Goal: Task Accomplishment & Management: Use online tool/utility

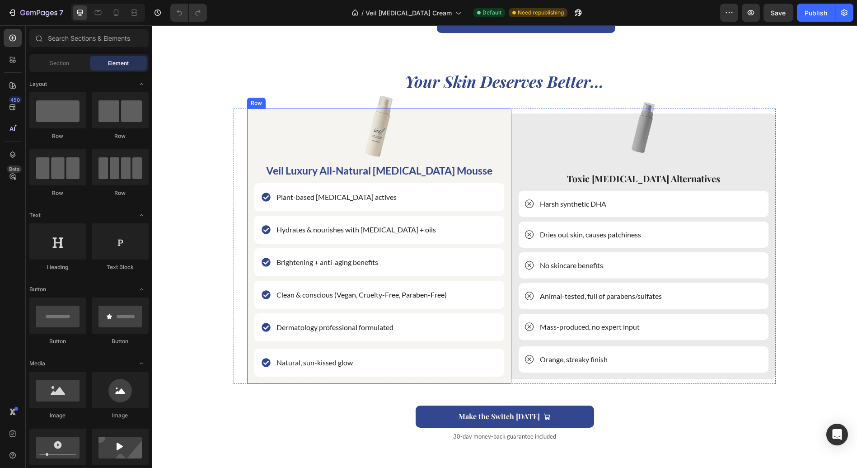
scroll to position [1305, 0]
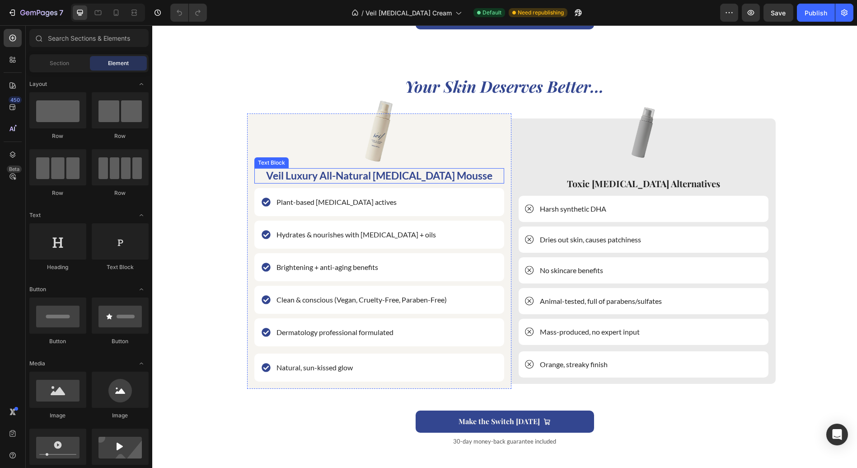
click at [429, 177] on p "Veil Luxury All-Natural [MEDICAL_DATA] Mousse" at bounding box center [379, 176] width 248 height 14
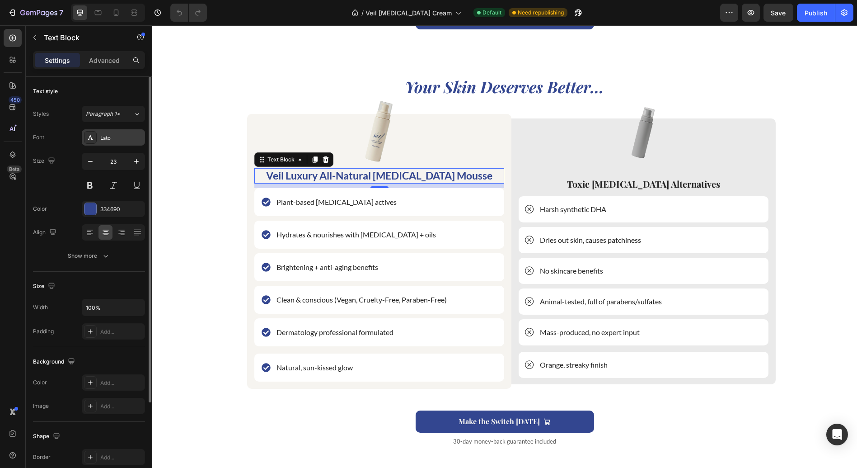
click at [112, 137] on div "Lato" at bounding box center [121, 138] width 42 height 8
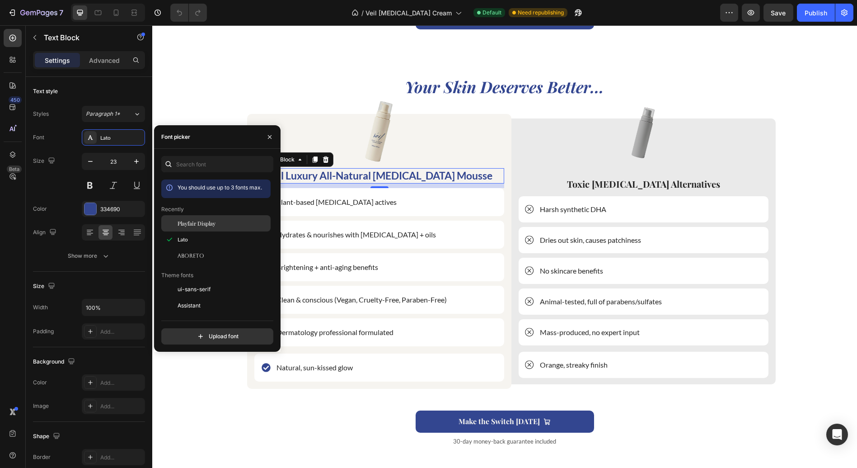
click at [218, 227] on div "Playfair Display" at bounding box center [223, 223] width 91 height 8
click at [483, 137] on div at bounding box center [379, 131] width 250 height 75
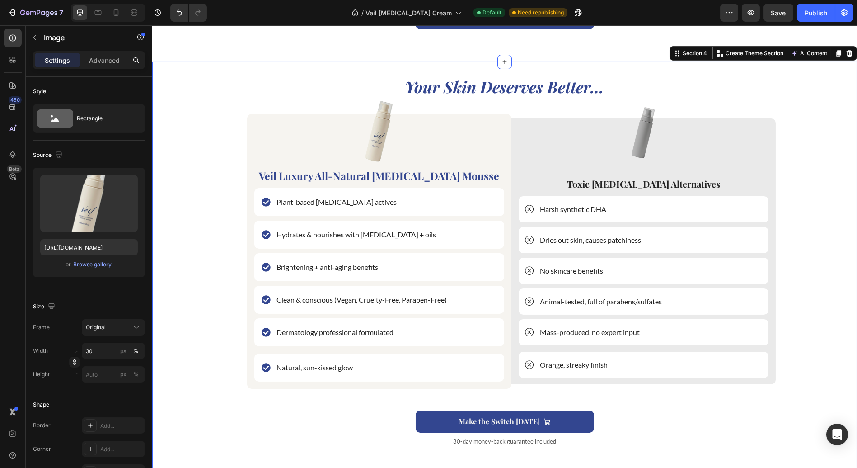
click at [720, 403] on div "Your Skin Deserves Better... Heading Image Veil Luxury All-Natural [MEDICAL_DAT…" at bounding box center [505, 268] width 692 height 385
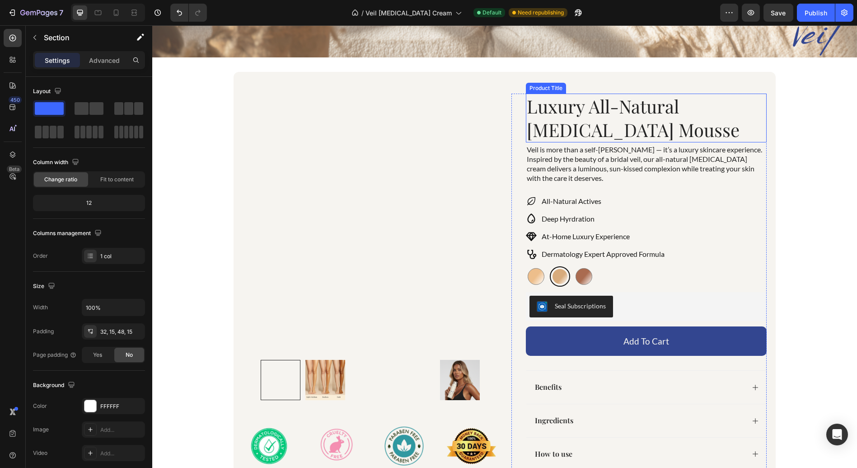
scroll to position [401, 0]
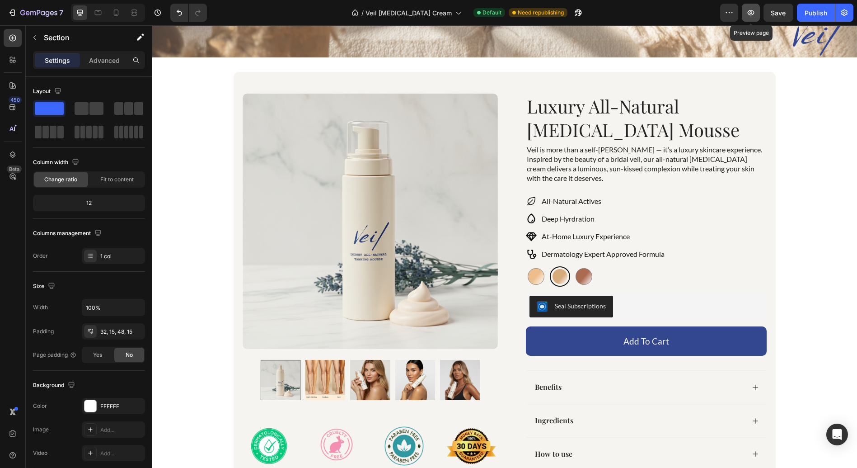
click at [750, 13] on icon "button" at bounding box center [751, 12] width 9 height 9
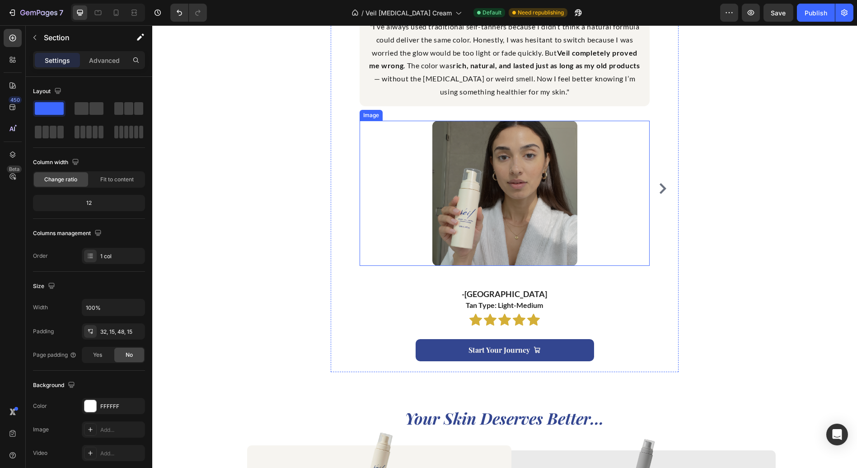
scroll to position [1004, 0]
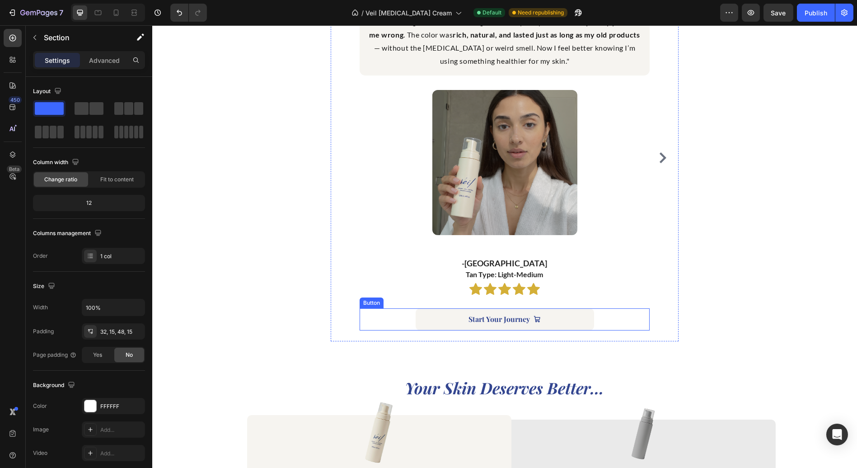
click at [425, 328] on button "Start Your Journey" at bounding box center [505, 319] width 179 height 22
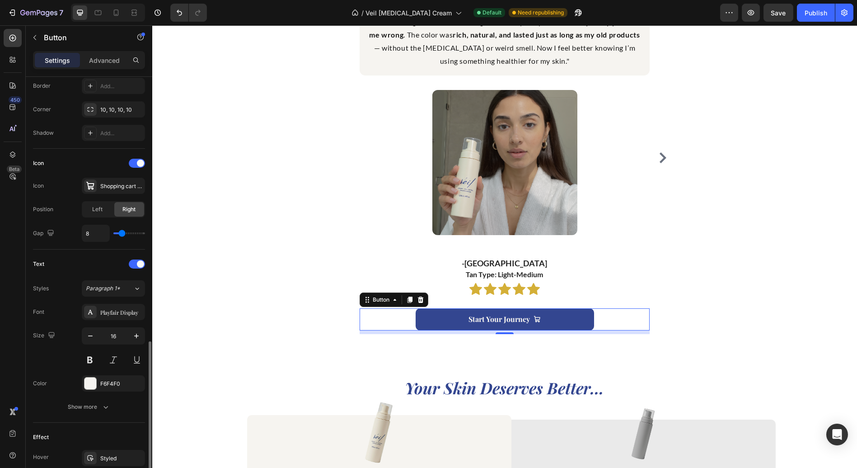
scroll to position [347, 0]
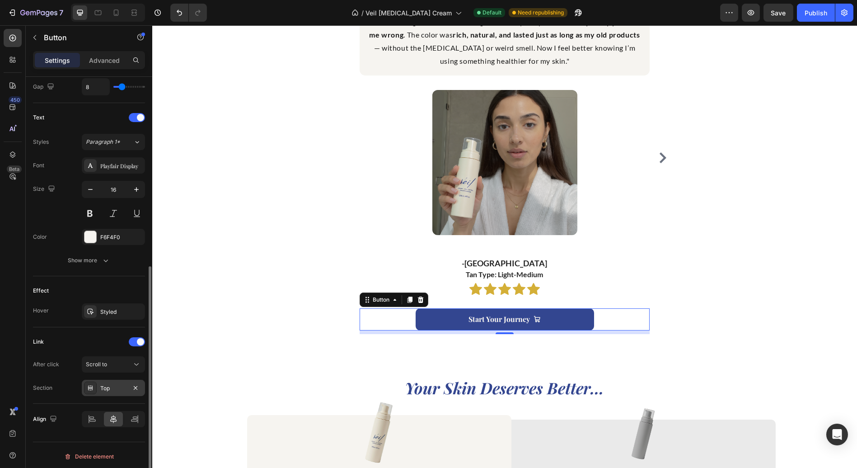
click at [118, 385] on div "Top" at bounding box center [113, 388] width 26 height 8
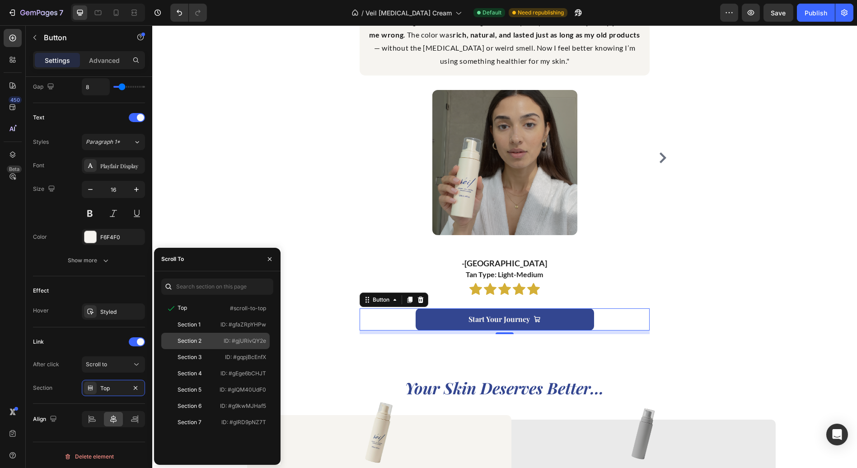
click at [197, 339] on div "Section 2" at bounding box center [190, 341] width 24 height 8
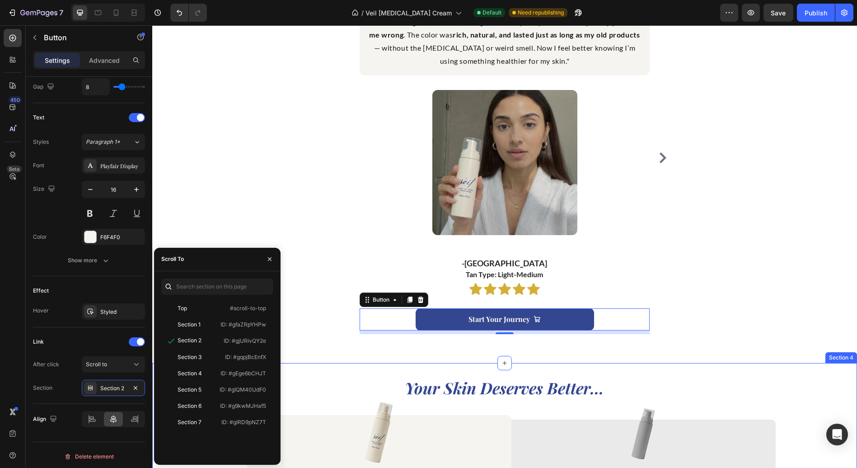
click at [321, 377] on h2 "Your Skin Deserves Better..." at bounding box center [505, 387] width 542 height 21
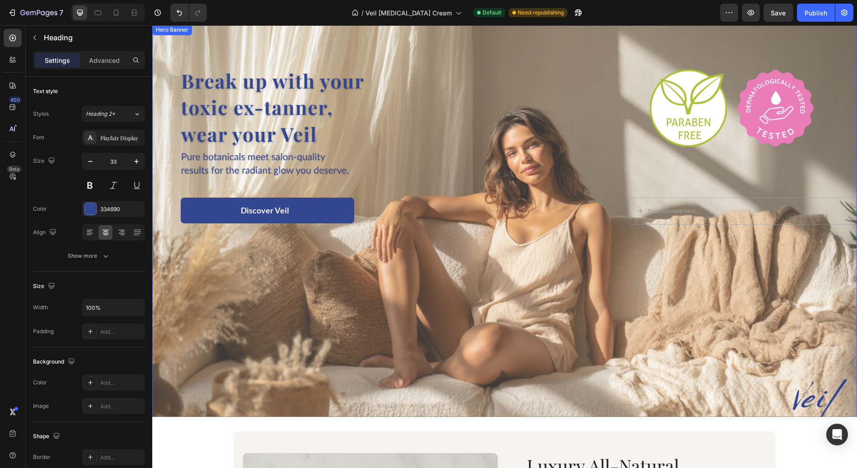
scroll to position [0, 0]
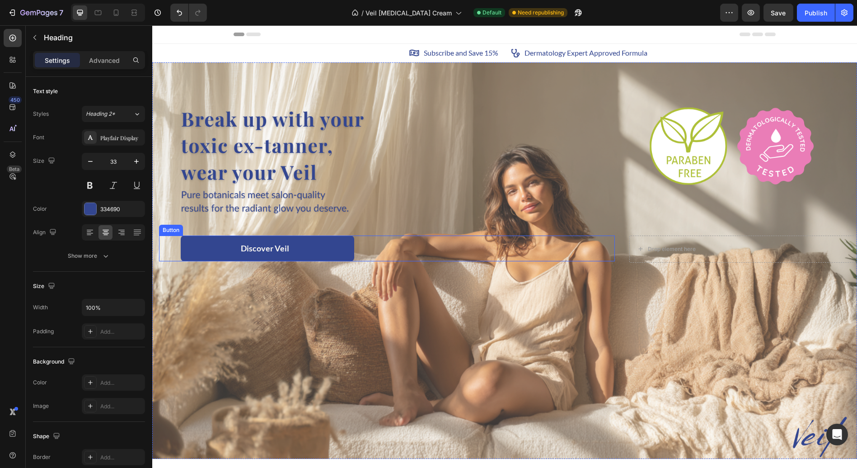
click at [237, 249] on link "Discover Veil" at bounding box center [268, 248] width 174 height 26
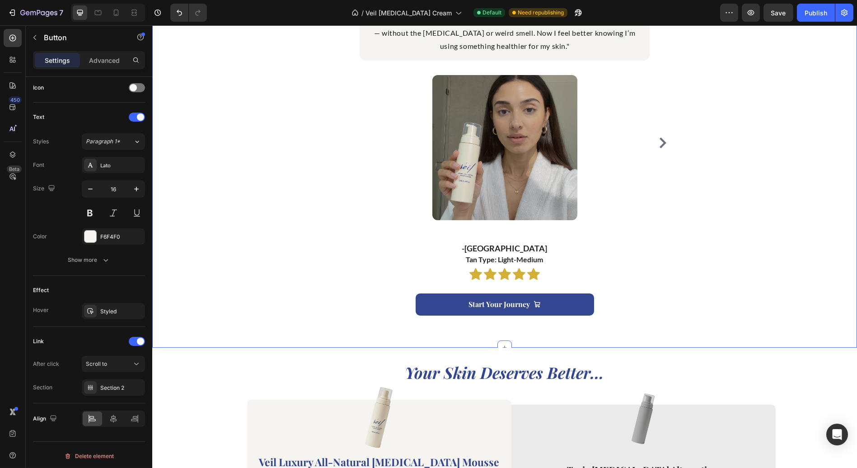
scroll to position [1105, 0]
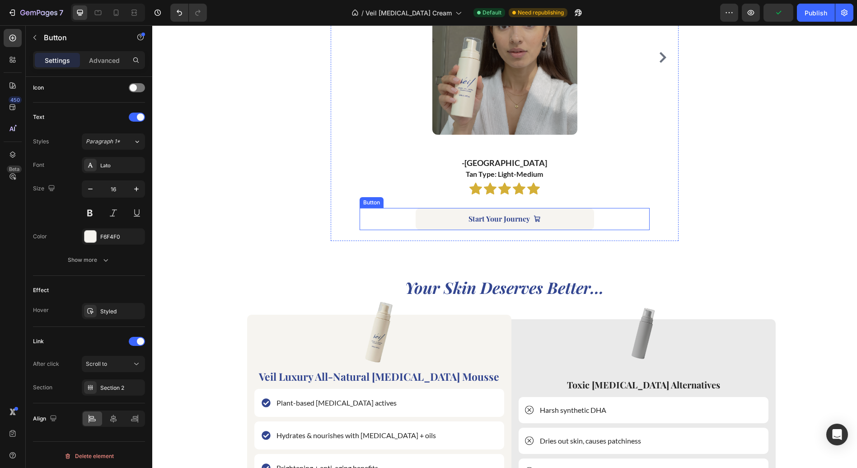
click at [435, 217] on link "Start Your Journey" at bounding box center [505, 219] width 179 height 22
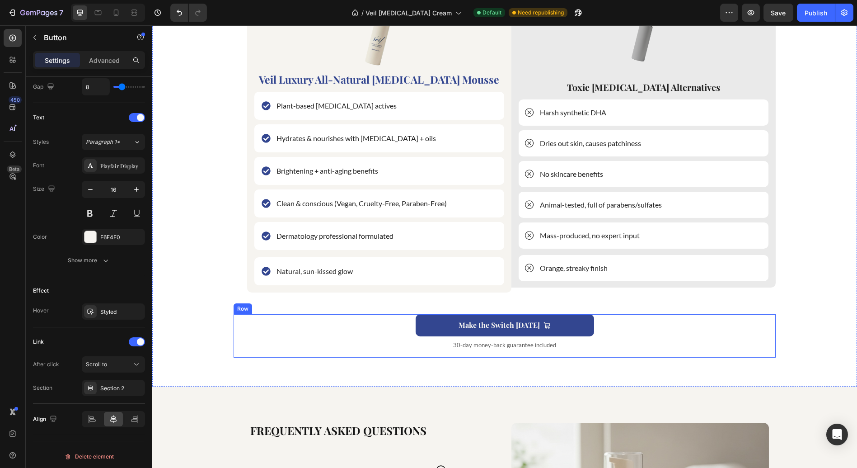
scroll to position [1456, 0]
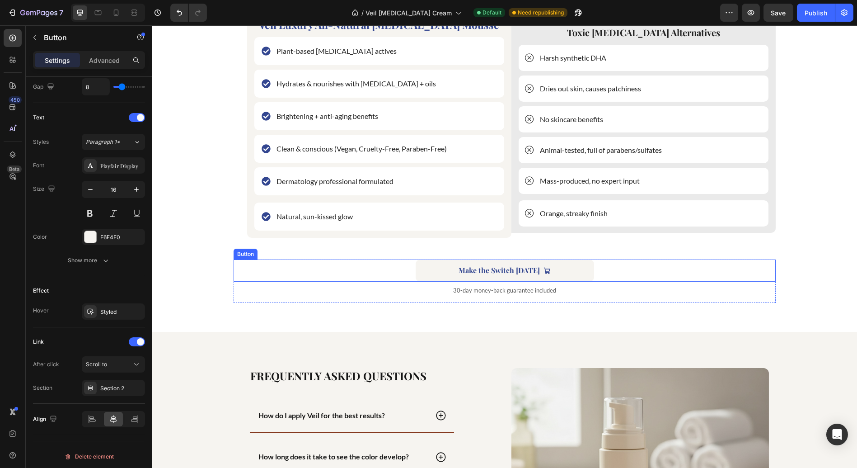
click at [428, 272] on button "Make the Switch [DATE]" at bounding box center [505, 270] width 179 height 22
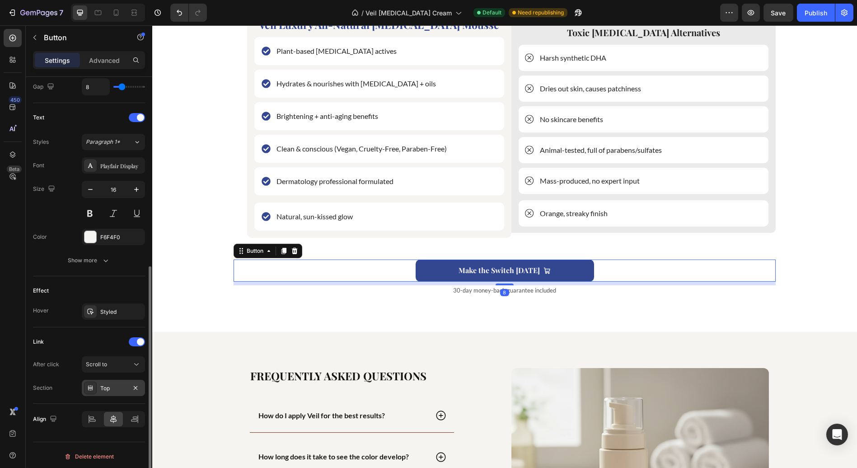
click at [107, 386] on div "Top" at bounding box center [113, 388] width 26 height 8
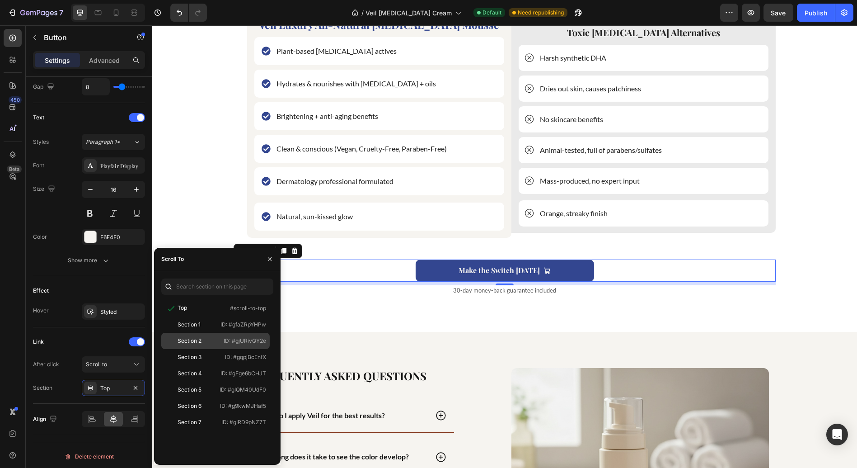
click at [193, 335] on div "Section 2 ID: #gjURivQY2e" at bounding box center [215, 341] width 108 height 16
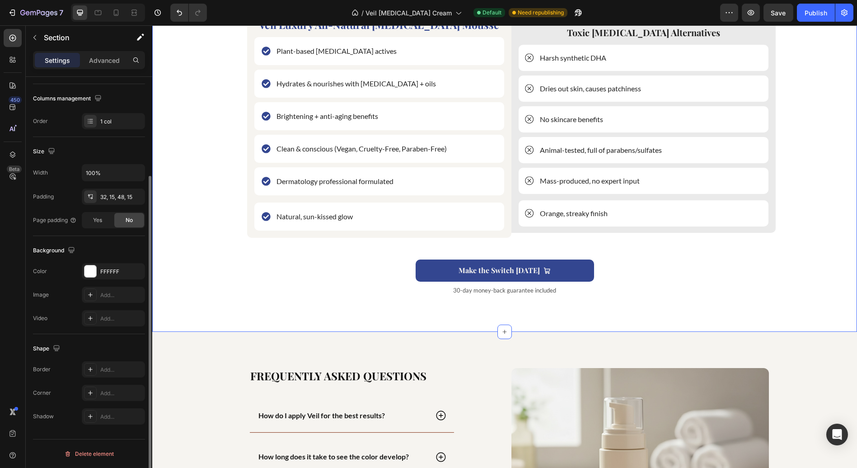
scroll to position [0, 0]
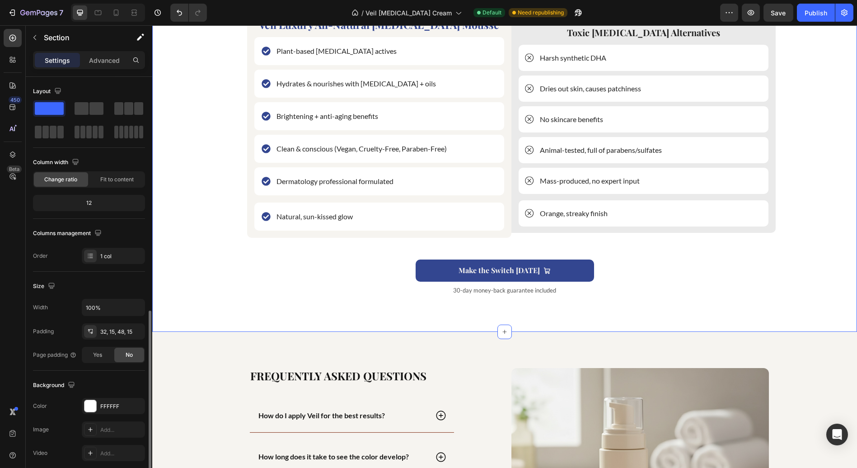
click at [340, 306] on div "Your Skin Deserves Better... Heading Image Veil Luxury All-Natural [MEDICAL_DAT…" at bounding box center [505, 117] width 692 height 385
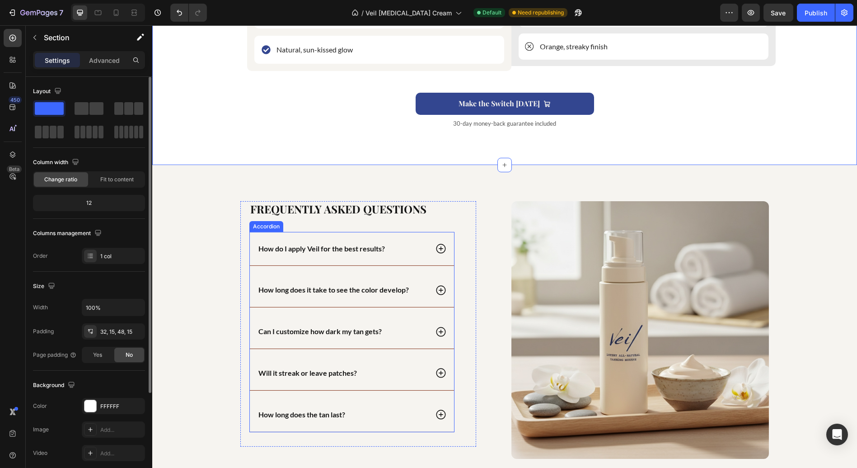
scroll to position [1607, 0]
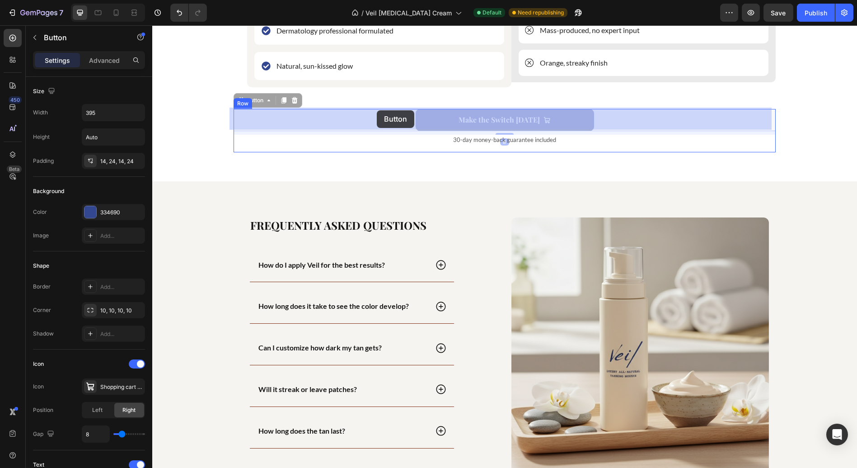
drag, startPoint x: 388, startPoint y: 120, endPoint x: 377, endPoint y: 112, distance: 13.8
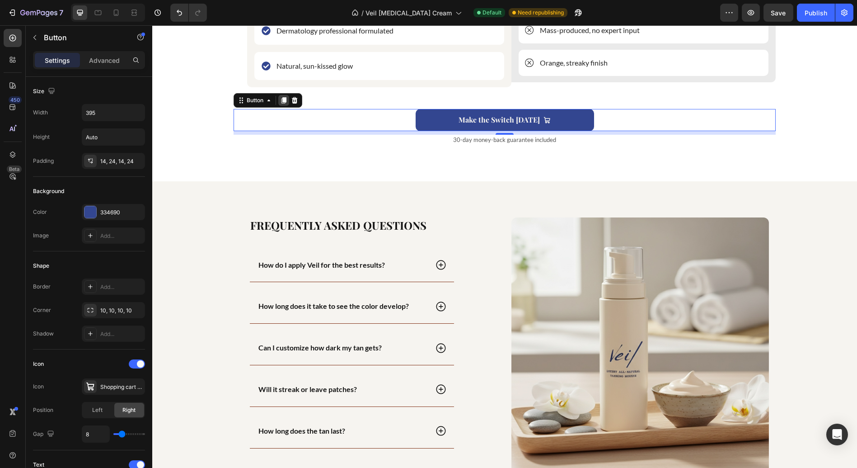
click at [281, 103] on div at bounding box center [283, 100] width 11 height 11
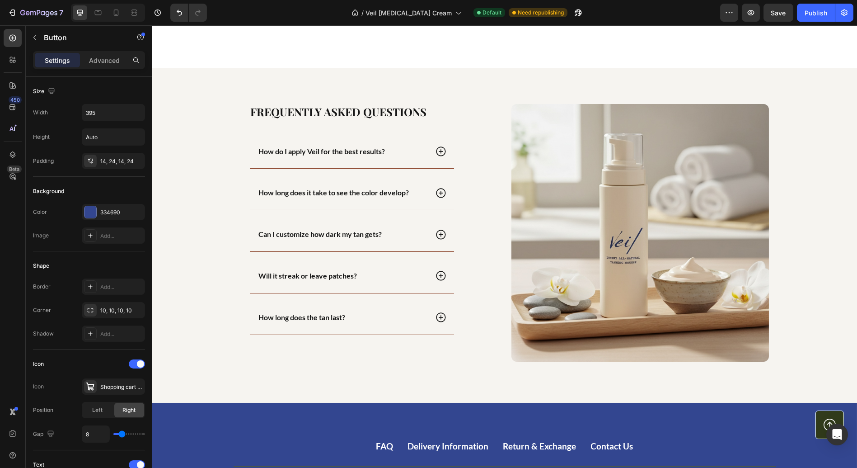
scroll to position [1819, 0]
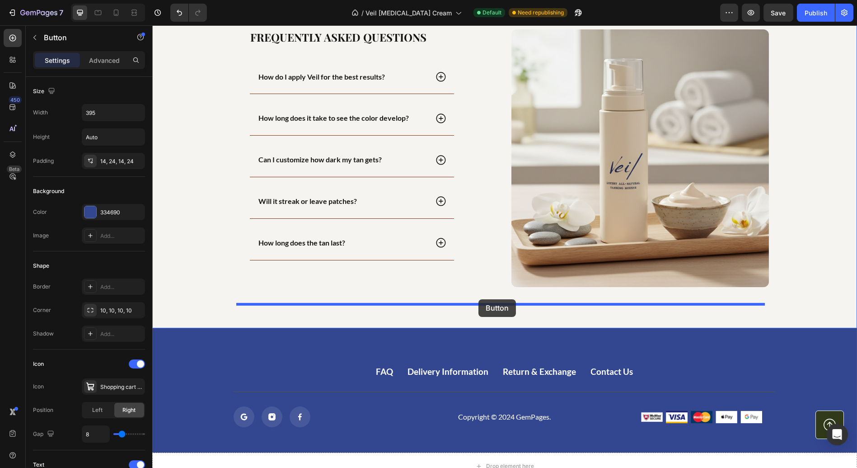
drag, startPoint x: 345, startPoint y: 142, endPoint x: 479, endPoint y: 299, distance: 206.1
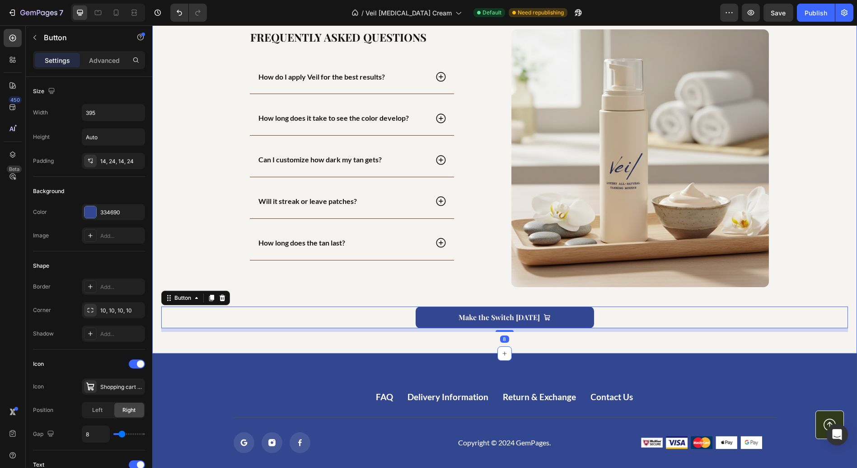
click at [364, 337] on div "Frequently asked questions Heading How do I apply Veil for the best results? Ho…" at bounding box center [504, 173] width 705 height 360
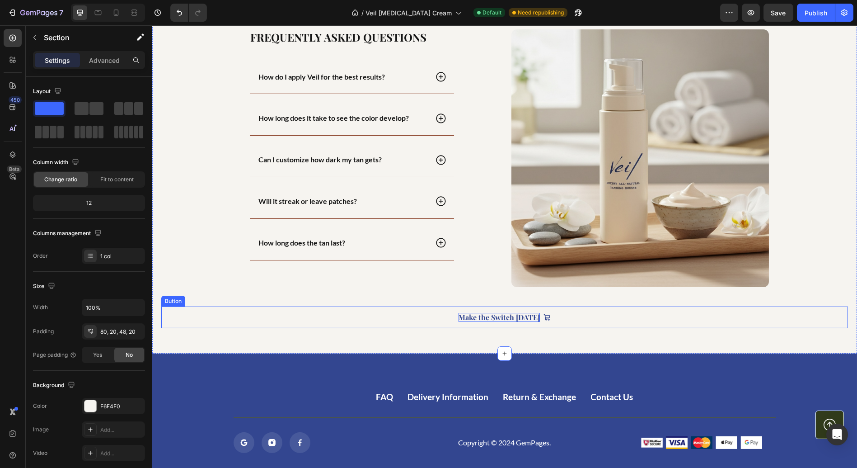
click at [470, 317] on p "Make the Switch [DATE]" at bounding box center [499, 317] width 81 height 9
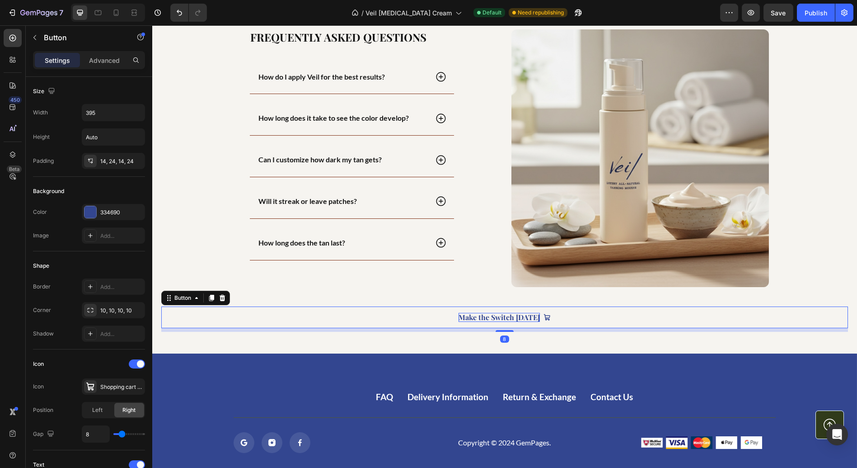
click at [471, 316] on p "Make the Switch [DATE]" at bounding box center [499, 317] width 81 height 9
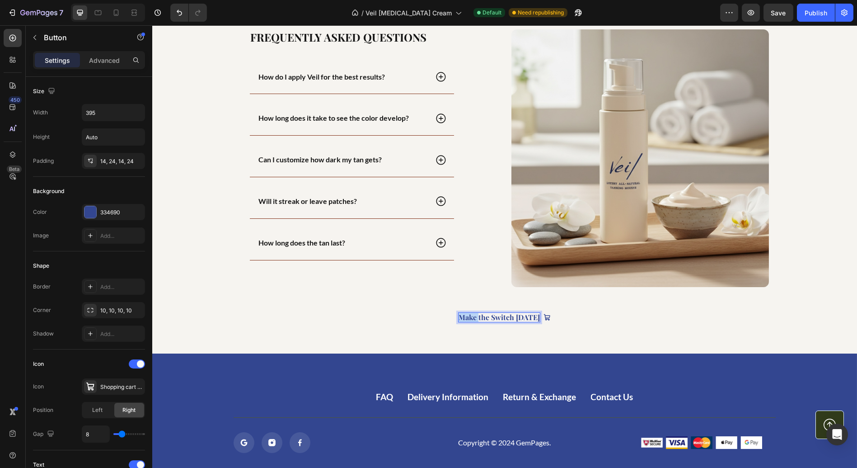
click at [471, 316] on p "Make the Switch [DATE]" at bounding box center [499, 317] width 81 height 9
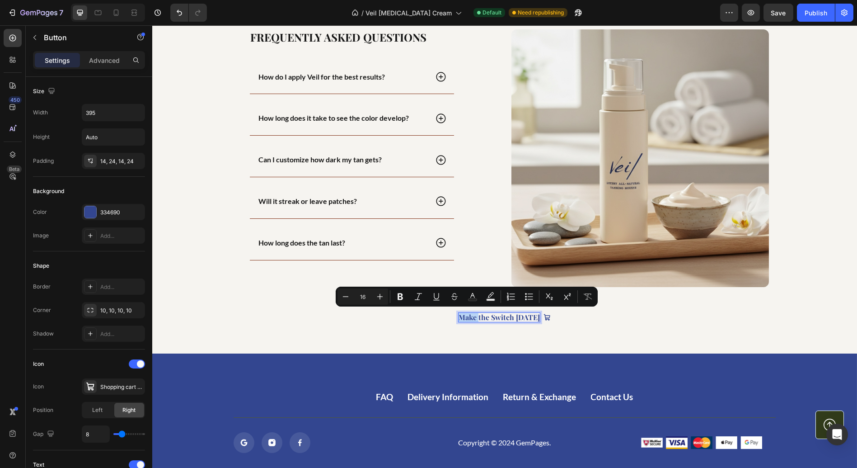
click at [465, 315] on p "Make the Switch [DATE]" at bounding box center [499, 317] width 81 height 9
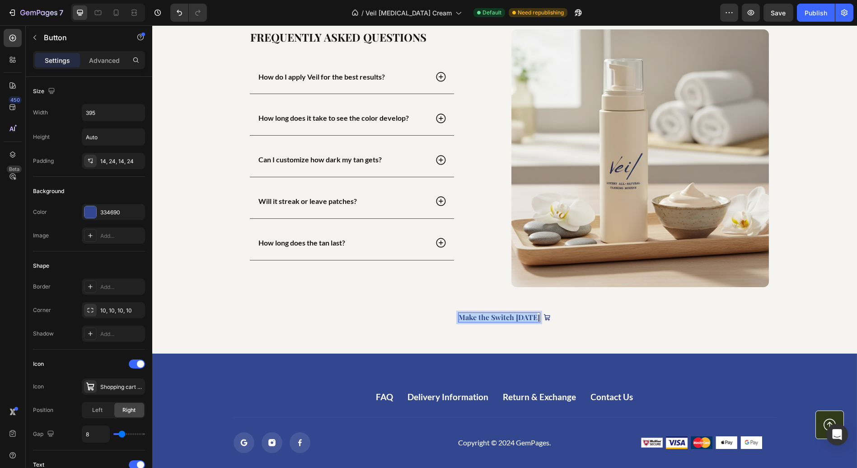
drag, startPoint x: 458, startPoint y: 315, endPoint x: 533, endPoint y: 320, distance: 74.7
click at [533, 320] on p "Make the Switch [DATE]" at bounding box center [499, 317] width 81 height 9
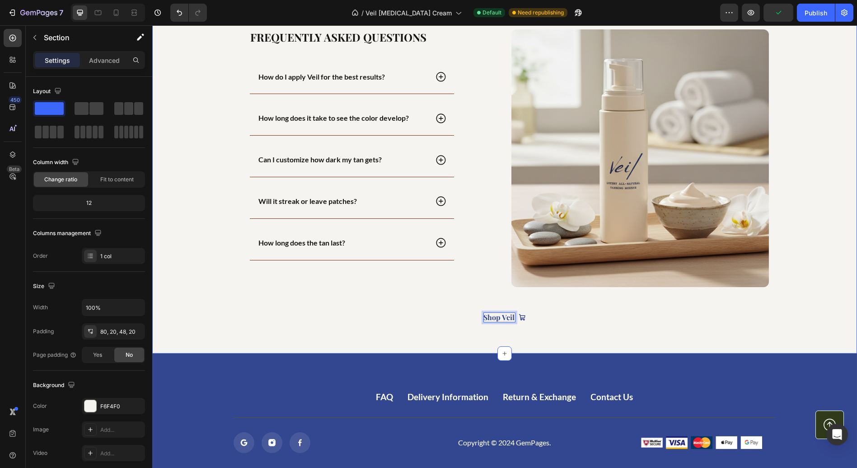
click at [668, 331] on div "Frequently asked questions Heading How do I apply Veil for the best results? Ho…" at bounding box center [504, 173] width 705 height 360
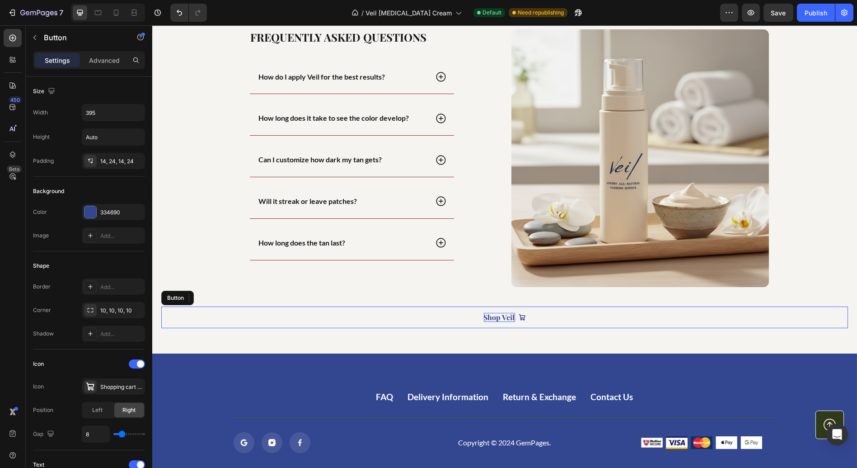
click at [441, 318] on link "Shop Veil" at bounding box center [505, 317] width 179 height 22
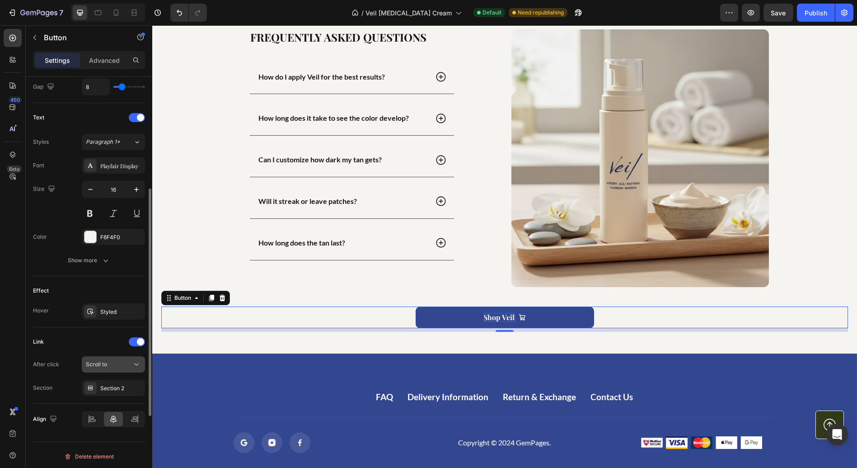
scroll to position [297, 0]
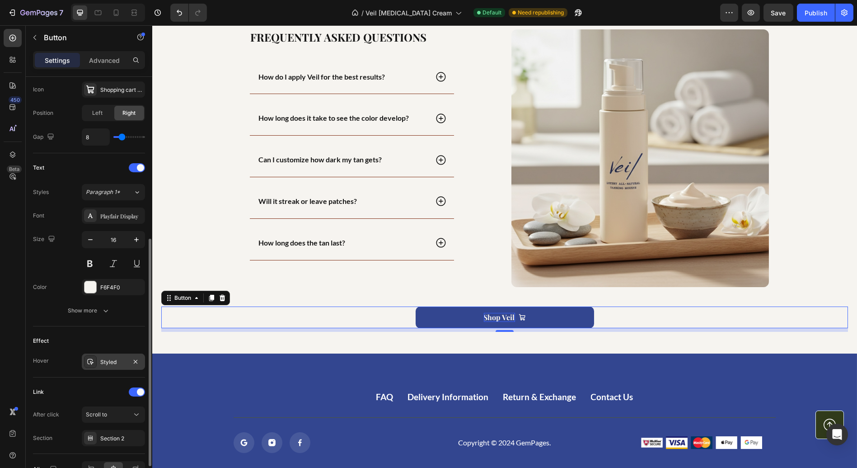
click at [105, 362] on div "Styled" at bounding box center [113, 362] width 26 height 8
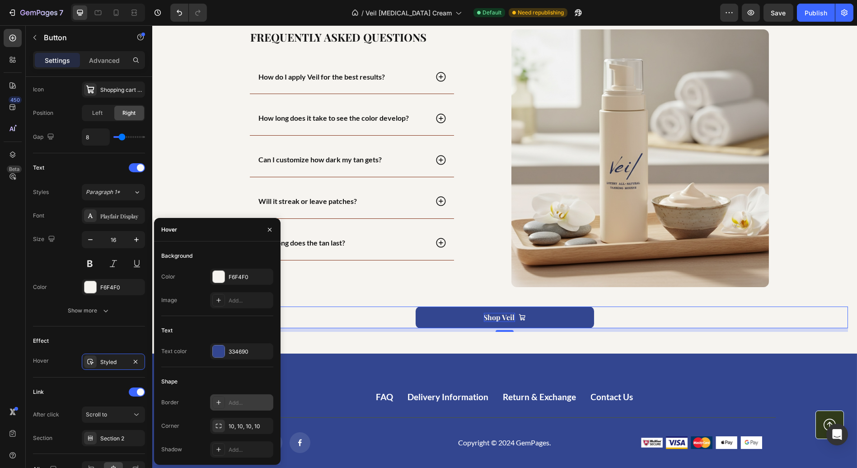
click at [226, 402] on div "Add..." at bounding box center [241, 402] width 63 height 16
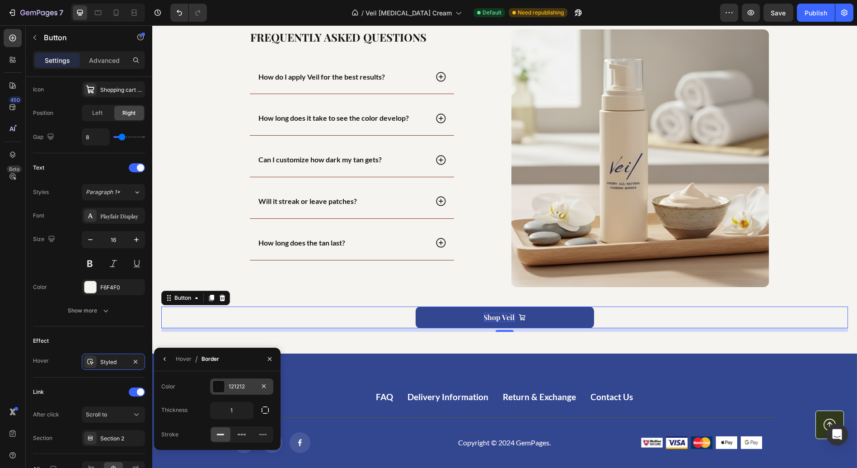
click at [217, 390] on div at bounding box center [219, 387] width 12 height 12
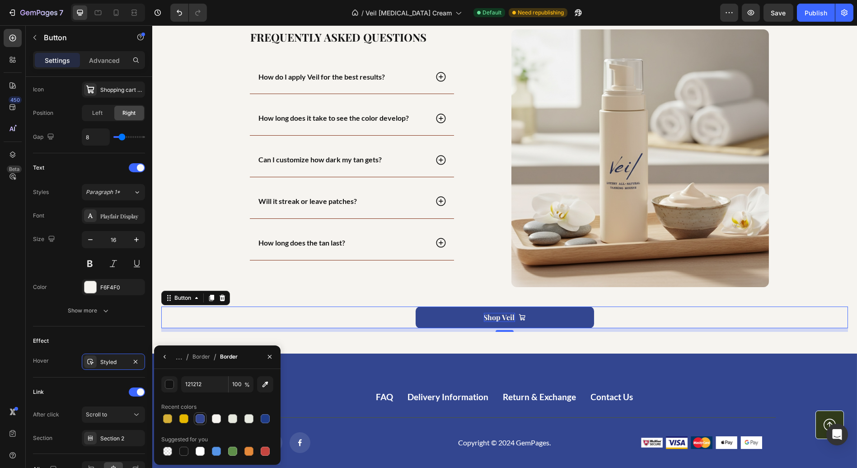
click at [200, 419] on div at bounding box center [200, 418] width 9 height 9
type input "334690"
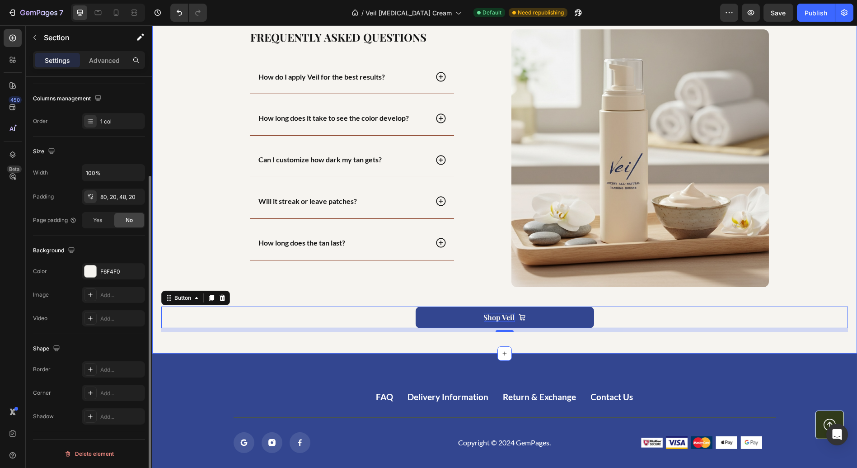
click at [319, 344] on div "Frequently asked questions Heading How do I apply Veil for the best results? Ho…" at bounding box center [504, 173] width 705 height 360
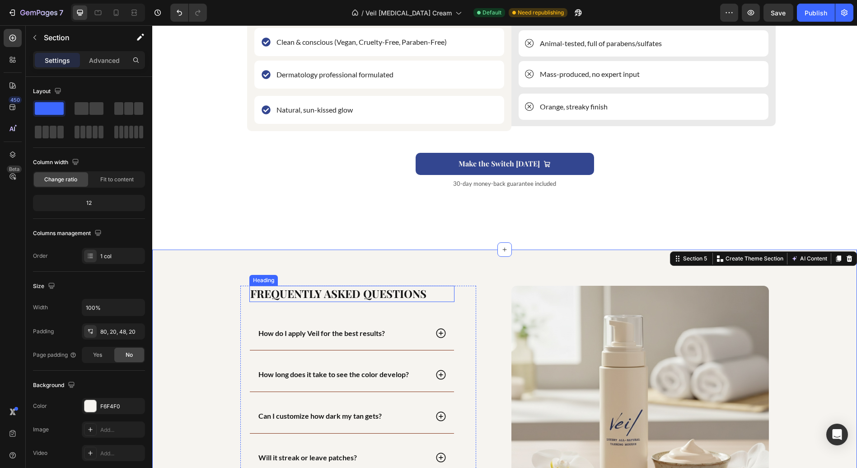
scroll to position [1518, 0]
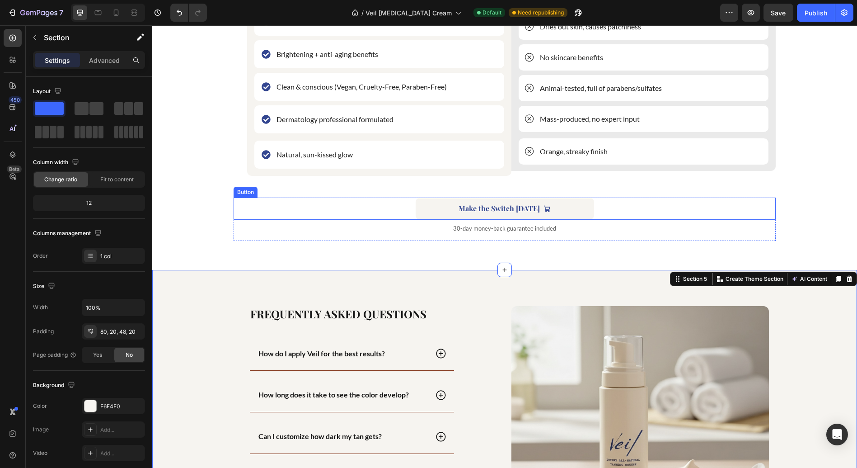
click at [428, 211] on link "Make the Switch [DATE]" at bounding box center [505, 209] width 179 height 22
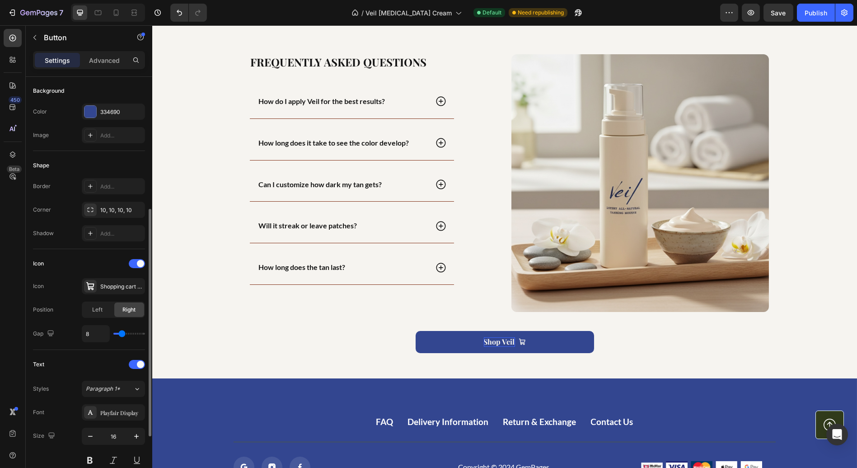
scroll to position [151, 0]
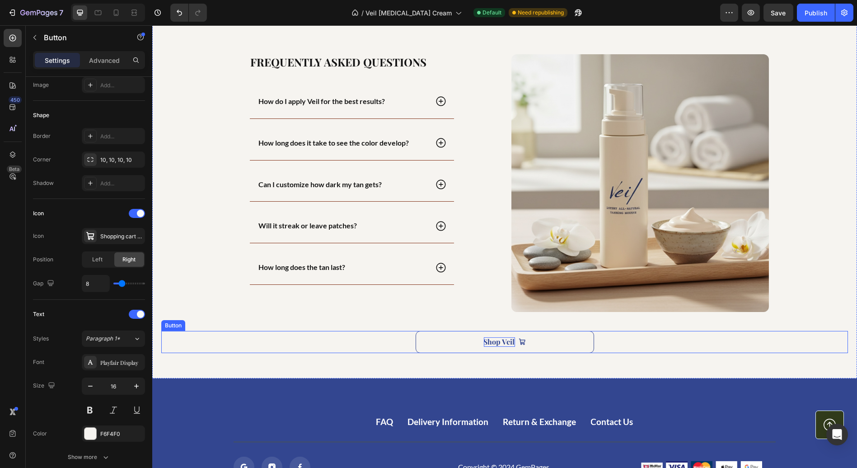
click at [426, 335] on link "Shop Veil" at bounding box center [505, 342] width 179 height 22
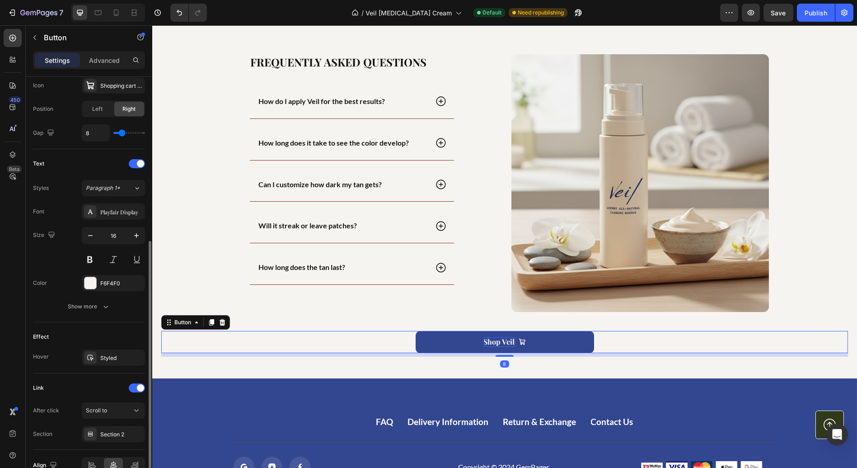
scroll to position [347, 0]
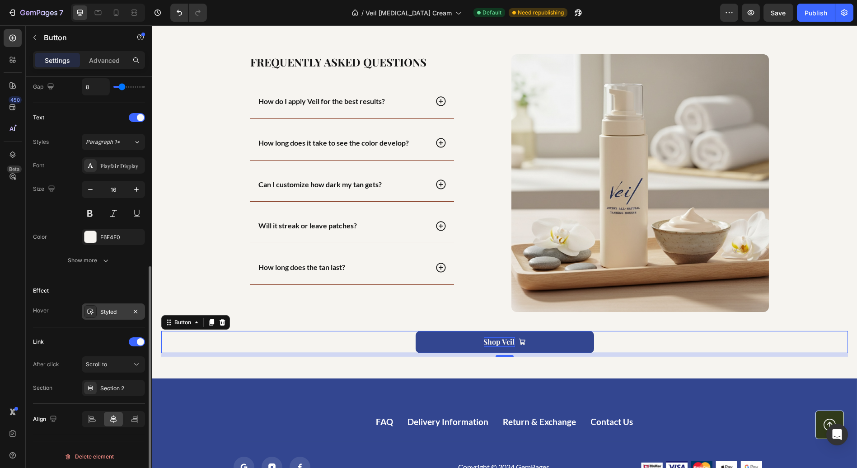
click at [113, 309] on div "Styled" at bounding box center [113, 312] width 26 height 8
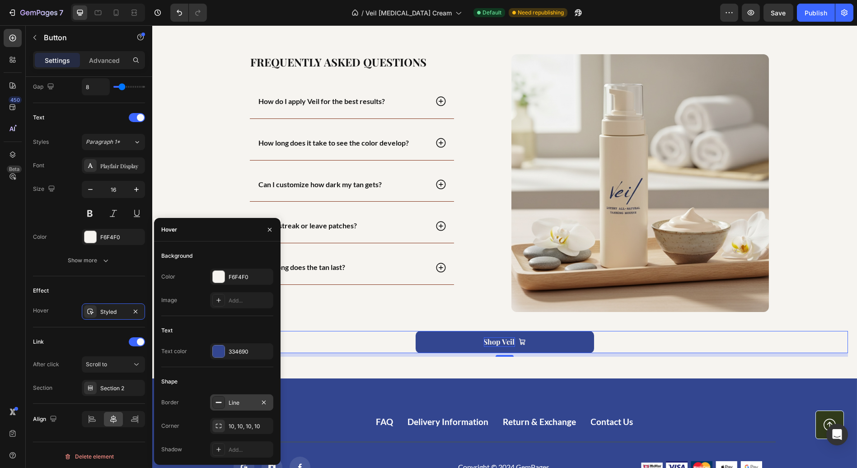
click at [240, 402] on div "Line" at bounding box center [242, 403] width 26 height 8
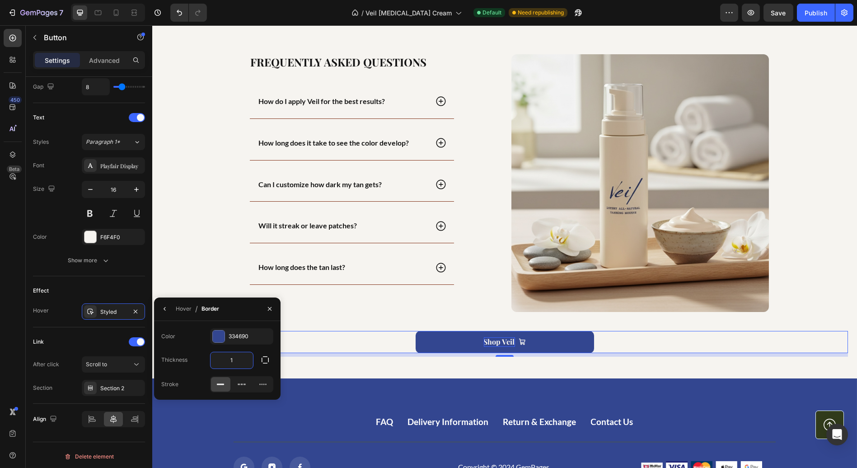
click at [237, 358] on input "1" at bounding box center [232, 360] width 42 height 16
type input "3"
click at [328, 319] on div "Frequently asked questions Heading How do I apply Veil for the best results? Ho…" at bounding box center [369, 188] width 258 height 269
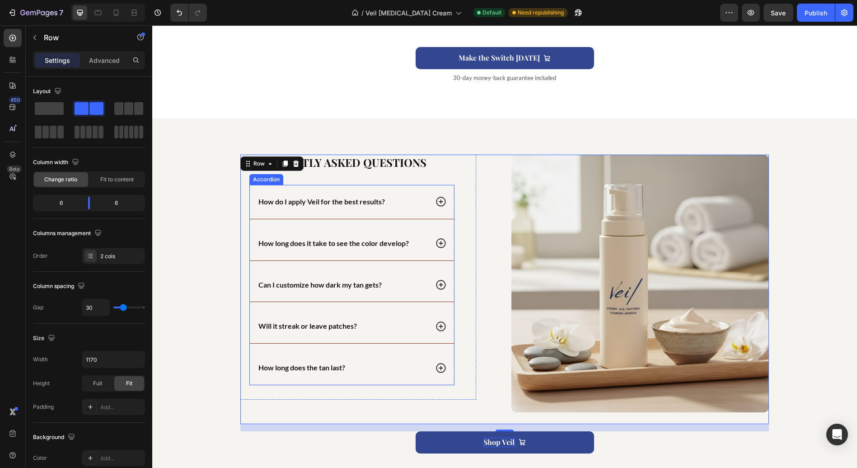
scroll to position [1468, 0]
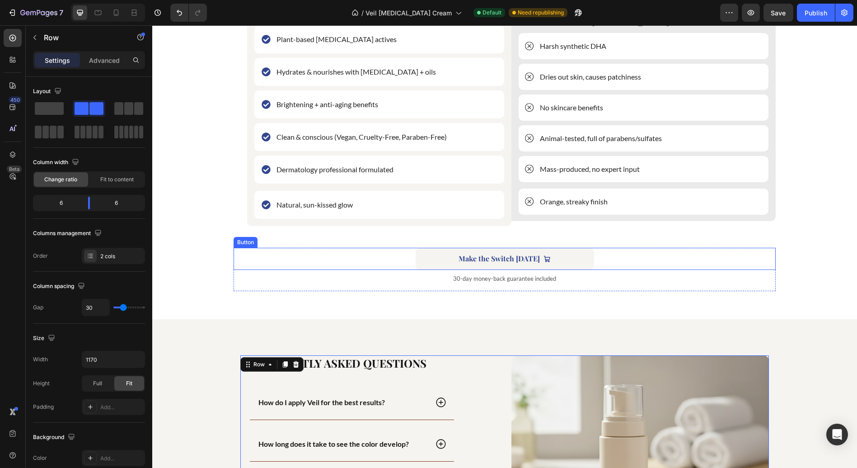
click at [432, 258] on link "Make the Switch [DATE]" at bounding box center [505, 259] width 179 height 22
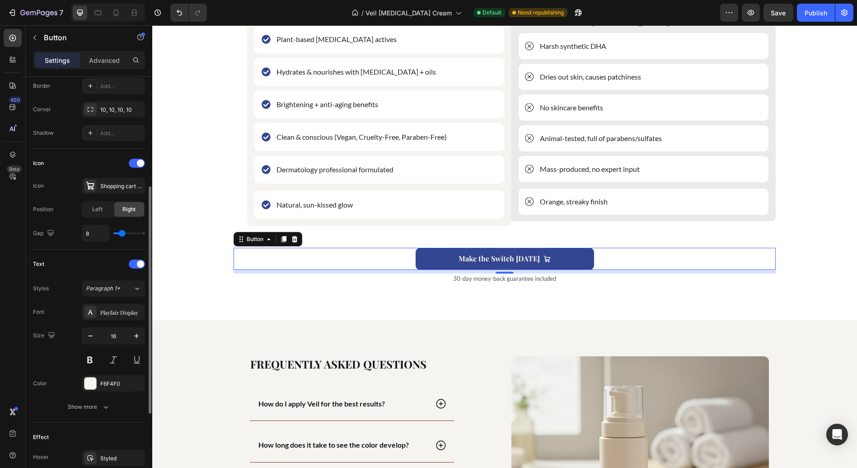
scroll to position [251, 0]
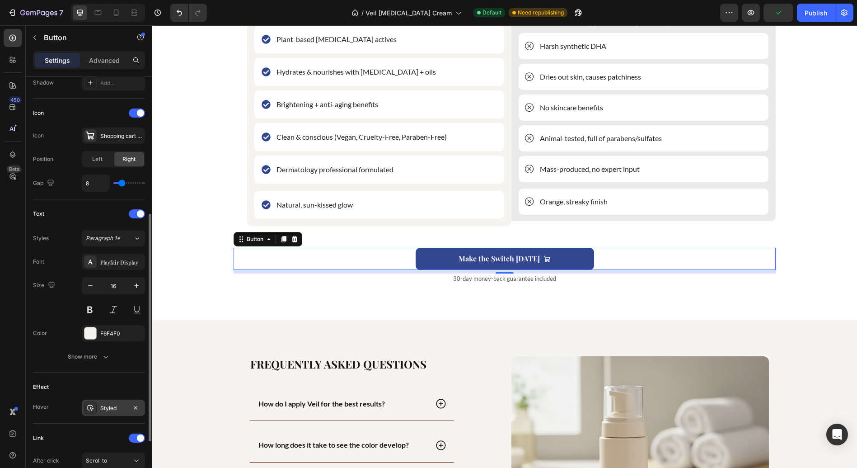
click at [107, 404] on div "Styled" at bounding box center [113, 408] width 26 height 8
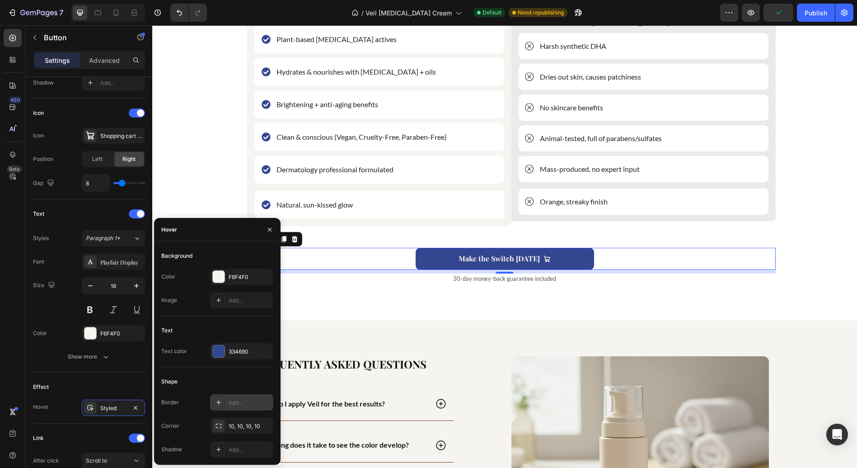
click at [222, 401] on div at bounding box center [218, 402] width 13 height 13
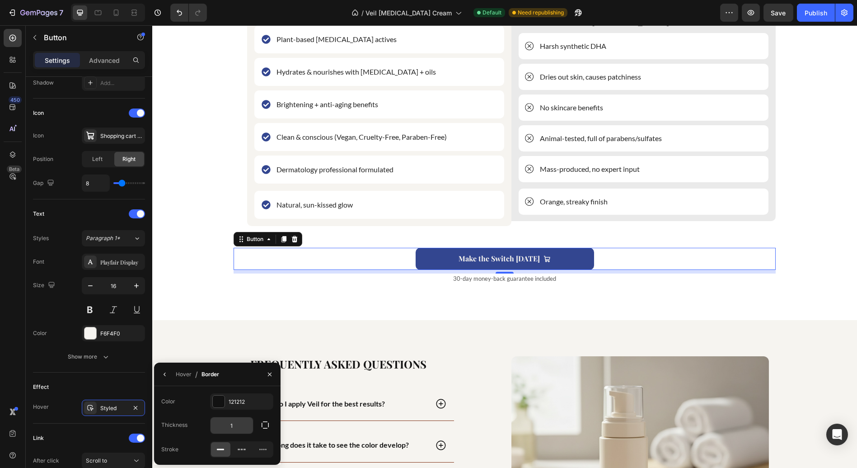
click at [236, 422] on input "1" at bounding box center [232, 425] width 42 height 16
type input "3"
click at [235, 404] on div "121212" at bounding box center [242, 402] width 26 height 8
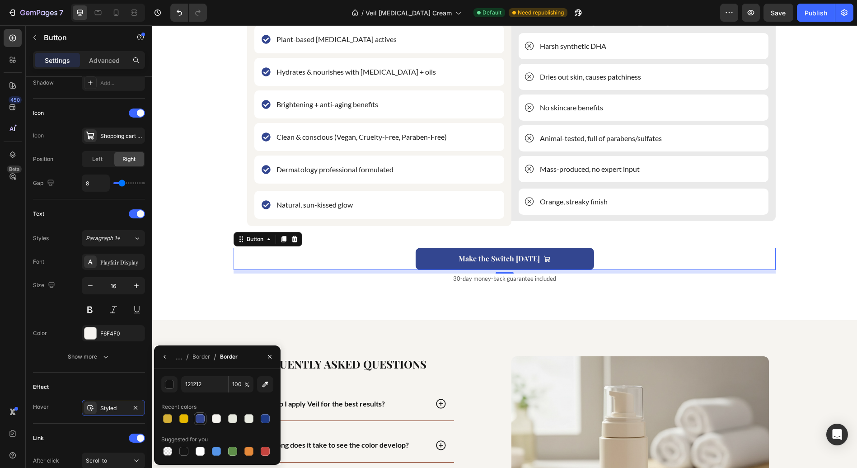
click at [194, 423] on div at bounding box center [200, 418] width 13 height 13
type input "334690"
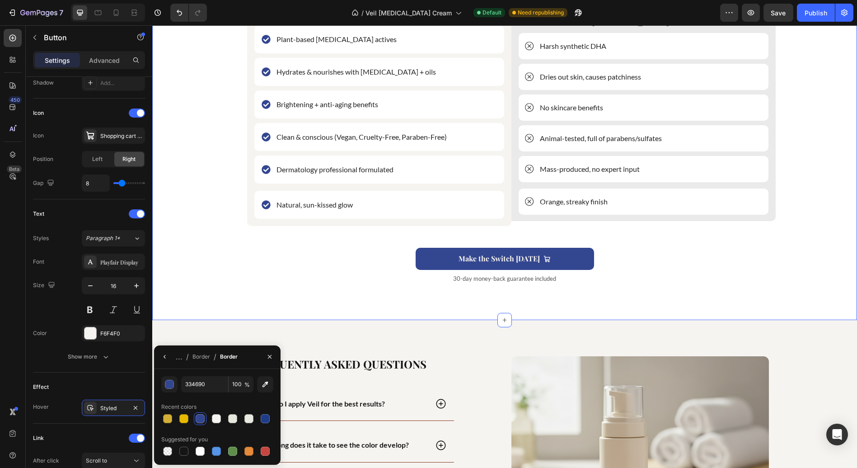
click at [352, 308] on div "Your Skin Deserves Better... Heading Image Veil Luxury All-Natural [MEDICAL_DAT…" at bounding box center [504, 109] width 705 height 421
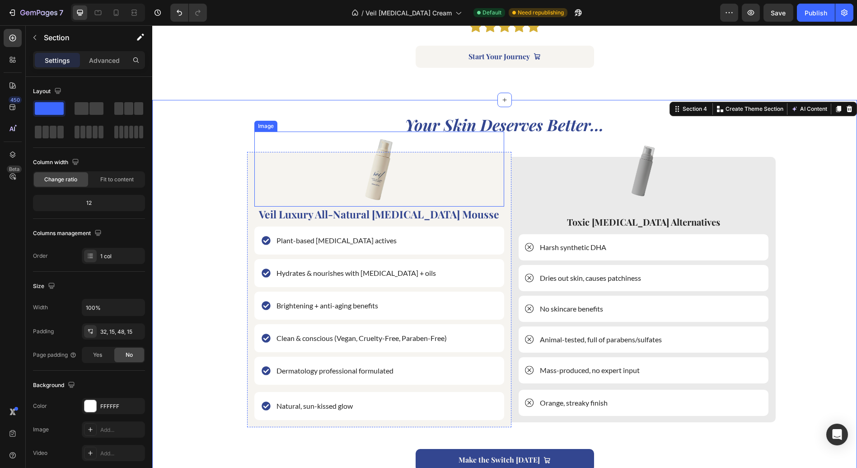
scroll to position [1066, 0]
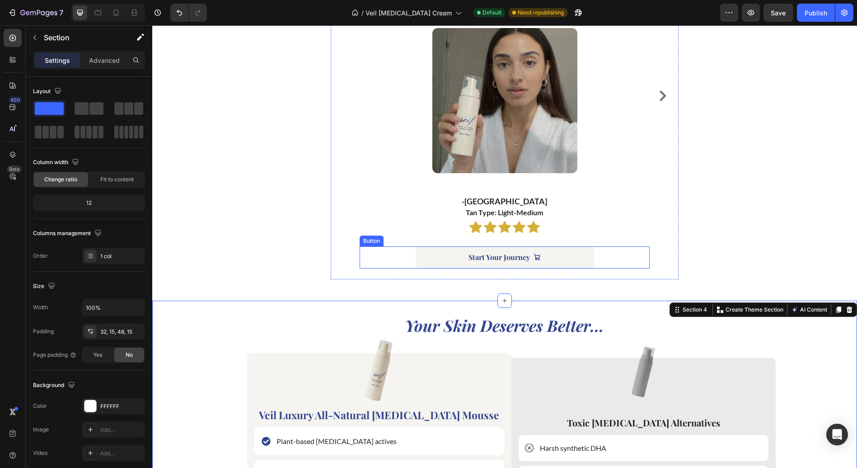
click at [438, 253] on link "Start Your Journey" at bounding box center [505, 257] width 179 height 22
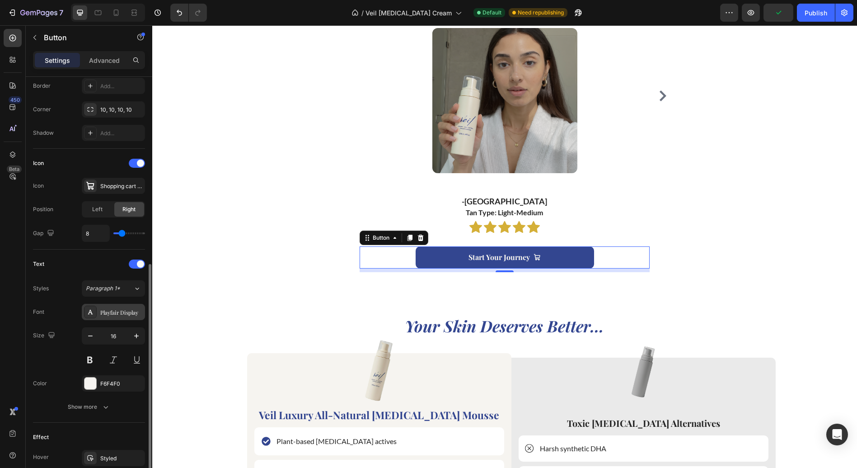
scroll to position [301, 0]
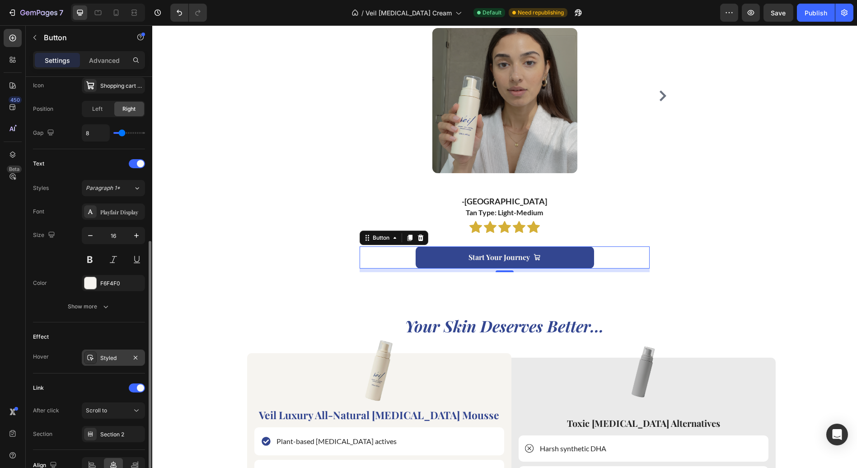
click at [104, 357] on div "Styled" at bounding box center [113, 358] width 26 height 8
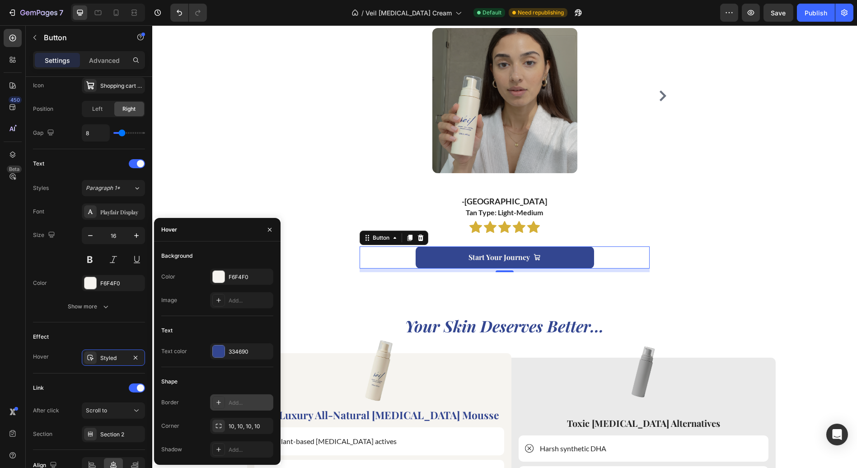
click at [229, 400] on div "Add..." at bounding box center [250, 403] width 42 height 8
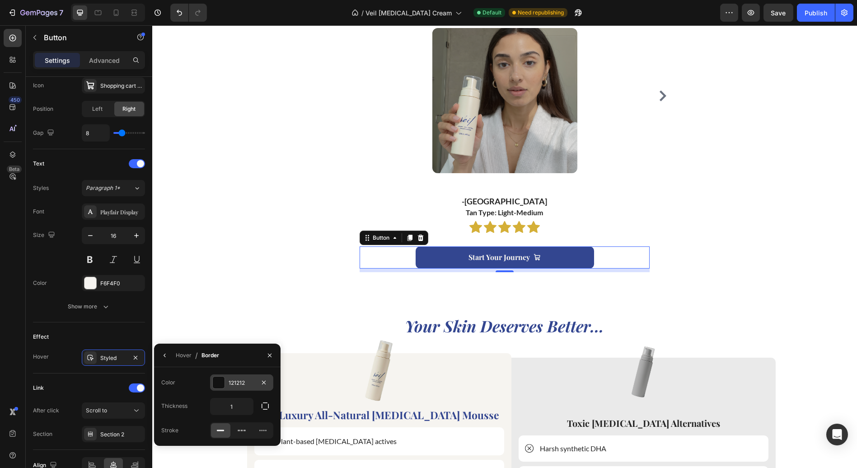
click at [224, 381] on div at bounding box center [219, 382] width 12 height 12
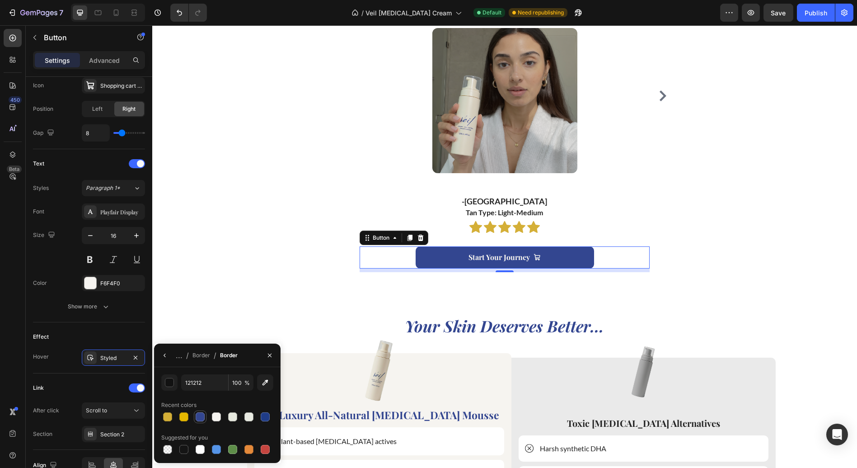
click at [202, 414] on div at bounding box center [200, 416] width 9 height 9
type input "334690"
click at [218, 399] on div "Recent colors" at bounding box center [217, 405] width 112 height 14
click at [201, 357] on div "Border" at bounding box center [202, 355] width 18 height 8
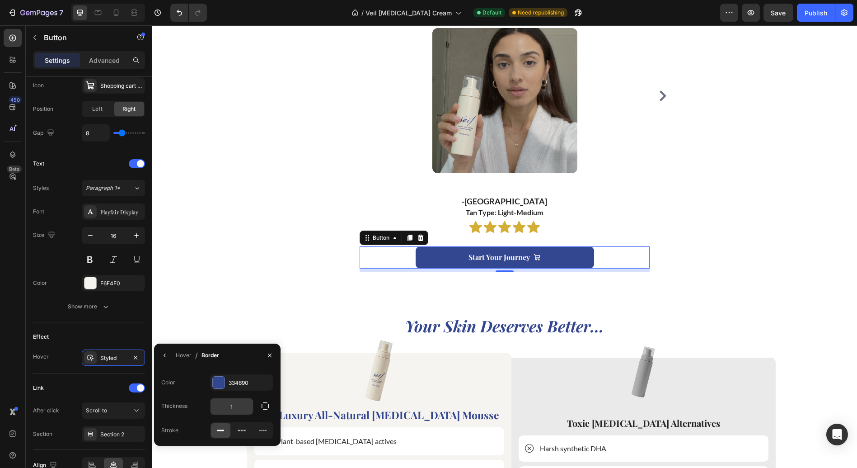
click at [236, 405] on input "1" at bounding box center [232, 406] width 42 height 16
type input "3"
click at [343, 296] on div "Transformations that Speak for Themselves... Heading "I’ve always used traditio…" at bounding box center [504, 69] width 705 height 461
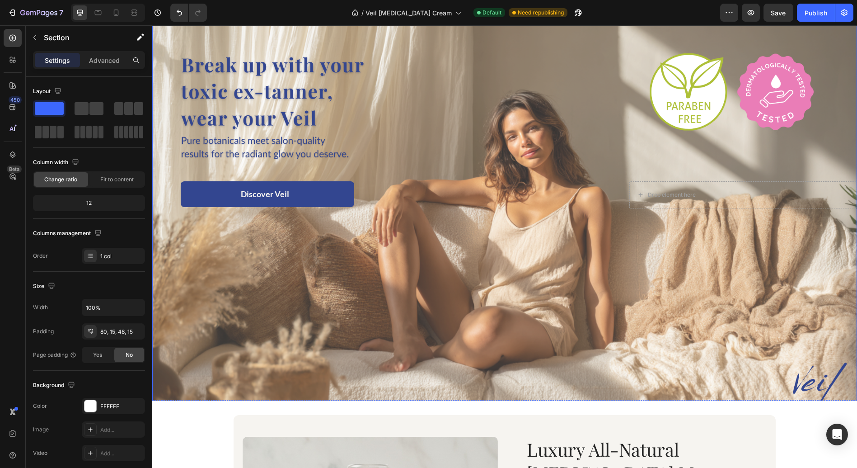
scroll to position [0, 0]
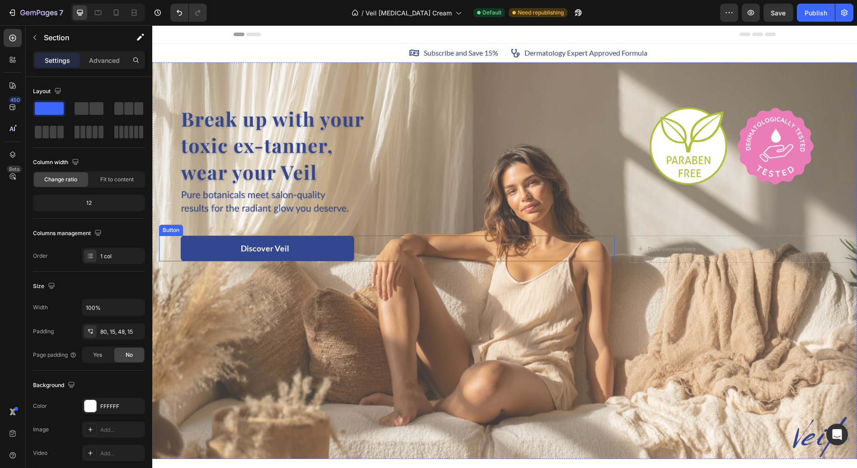
click at [313, 245] on link "Discover Veil" at bounding box center [268, 248] width 174 height 26
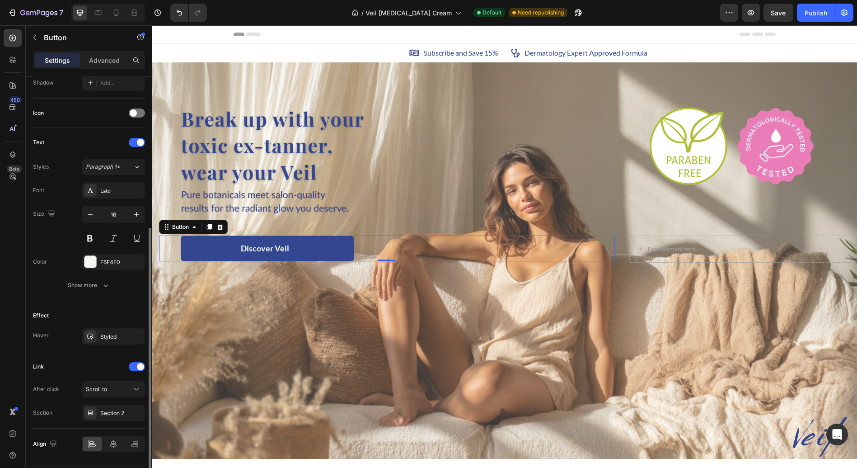
scroll to position [276, 0]
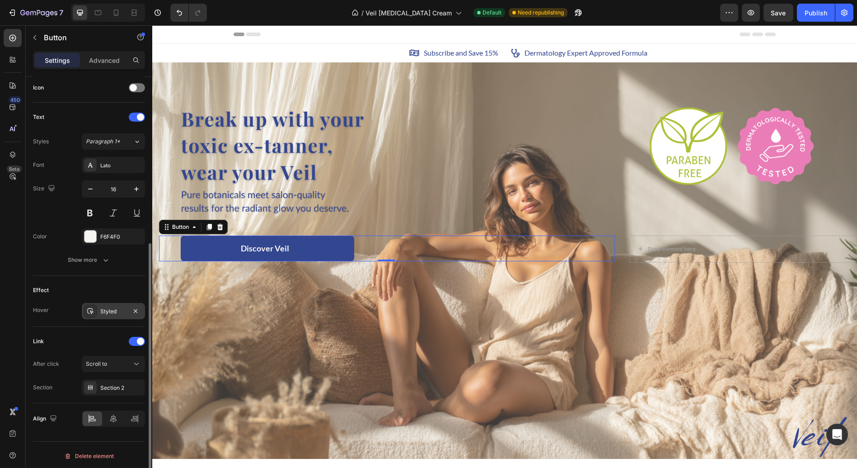
click at [111, 309] on div "Styled" at bounding box center [113, 311] width 26 height 8
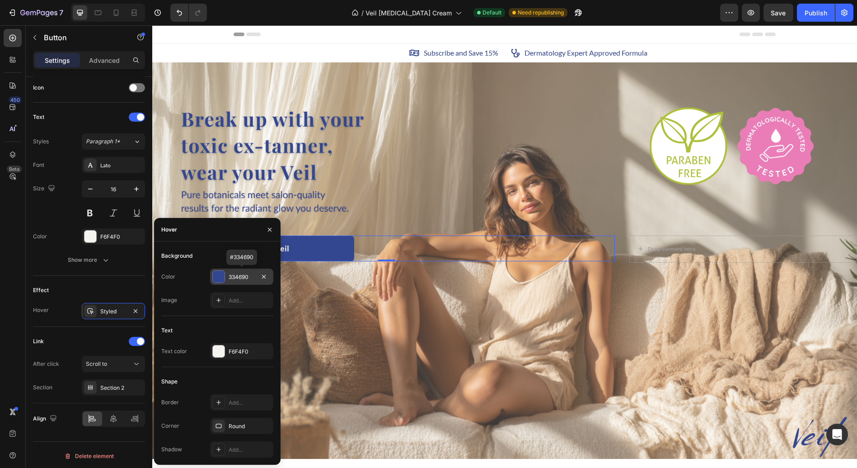
click at [234, 281] on div "334690" at bounding box center [241, 276] width 63 height 16
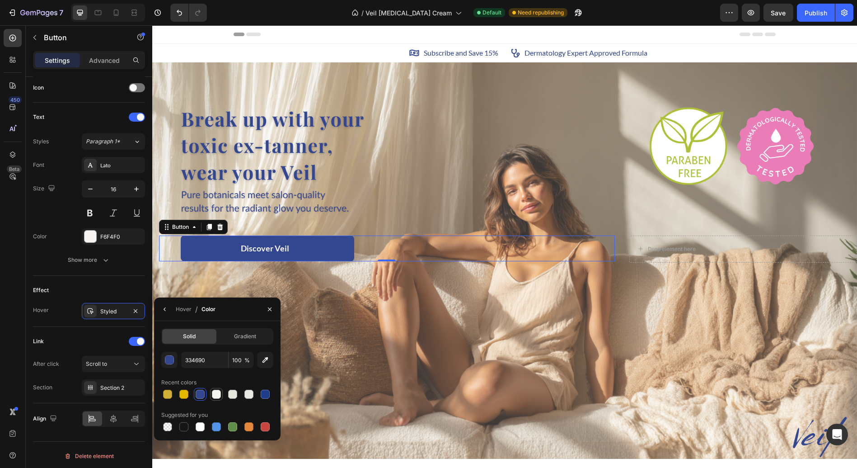
click at [216, 395] on div at bounding box center [216, 394] width 9 height 9
type input "F6F4F0"
click at [179, 308] on div "Hover" at bounding box center [184, 309] width 16 height 8
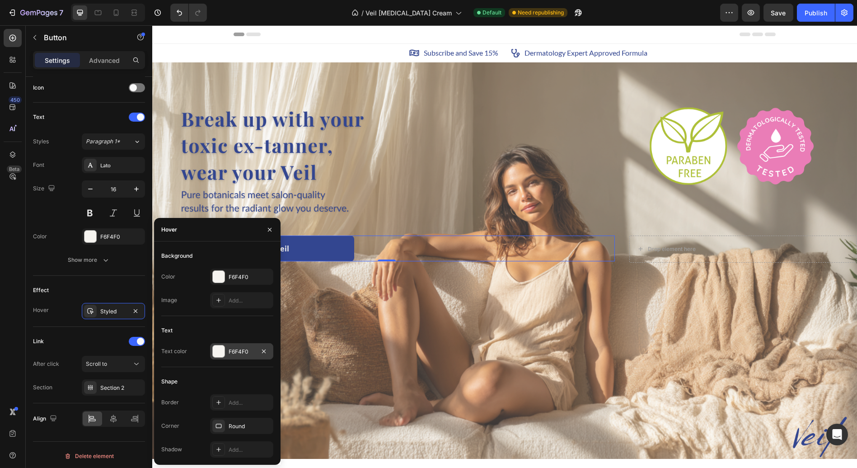
click at [235, 353] on div "F6F4F0" at bounding box center [242, 352] width 26 height 8
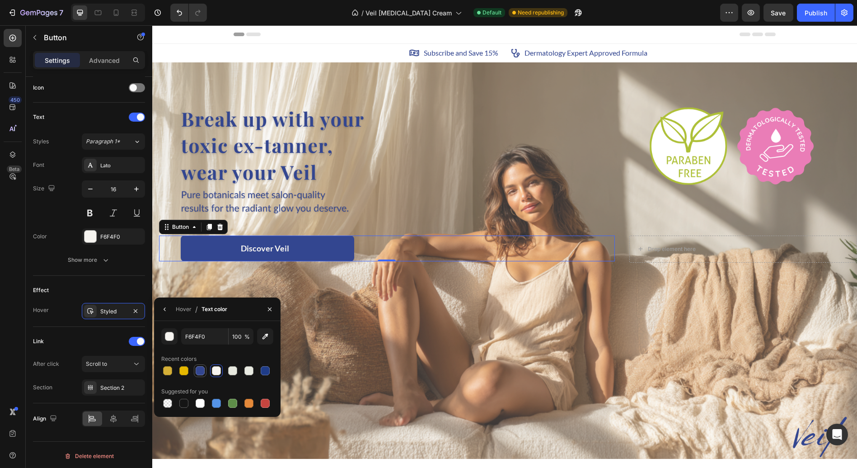
click at [202, 372] on div at bounding box center [200, 370] width 9 height 9
type input "334690"
click at [184, 307] on div "Hover" at bounding box center [184, 309] width 16 height 8
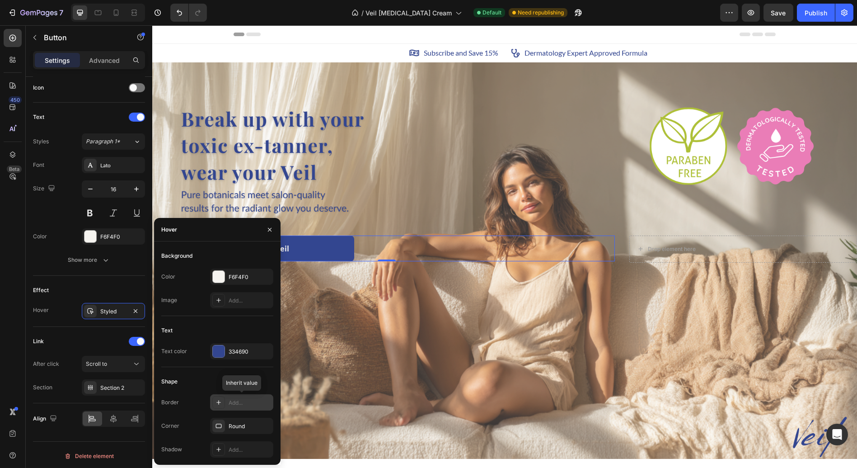
click at [235, 402] on div "Add..." at bounding box center [250, 403] width 42 height 8
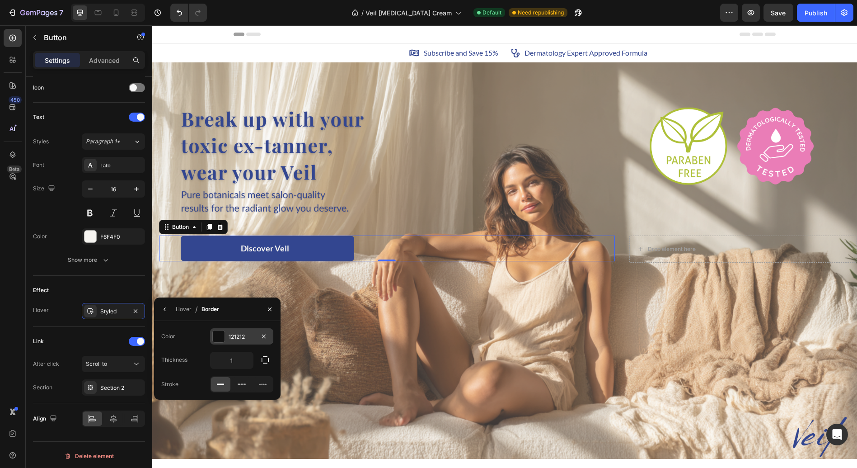
click at [222, 337] on div at bounding box center [219, 336] width 12 height 12
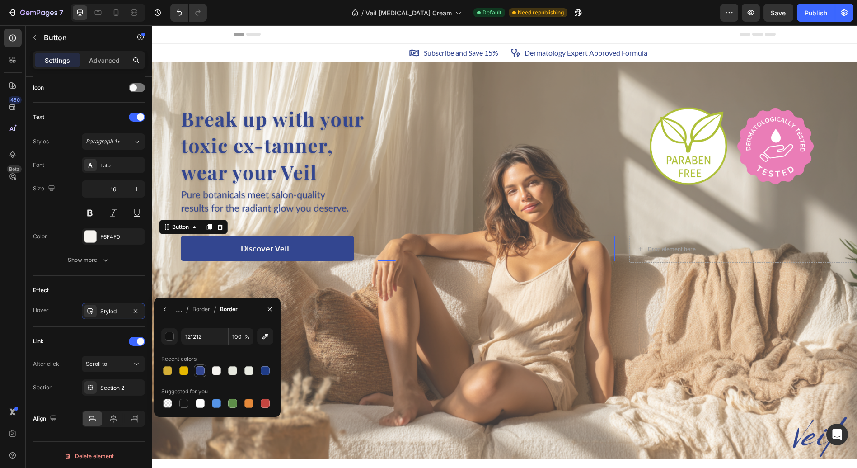
click at [203, 368] on div at bounding box center [200, 370] width 9 height 9
type input "334690"
drag, startPoint x: 203, startPoint y: 309, endPoint x: 210, endPoint y: 327, distance: 19.6
click at [203, 309] on div "Border" at bounding box center [202, 309] width 18 height 8
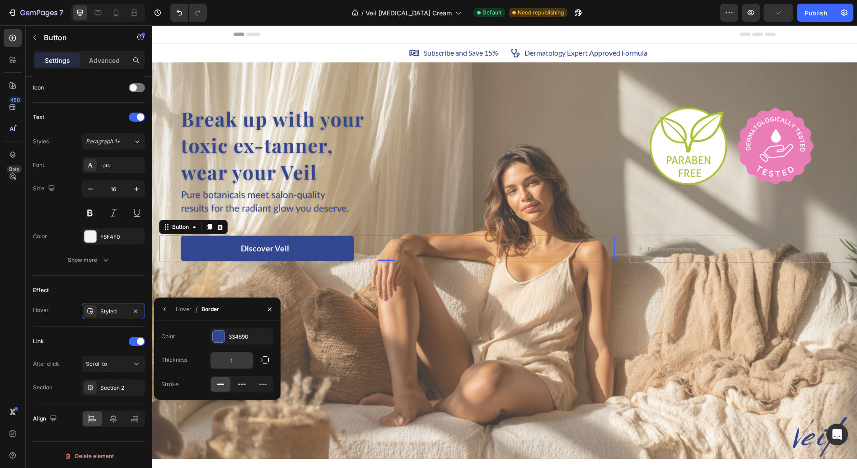
click at [238, 363] on input "1" at bounding box center [232, 360] width 42 height 16
type input "3"
click at [344, 305] on div "Overlay" at bounding box center [504, 260] width 705 height 397
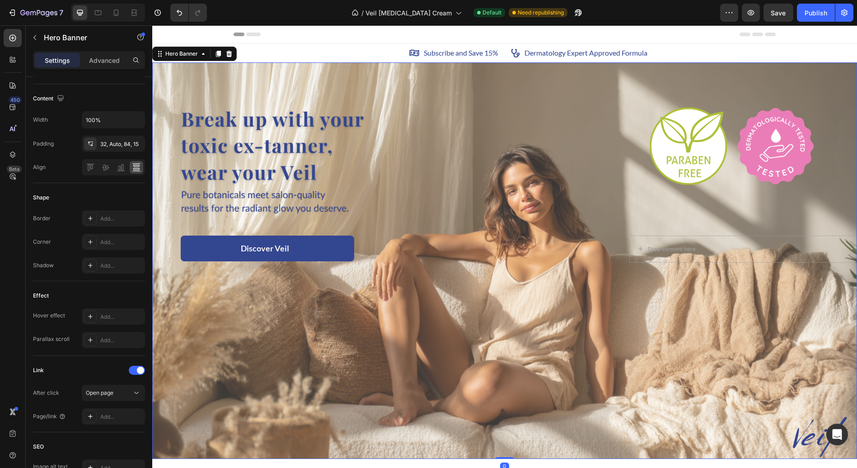
scroll to position [0, 0]
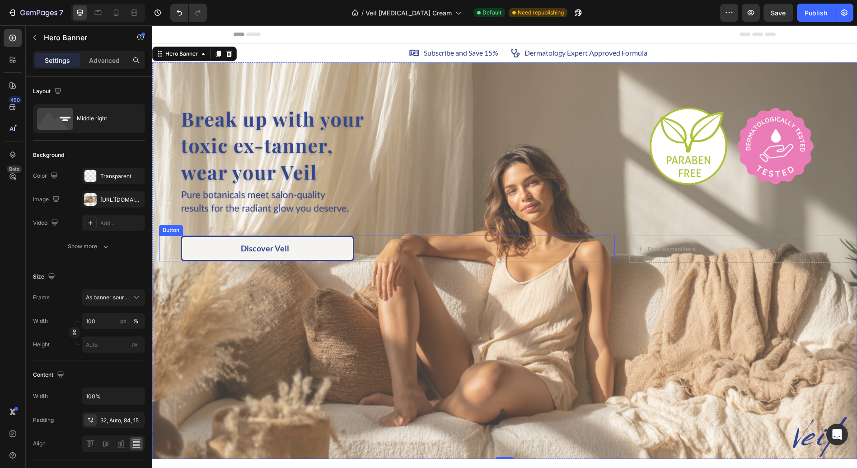
click at [316, 243] on link "Discover Veil" at bounding box center [268, 248] width 174 height 26
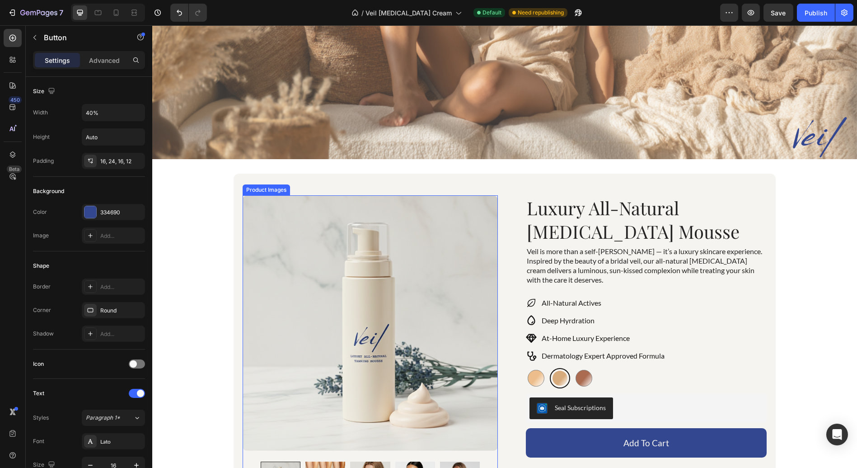
scroll to position [301, 0]
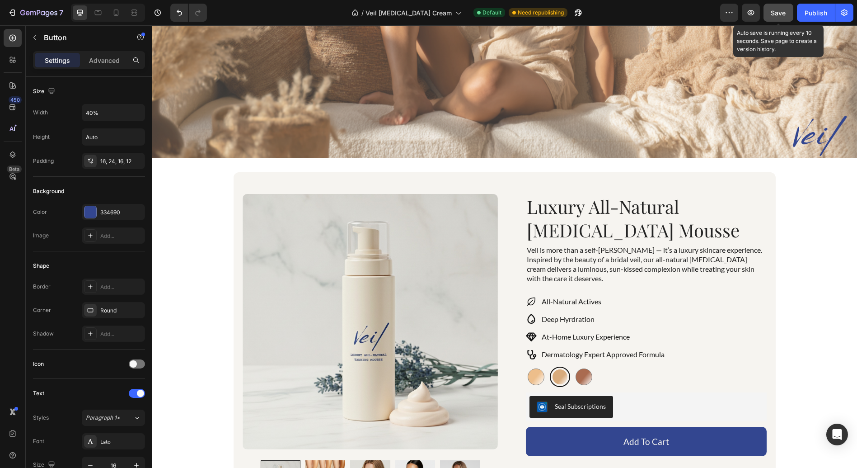
click at [781, 15] on span "Save" at bounding box center [779, 13] width 15 height 8
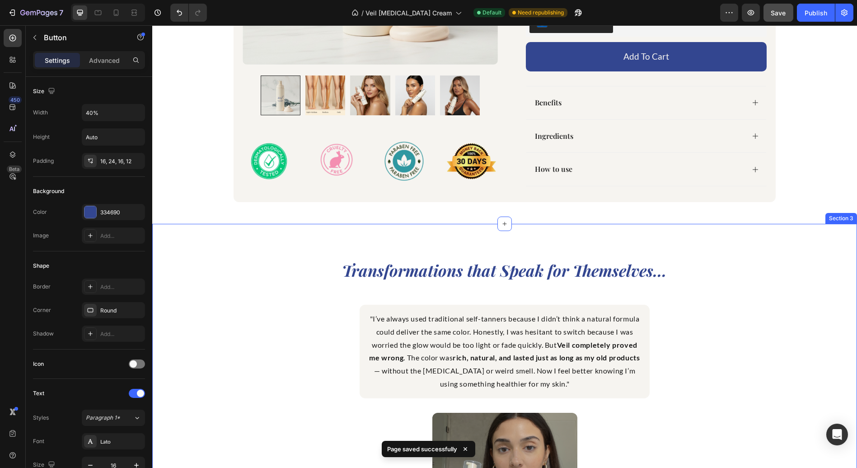
scroll to position [703, 0]
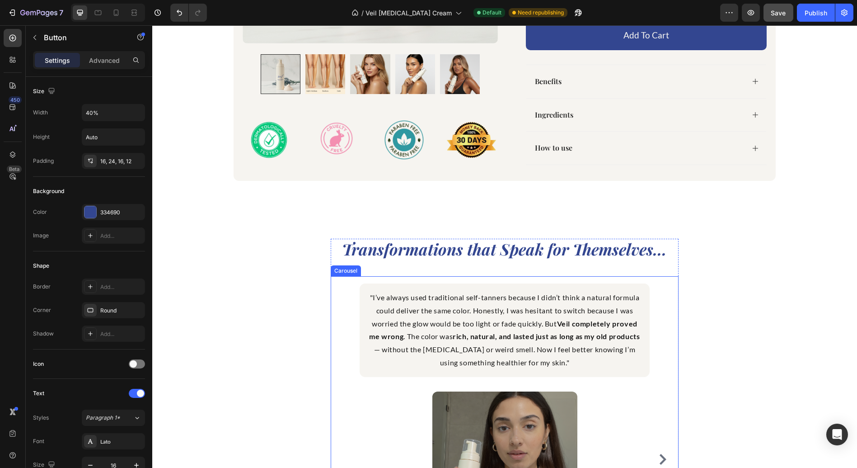
click at [478, 278] on div ""I’ve always used traditional self-tanners because I didn’t think a natural for…" at bounding box center [505, 459] width 348 height 367
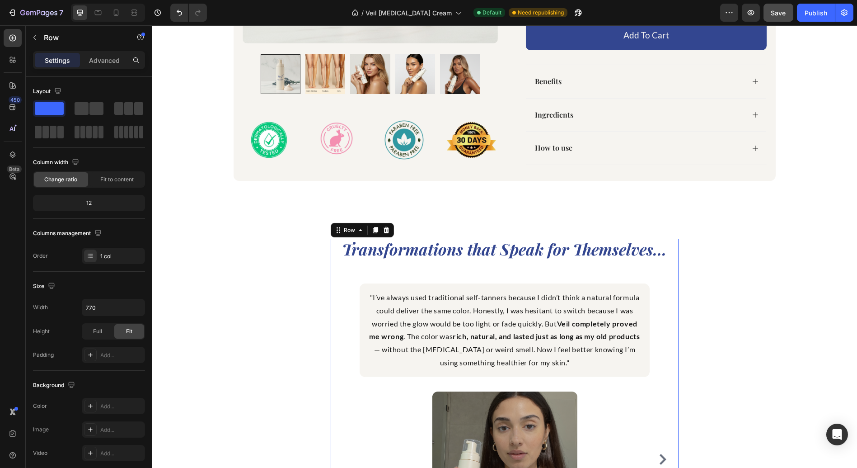
click at [480, 269] on div "Transformations that Speak for Themselves... Heading "I’ve always used traditio…" at bounding box center [505, 441] width 348 height 404
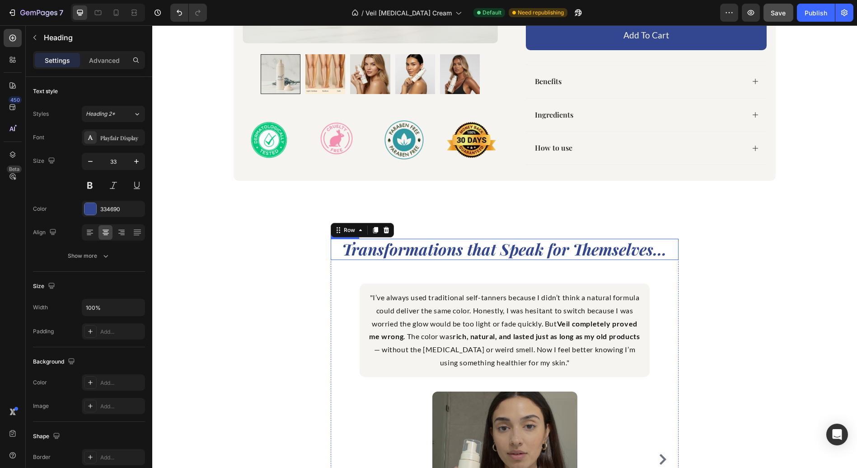
click at [484, 249] on icon "Transformations that Speak for Themselves..." at bounding box center [505, 248] width 325 height 21
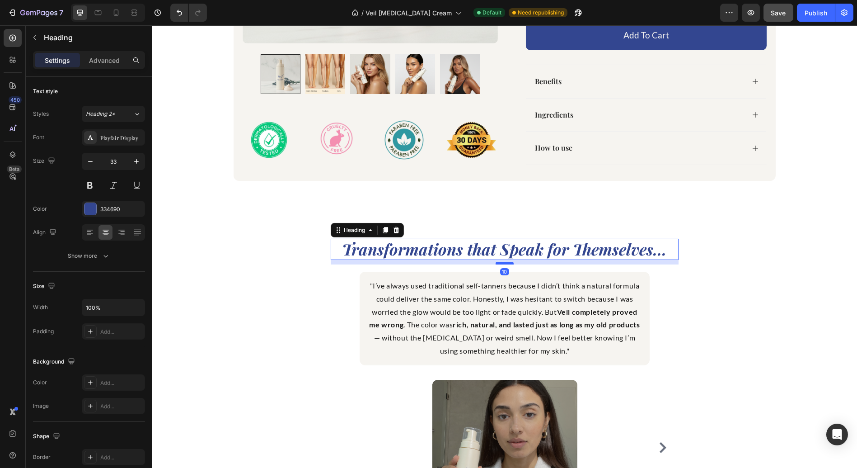
drag, startPoint x: 495, startPoint y: 274, endPoint x: 496, endPoint y: 263, distance: 10.4
click at [496, 263] on div at bounding box center [505, 263] width 18 height 3
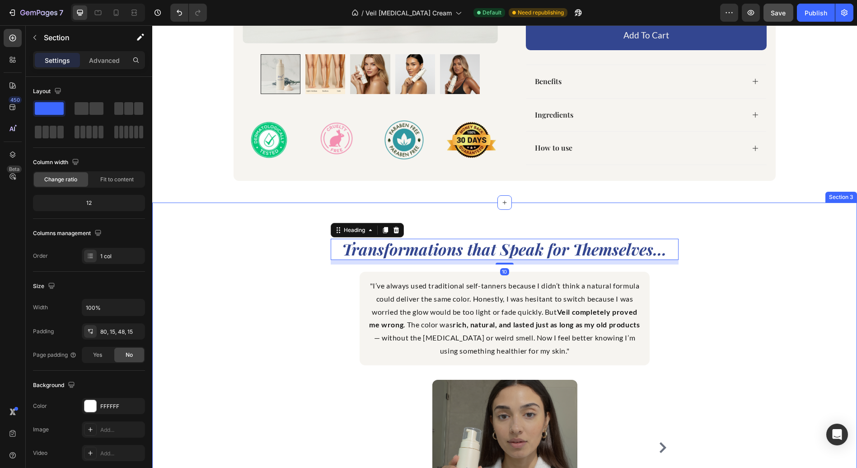
click at [759, 312] on div "Transformations that Speak for Themselves... Heading 10 "I’ve always used tradi…" at bounding box center [505, 435] width 692 height 392
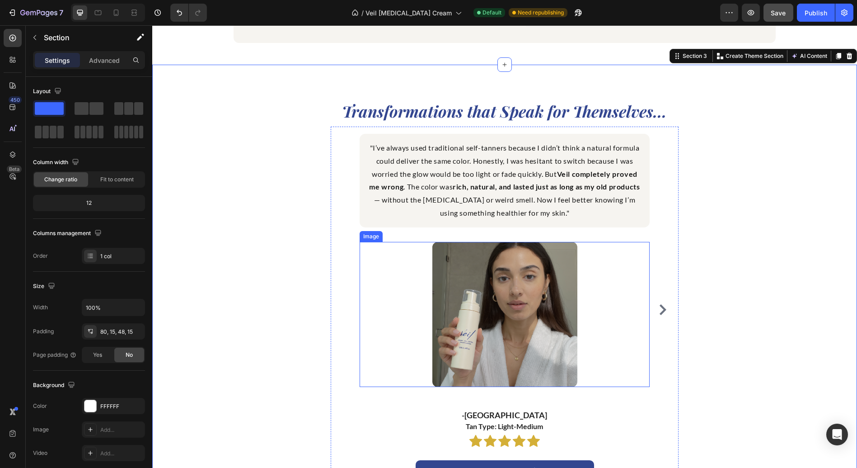
scroll to position [904, 0]
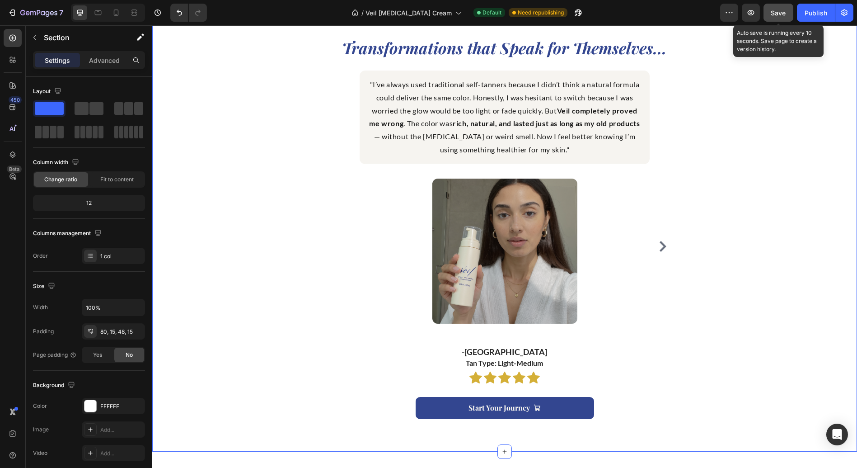
click at [773, 14] on span "Save" at bounding box center [779, 13] width 15 height 8
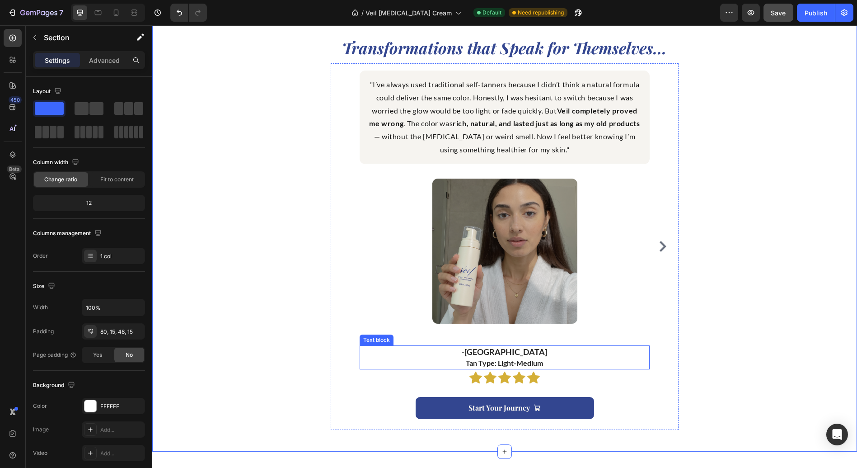
click at [502, 351] on span "-[GEOGRAPHIC_DATA]" at bounding box center [504, 352] width 85 height 10
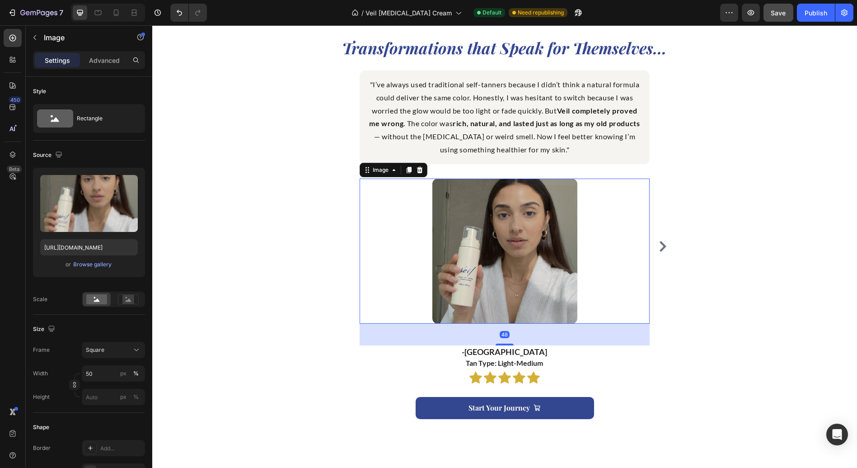
click at [505, 316] on img at bounding box center [505, 251] width 145 height 145
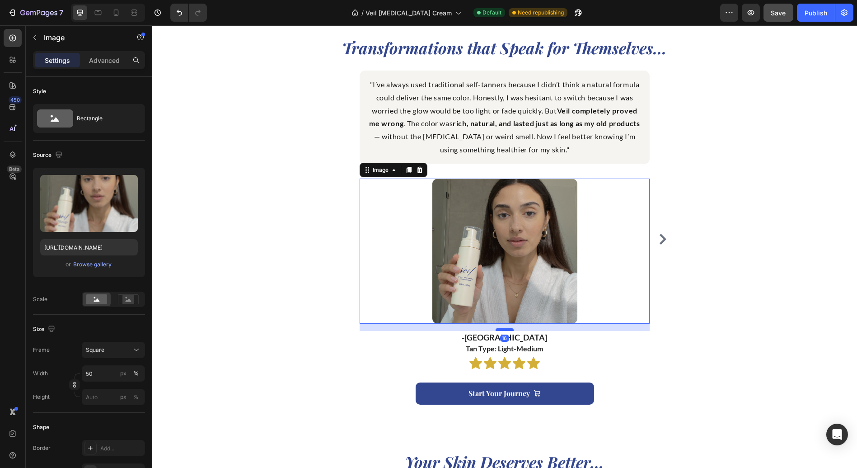
drag, startPoint x: 503, startPoint y: 343, endPoint x: 507, endPoint y: 329, distance: 15.2
click at [507, 329] on div at bounding box center [505, 329] width 18 height 3
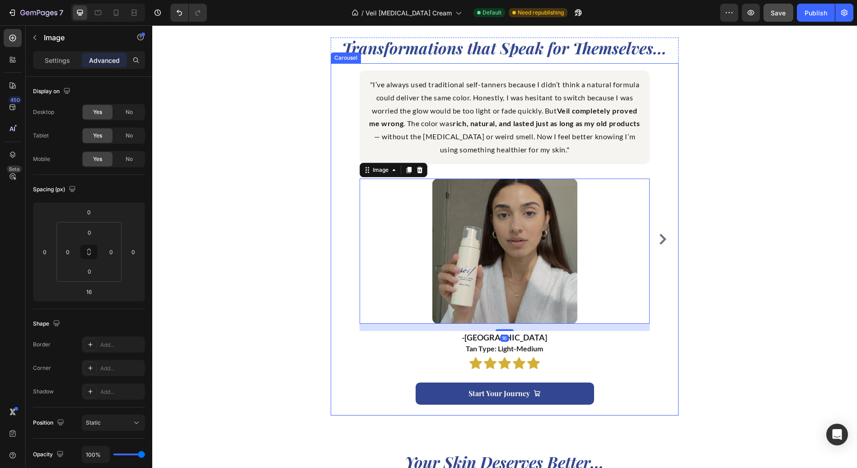
click at [660, 245] on icon "Carousel Next Arrow" at bounding box center [663, 239] width 7 height 11
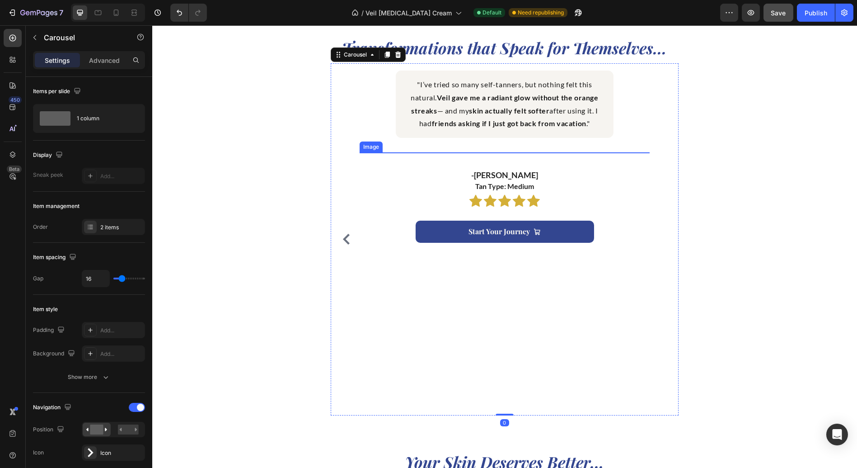
click at [503, 318] on img at bounding box center [505, 239] width 174 height 174
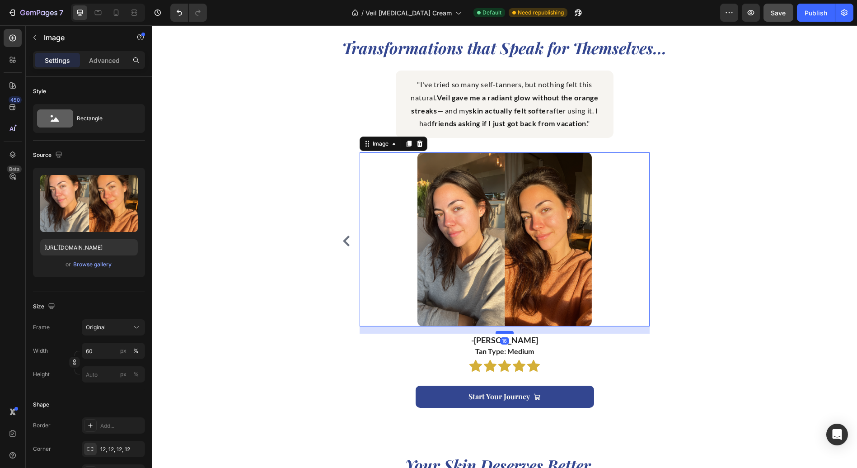
drag, startPoint x: 504, startPoint y: 340, endPoint x: 508, endPoint y: 331, distance: 9.7
click at [508, 331] on div at bounding box center [505, 332] width 18 height 3
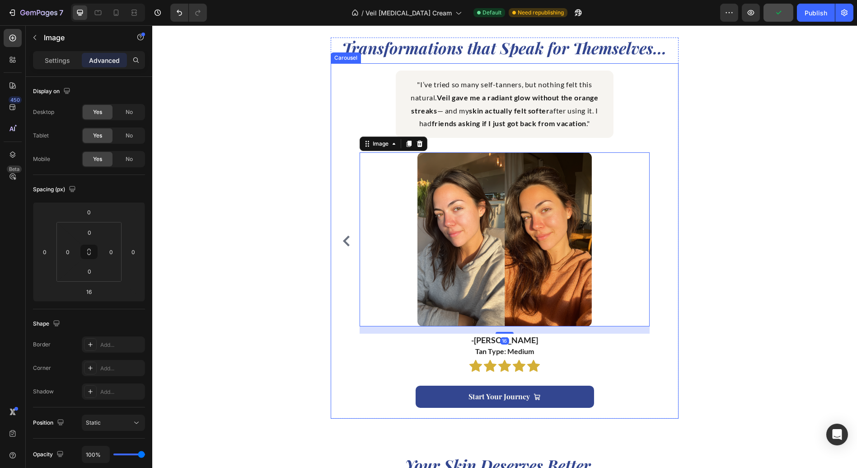
click at [343, 245] on icon "Carousel Back Arrow" at bounding box center [346, 240] width 11 height 11
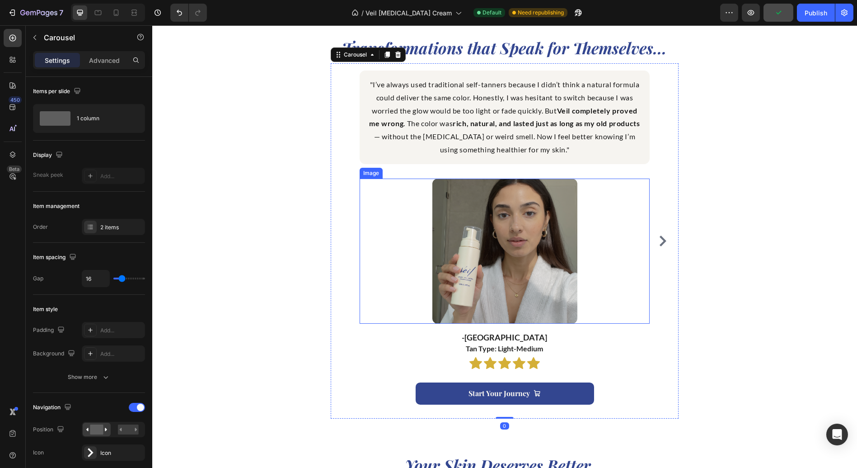
click at [533, 304] on img at bounding box center [505, 251] width 145 height 145
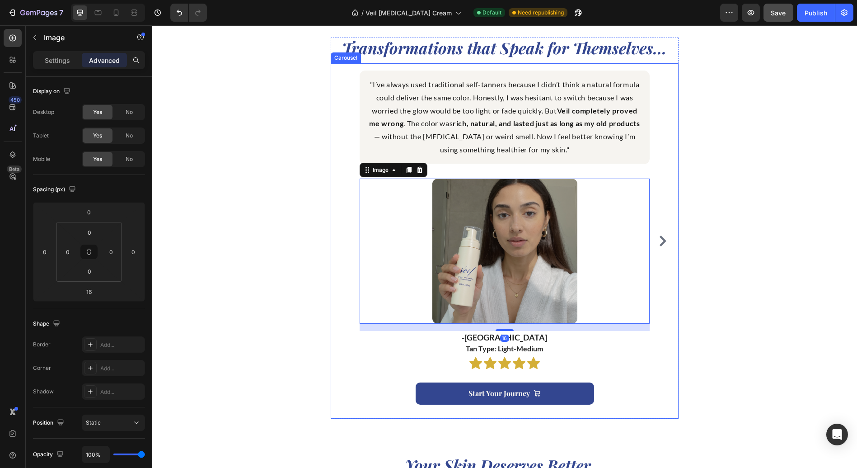
click at [661, 242] on icon "Carousel Next Arrow" at bounding box center [663, 240] width 7 height 11
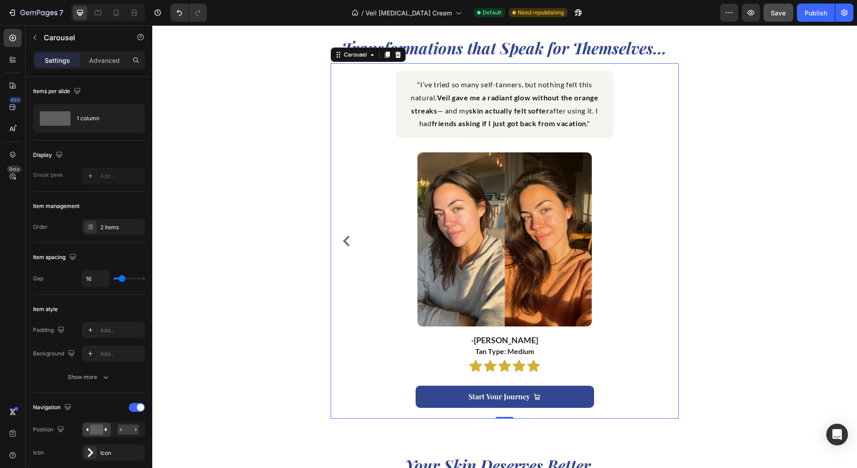
click at [346, 244] on icon "Carousel Back Arrow" at bounding box center [346, 240] width 11 height 11
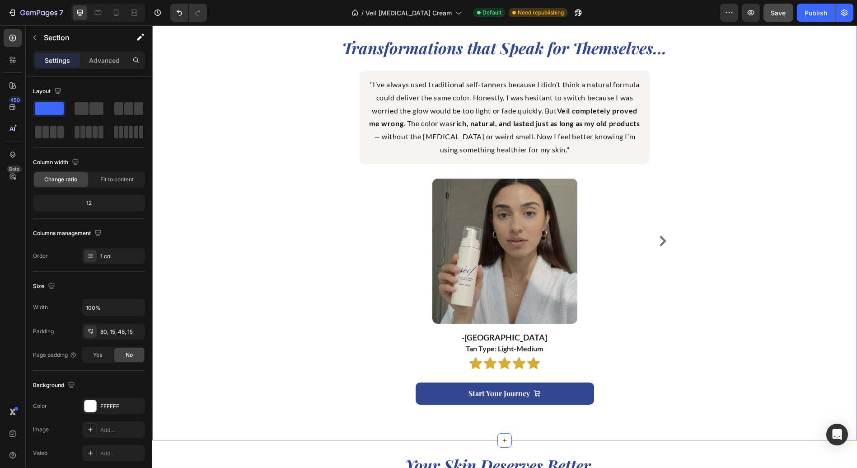
click at [730, 227] on div "Transformations that Speak for Themselves... Heading "I’ve always used traditio…" at bounding box center [505, 228] width 692 height 381
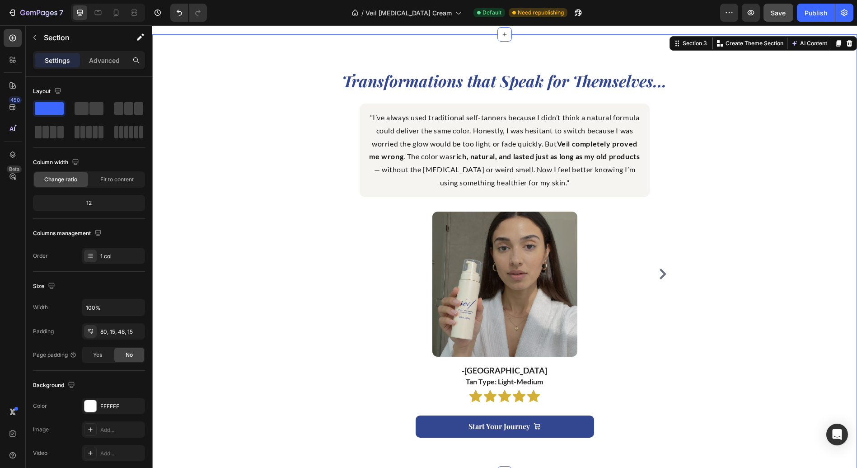
scroll to position [753, 0]
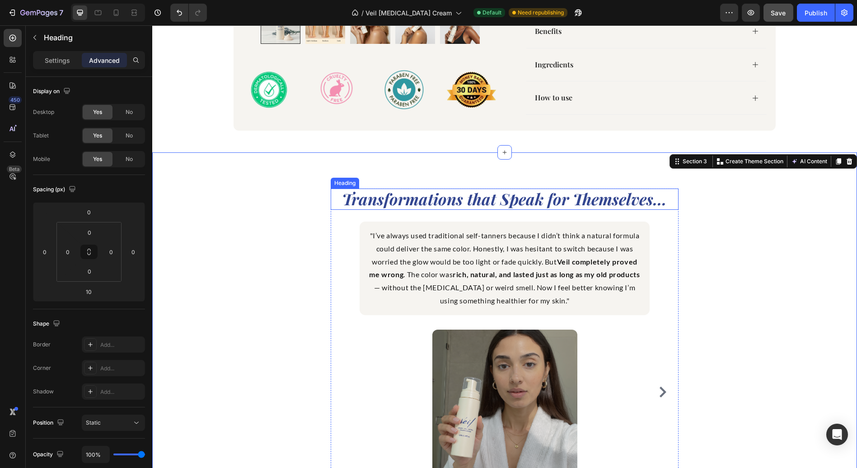
click at [585, 201] on icon "Transformations that Speak for Themselves..." at bounding box center [505, 198] width 325 height 21
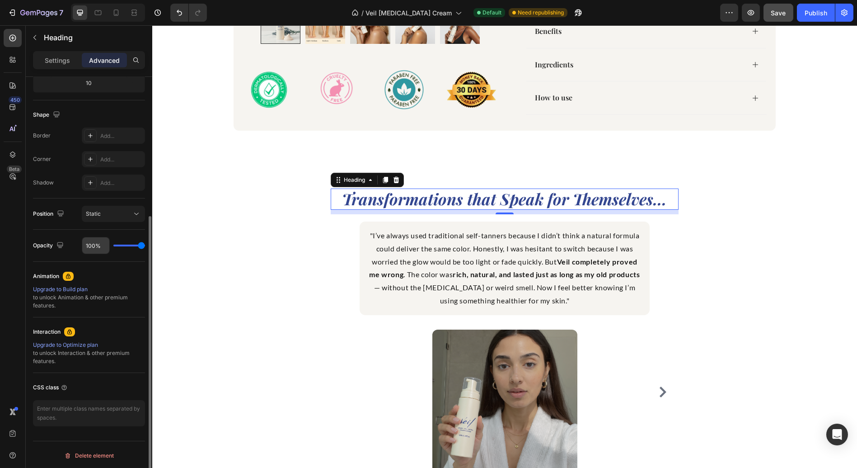
scroll to position [0, 0]
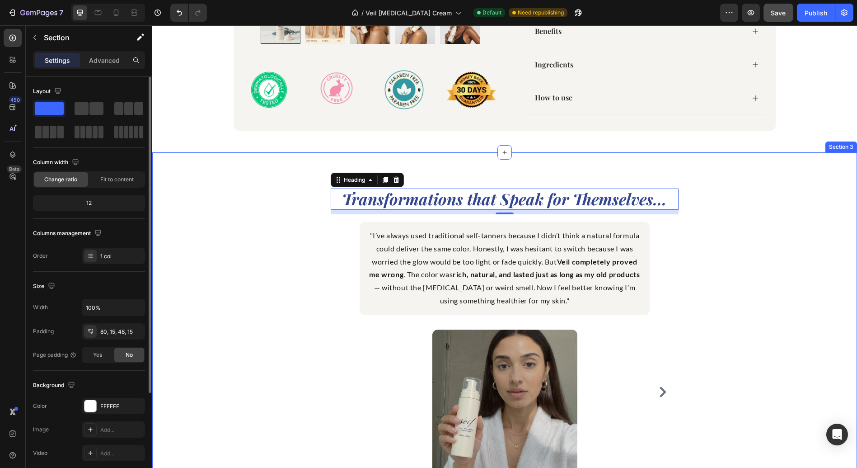
click at [203, 227] on div "Transformations that Speak for Themselves... Heading 10 "I’ve always used tradi…" at bounding box center [505, 378] width 692 height 381
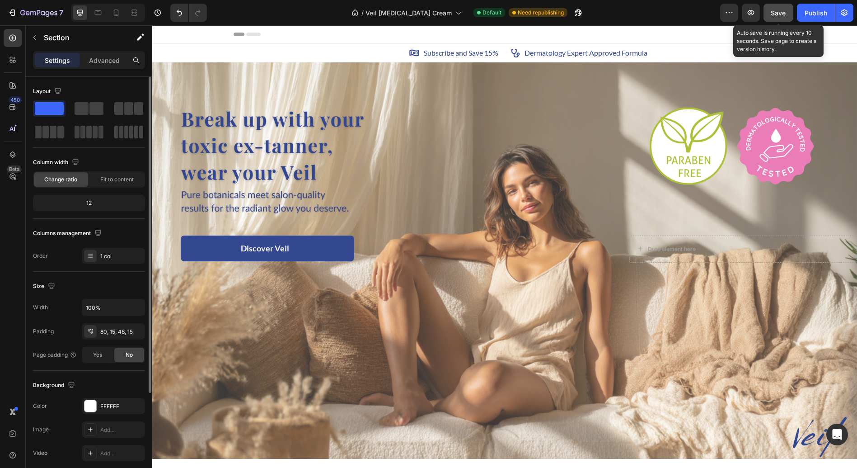
click at [779, 20] on button "Save" at bounding box center [779, 13] width 30 height 18
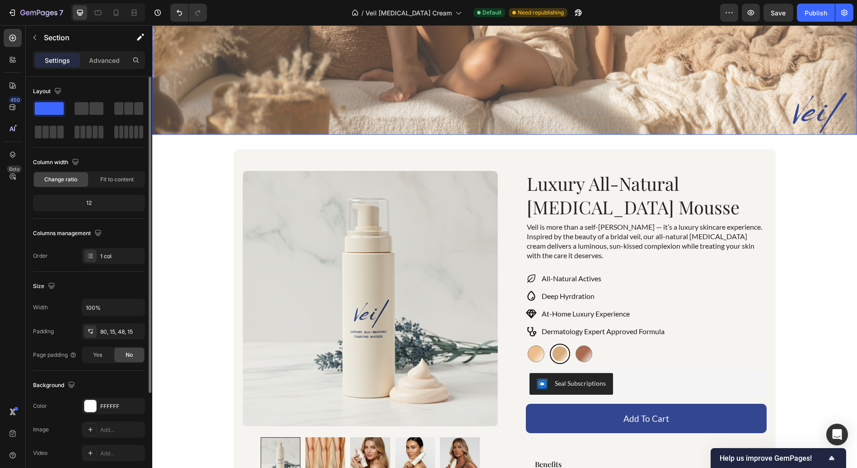
scroll to position [351, 0]
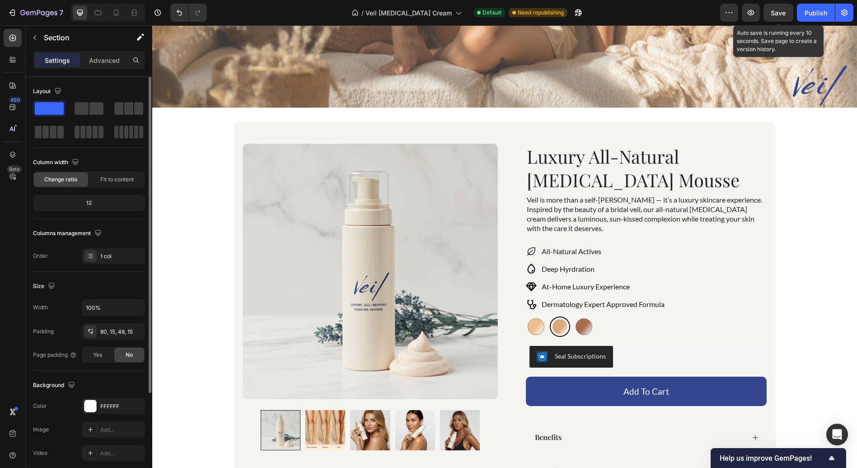
click at [782, 13] on span "Save" at bounding box center [779, 13] width 15 height 8
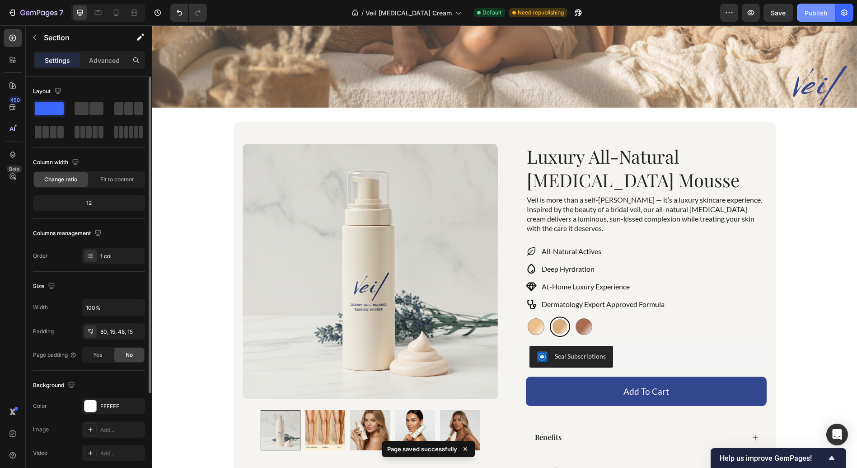
click at [821, 14] on div "Publish" at bounding box center [816, 12] width 23 height 9
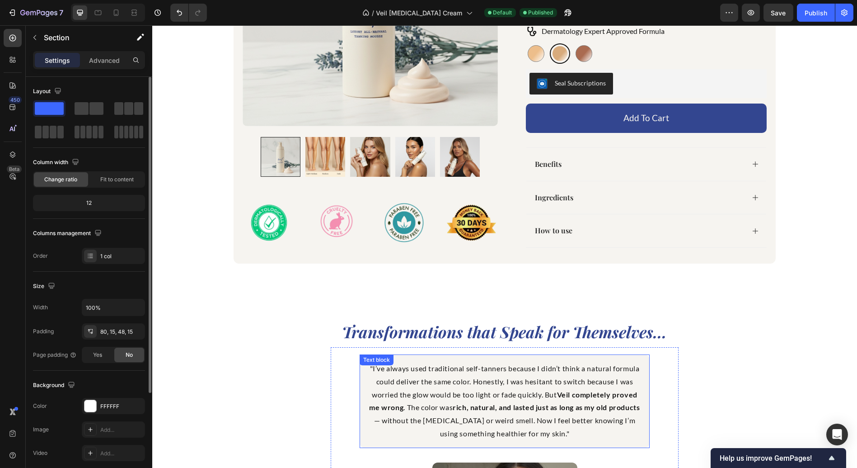
scroll to position [602, 0]
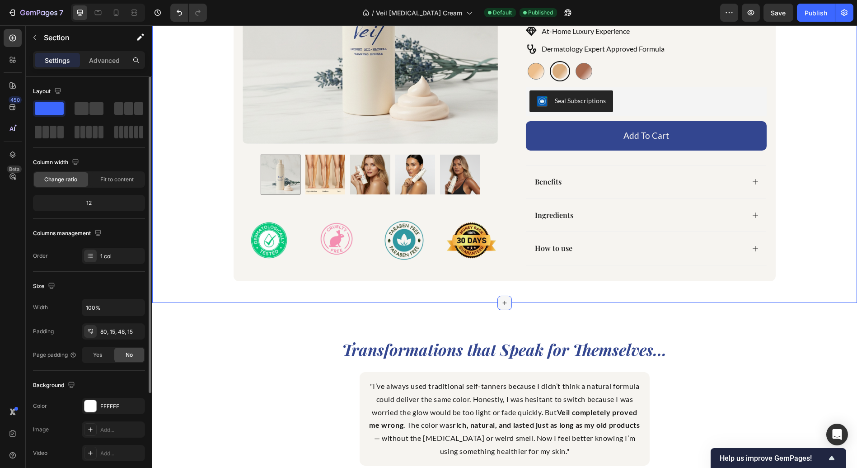
click at [503, 302] on icon at bounding box center [505, 303] width 4 height 4
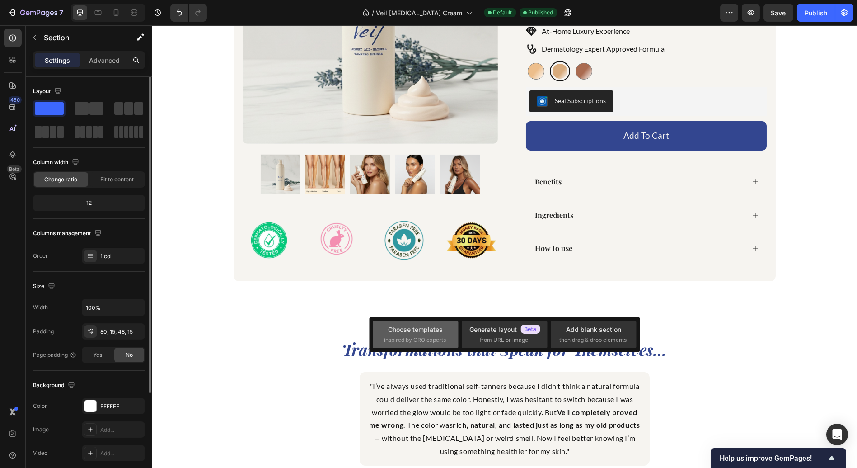
click at [440, 334] on div "Choose templates inspired by CRO experts" at bounding box center [415, 334] width 63 height 19
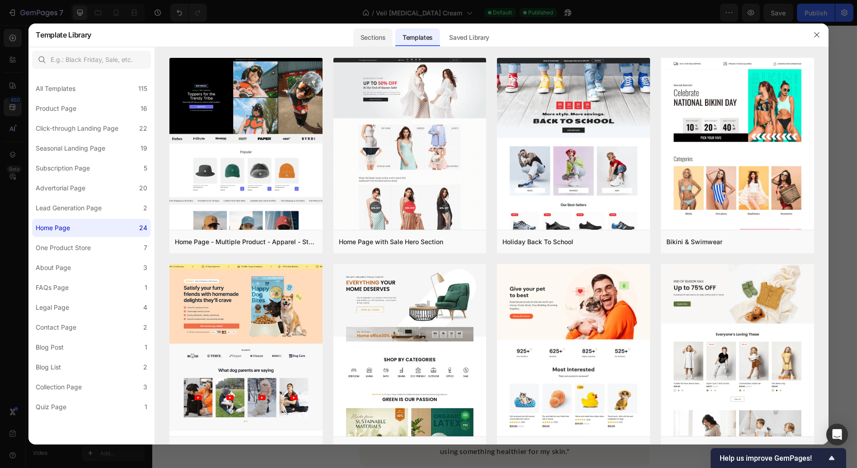
click at [376, 35] on div "Sections" at bounding box center [372, 37] width 39 height 18
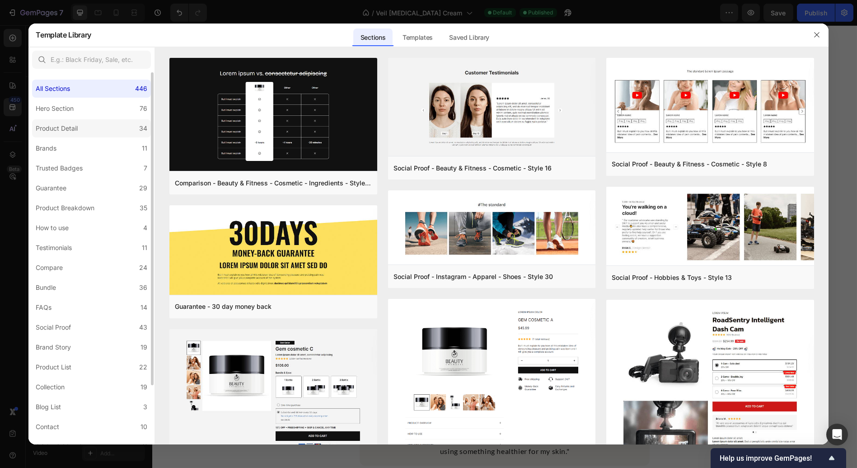
click at [85, 127] on label "Product Detail 34" at bounding box center [91, 128] width 119 height 18
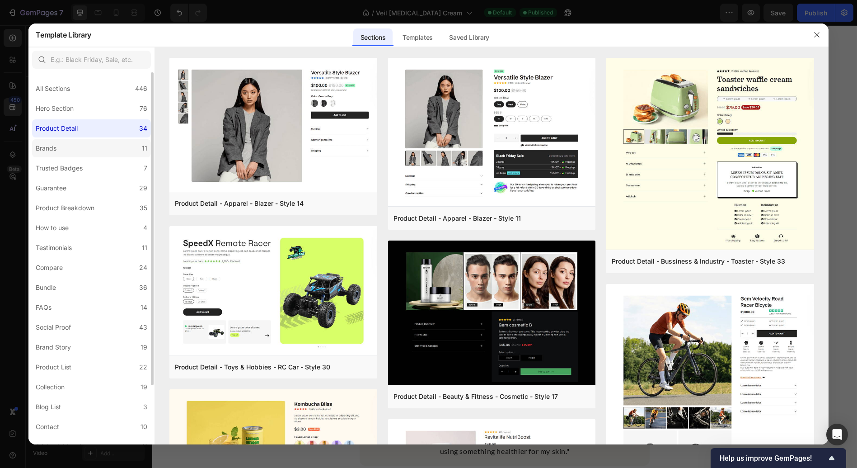
click at [76, 155] on label "Brands 11" at bounding box center [91, 148] width 119 height 18
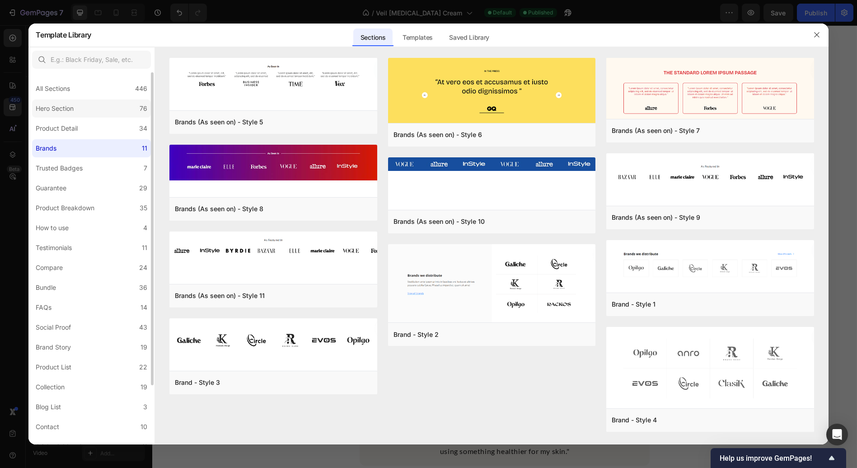
click at [85, 107] on label "Hero Section 76" at bounding box center [91, 108] width 119 height 18
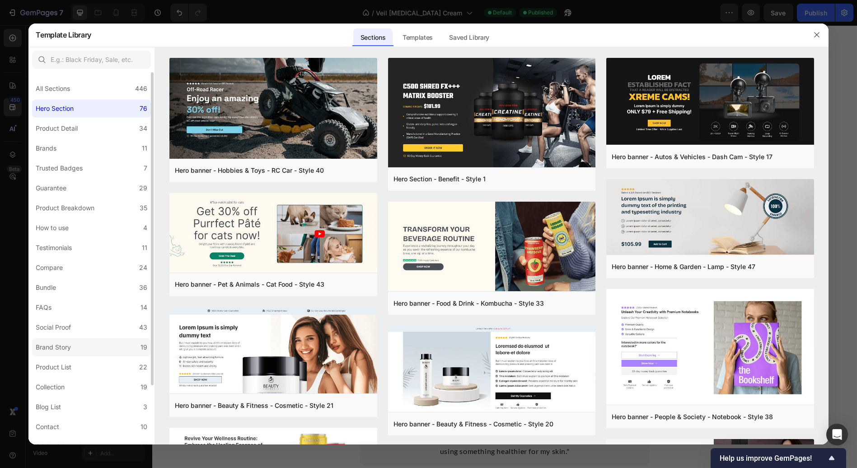
click at [86, 343] on label "Brand Story 19" at bounding box center [91, 347] width 119 height 18
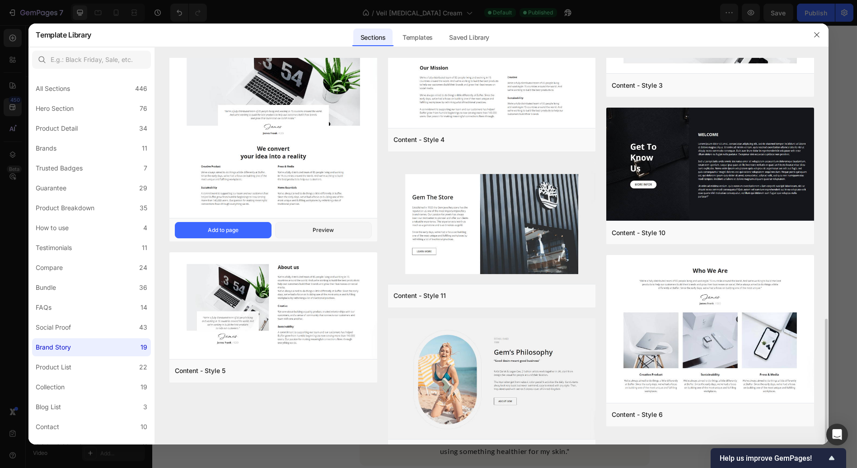
scroll to position [581, 0]
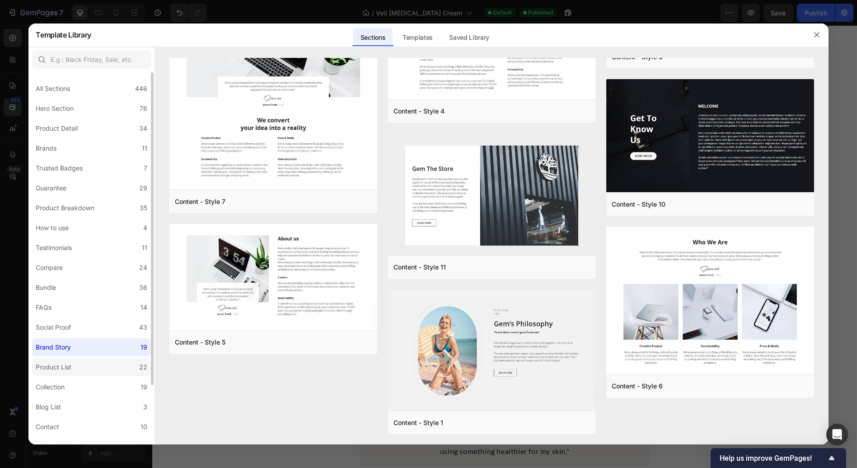
click at [86, 362] on label "Product List 22" at bounding box center [91, 367] width 119 height 18
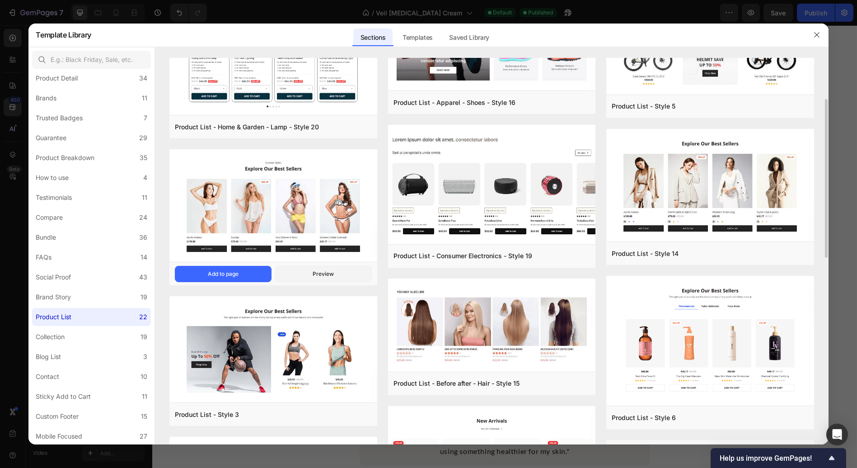
scroll to position [151, 0]
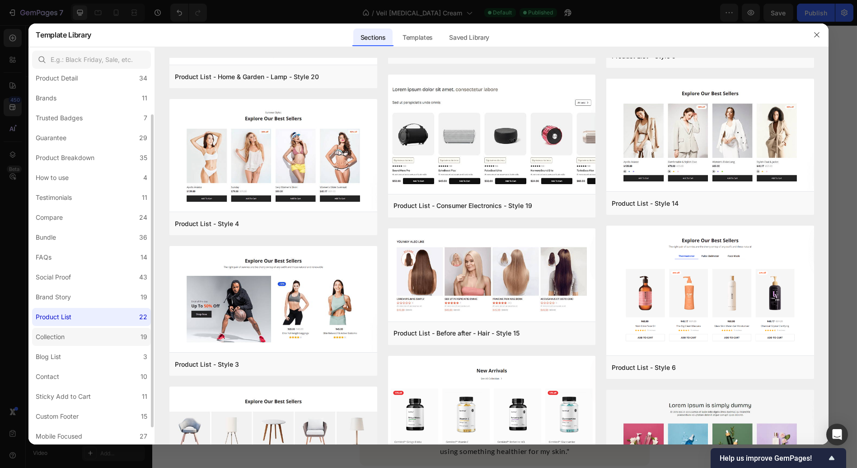
click at [72, 343] on label "Collection 19" at bounding box center [91, 337] width 119 height 18
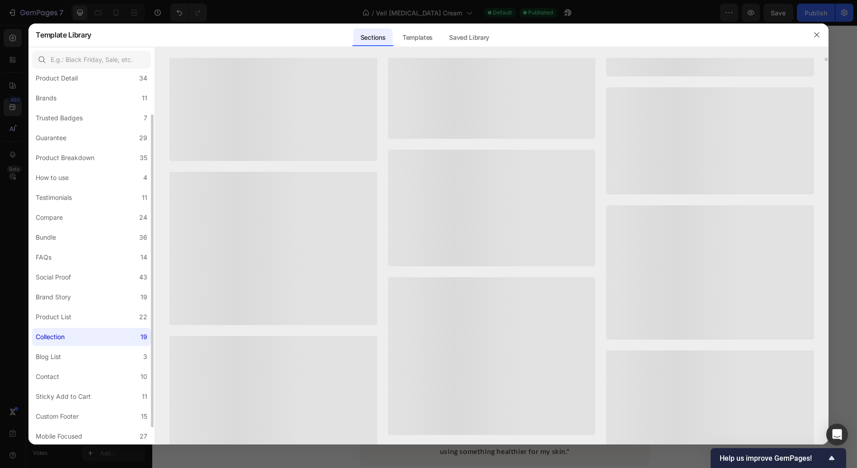
scroll to position [0, 0]
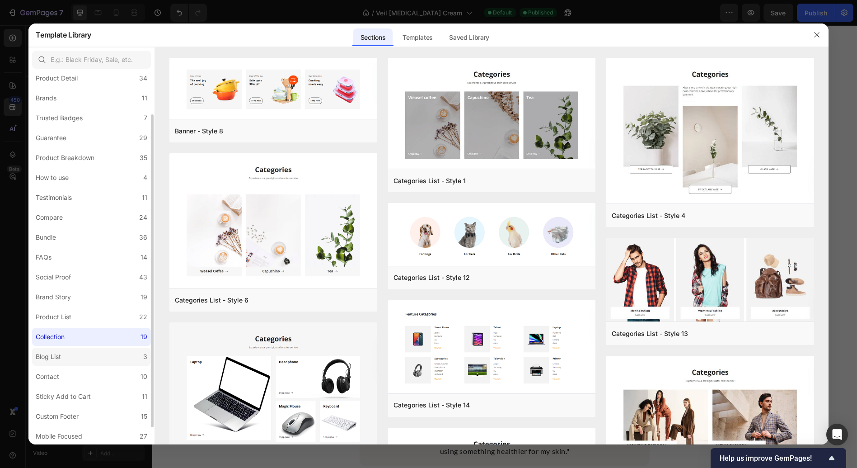
click at [69, 355] on label "Blog List 3" at bounding box center [91, 357] width 119 height 18
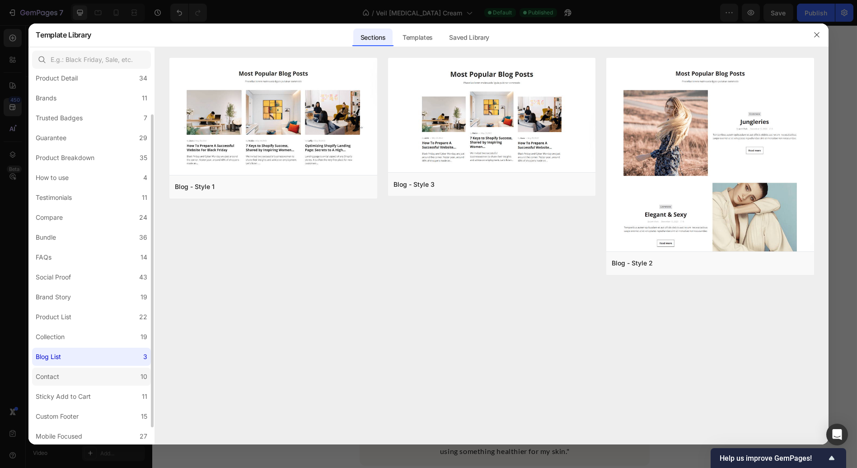
click at [75, 374] on label "Contact 10" at bounding box center [91, 376] width 119 height 18
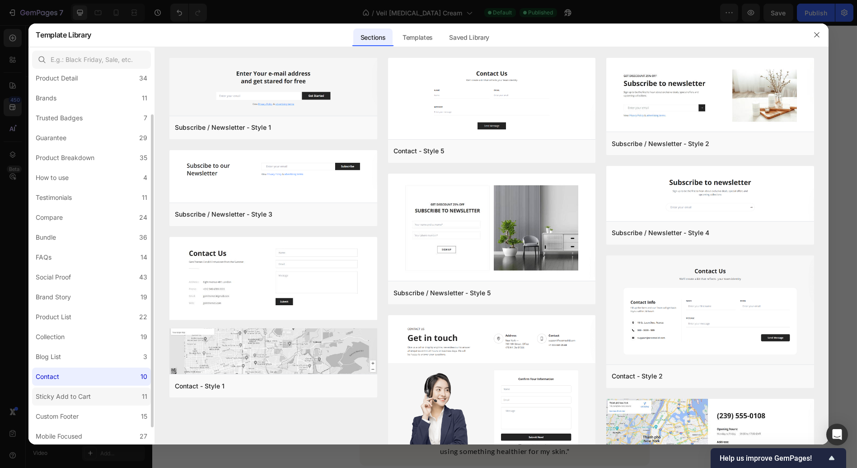
click at [76, 391] on div "Sticky Add to Cart" at bounding box center [63, 396] width 55 height 11
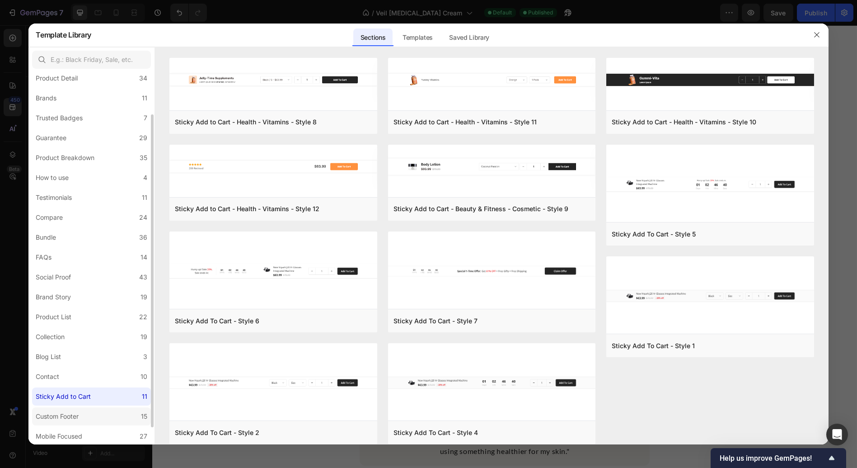
click at [87, 409] on label "Custom Footer 15" at bounding box center [91, 416] width 119 height 18
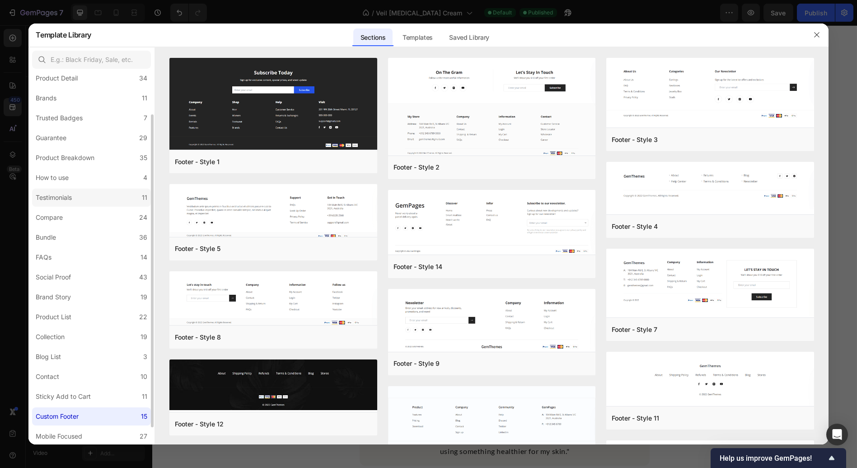
click at [95, 203] on label "Testimonials 11" at bounding box center [91, 197] width 119 height 18
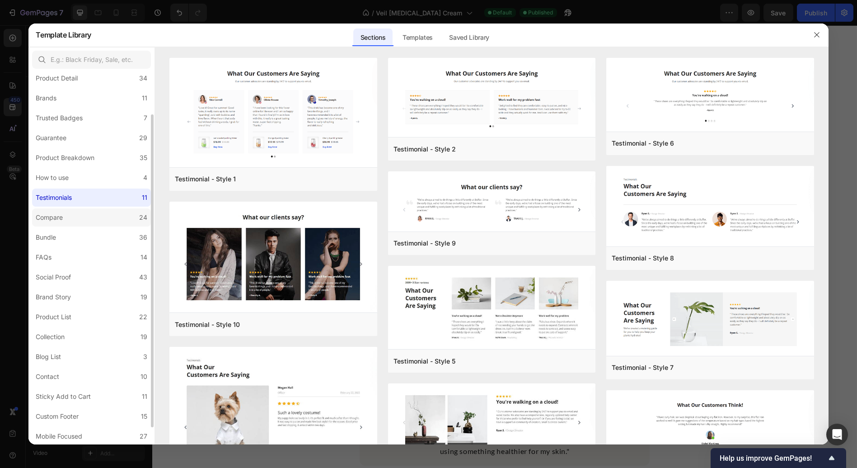
click at [92, 216] on label "Compare 24" at bounding box center [91, 217] width 119 height 18
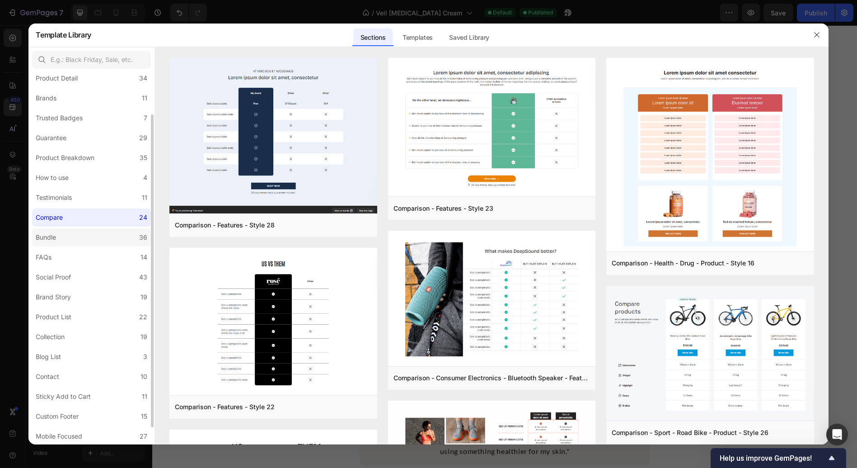
click at [90, 231] on label "Bundle 36" at bounding box center [91, 237] width 119 height 18
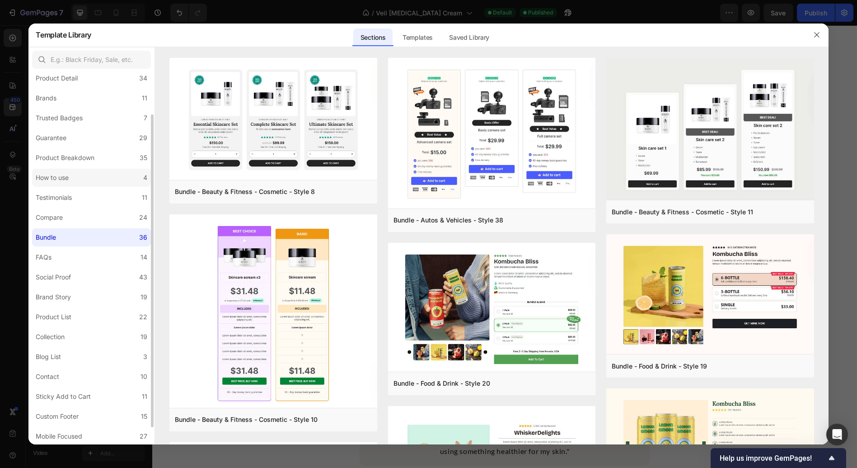
click at [96, 178] on label "How to use 4" at bounding box center [91, 178] width 119 height 18
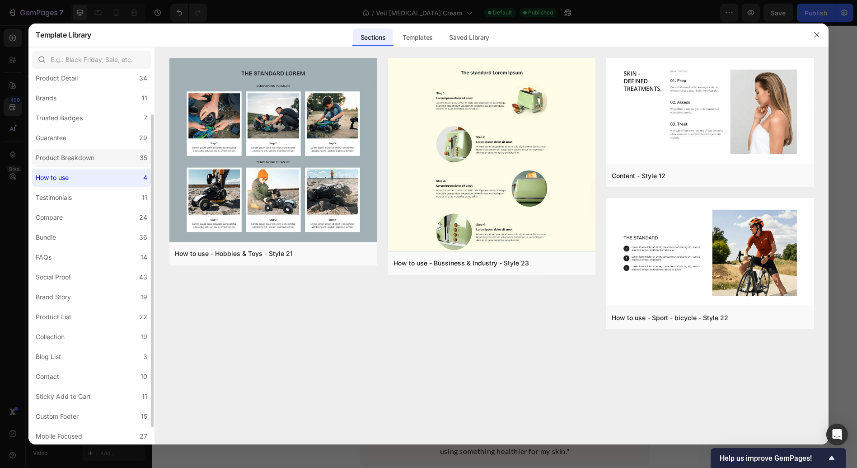
click at [86, 162] on div "Product Breakdown" at bounding box center [65, 157] width 59 height 11
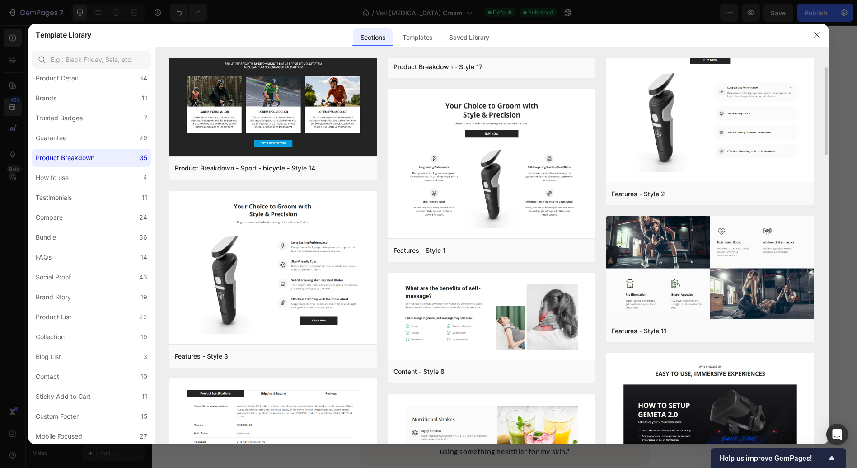
scroll to position [265, 0]
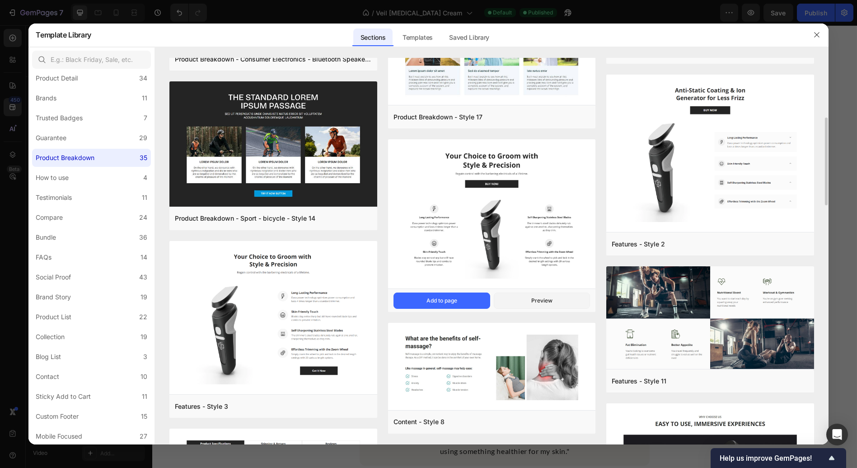
click at [461, 247] on img at bounding box center [492, 215] width 208 height 151
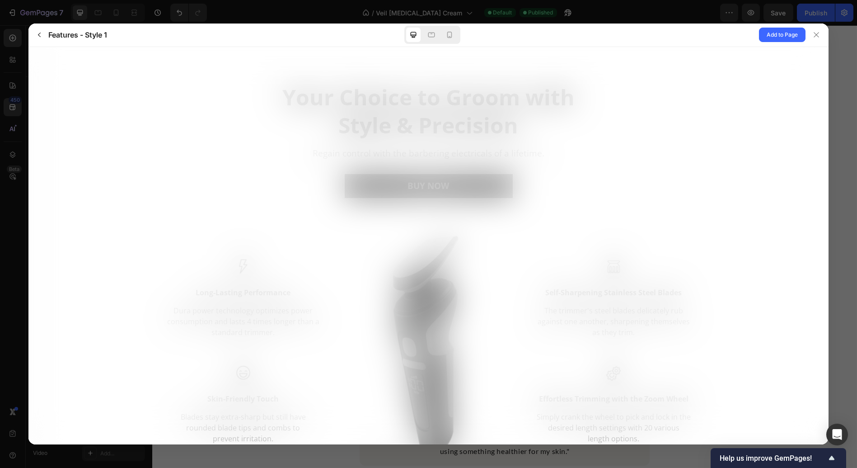
scroll to position [0, 0]
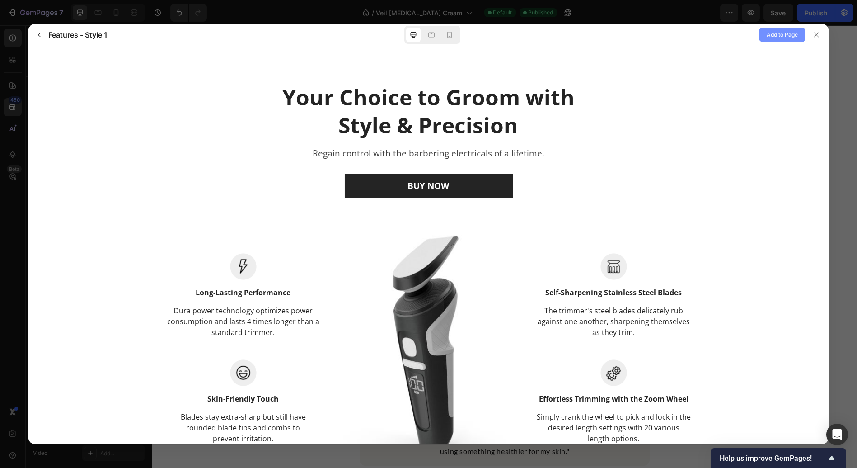
click at [773, 36] on span "Add to Page" at bounding box center [782, 34] width 31 height 11
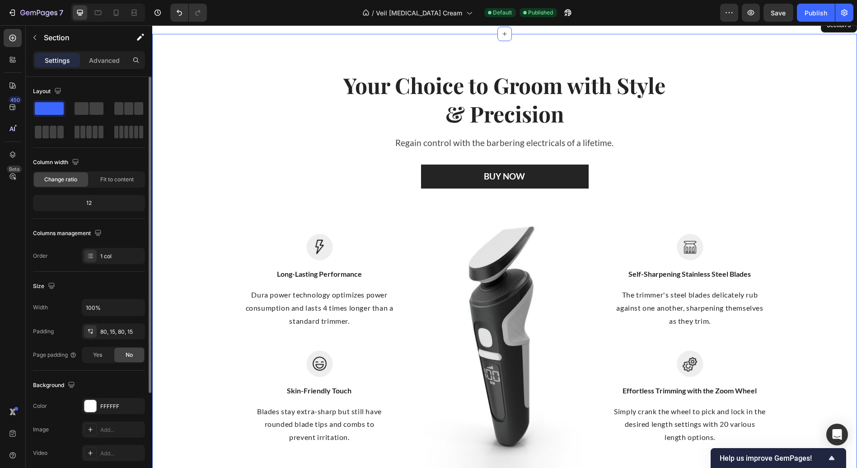
scroll to position [880, 0]
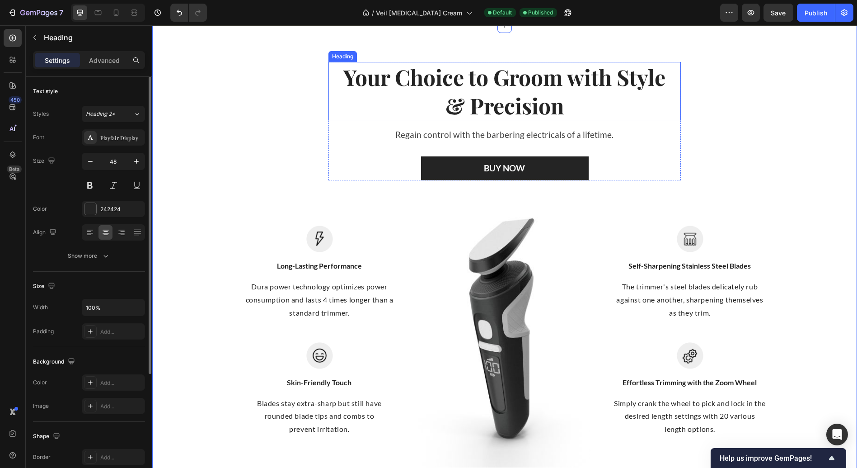
click at [439, 94] on p "Your Choice to Groom with Style & Precision" at bounding box center [504, 91] width 329 height 56
click at [560, 103] on p "Your Choice to Groom with Style & Precision" at bounding box center [504, 91] width 329 height 56
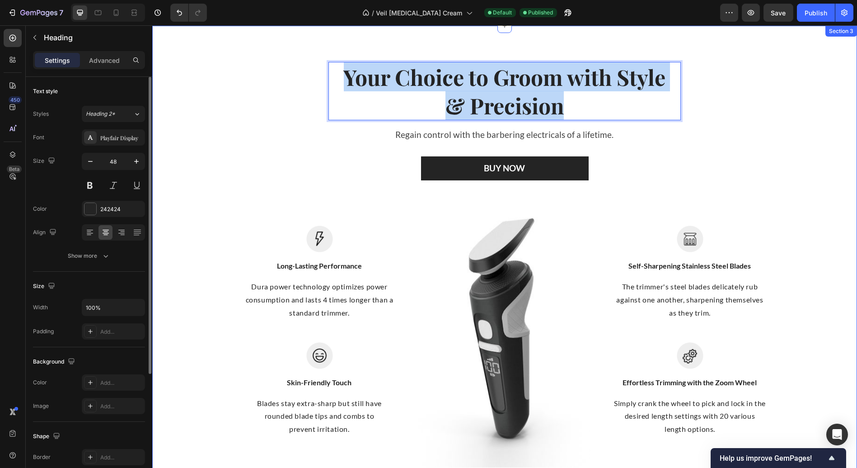
drag, startPoint x: 561, startPoint y: 106, endPoint x: 322, endPoint y: 70, distance: 242.3
click at [322, 70] on div "Your Choice to Groom with Style & Precision Heading 16 Regain control with the …" at bounding box center [505, 264] width 692 height 405
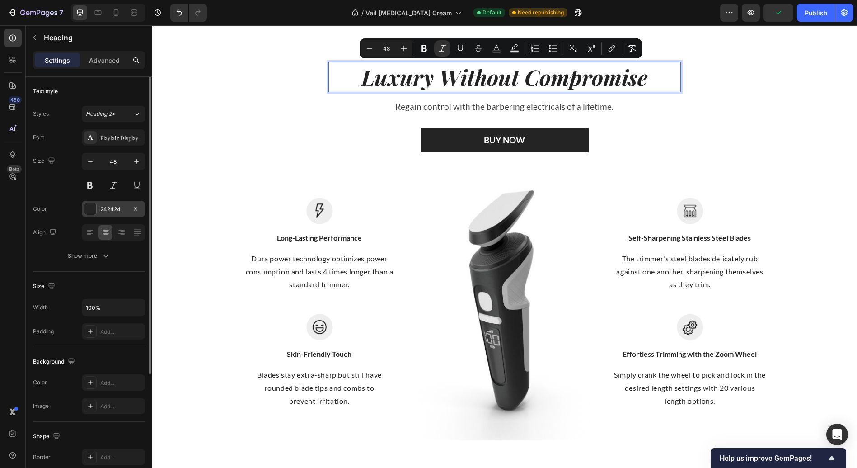
click at [102, 209] on div "242424" at bounding box center [113, 209] width 26 height 8
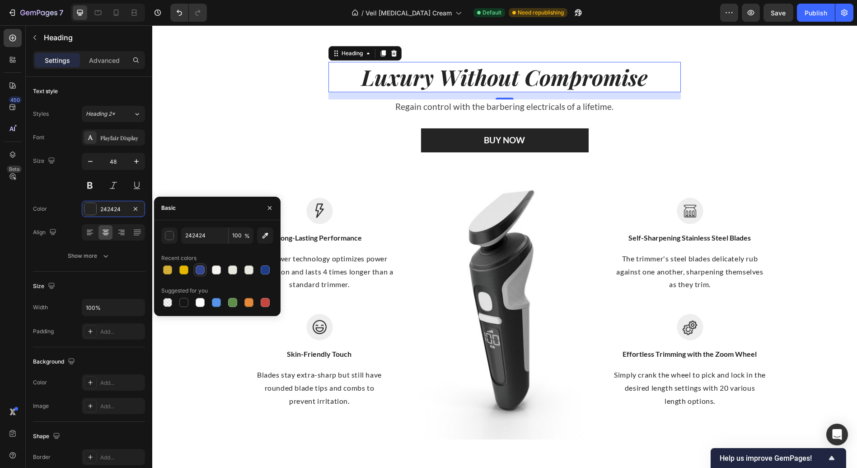
click at [200, 270] on div at bounding box center [200, 269] width 9 height 9
type input "334690"
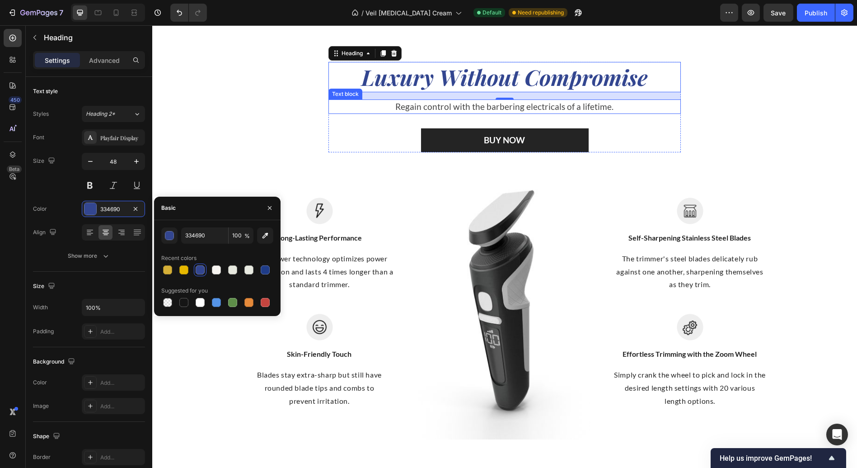
click at [415, 103] on p "Regain control with the barbering electricals of a lifetime." at bounding box center [505, 106] width 336 height 13
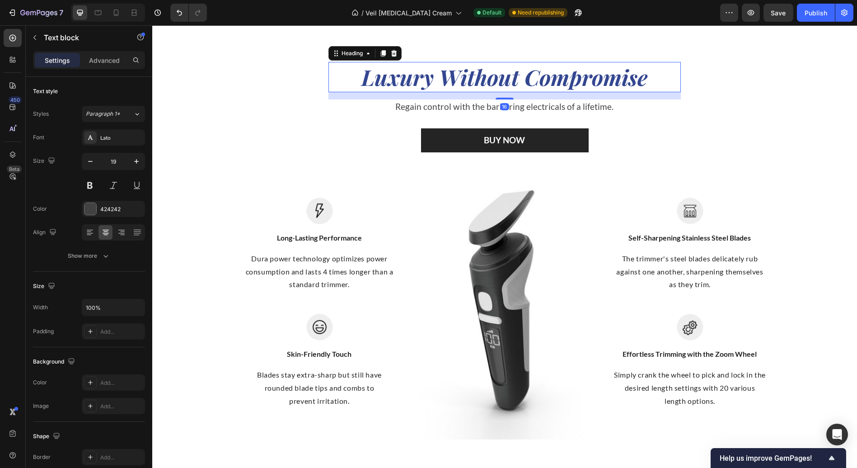
click at [392, 79] on icon "Luxury Without Compromise" at bounding box center [505, 76] width 287 height 29
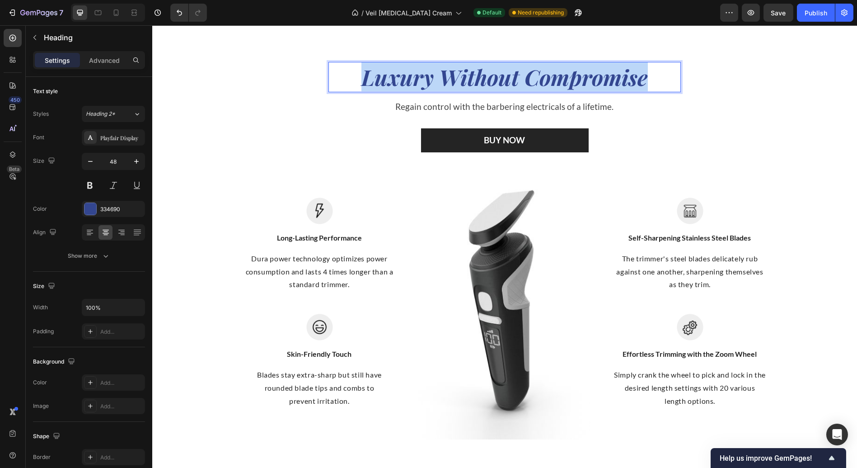
drag, startPoint x: 644, startPoint y: 75, endPoint x: 334, endPoint y: 64, distance: 310.3
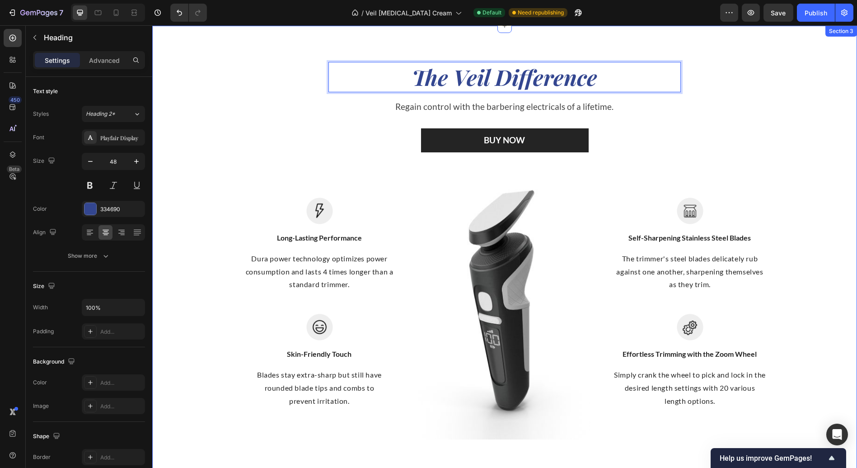
click at [772, 124] on div "The Veil Difference Heading 16 Regain control with the barbering electricals of…" at bounding box center [505, 250] width 692 height 377
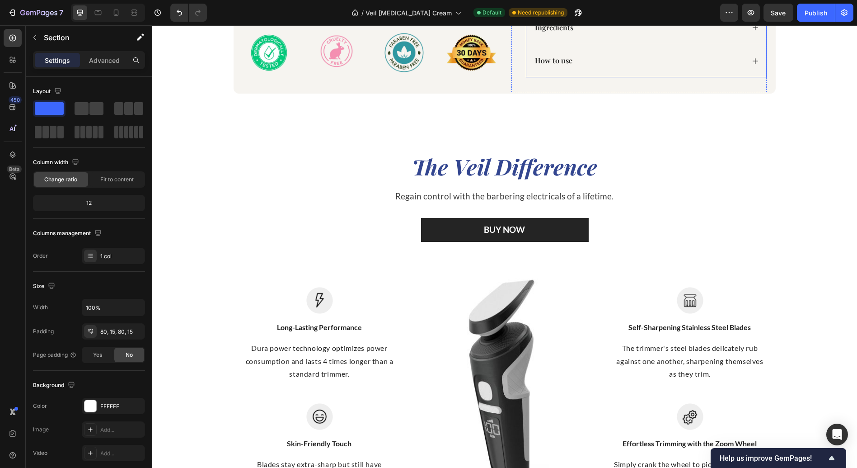
scroll to position [853, 0]
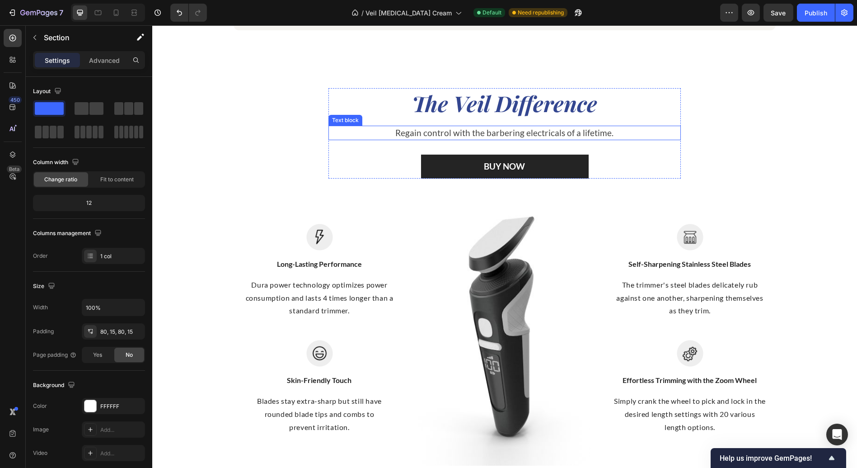
click at [492, 132] on p "Regain control with the barbering electricals of a lifetime." at bounding box center [505, 133] width 336 height 13
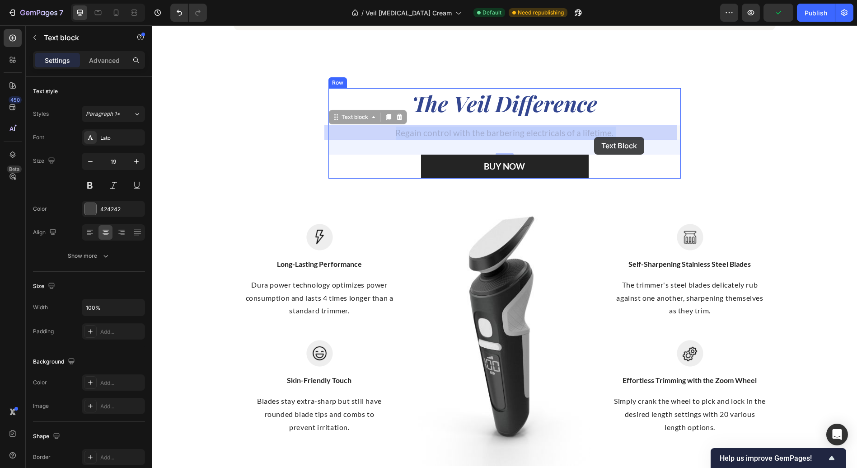
drag, startPoint x: 395, startPoint y: 132, endPoint x: 594, endPoint y: 137, distance: 198.9
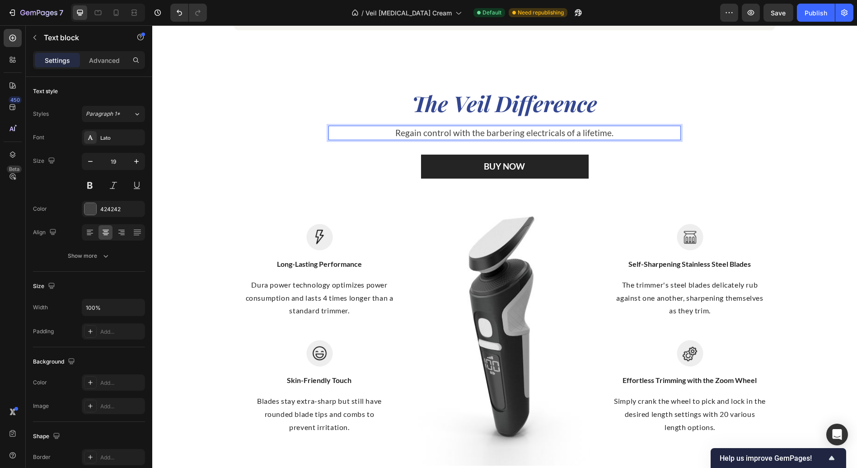
click at [607, 132] on p "Regain control with the barbering electricals of a lifetime." at bounding box center [505, 133] width 336 height 13
drag, startPoint x: 631, startPoint y: 131, endPoint x: 354, endPoint y: 134, distance: 277.1
click at [354, 134] on p "Finally, a self-[PERSON_NAME] that puts your skin first without sacrificing res…" at bounding box center [505, 133] width 336 height 13
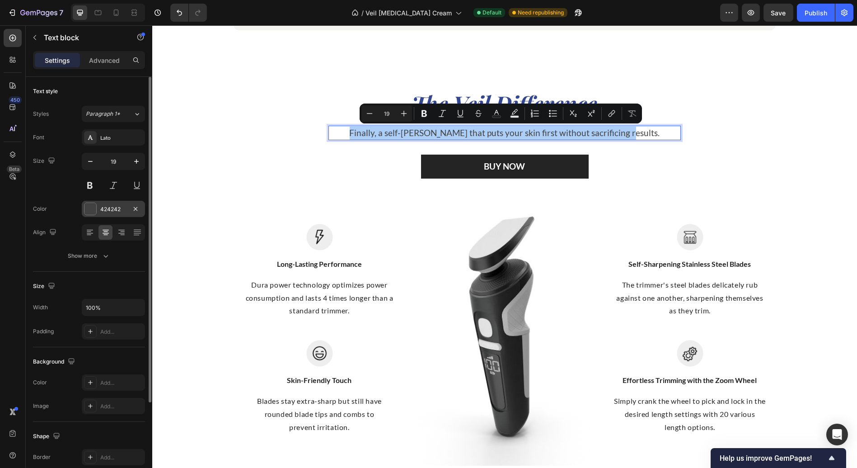
click at [91, 207] on div at bounding box center [91, 209] width 12 height 12
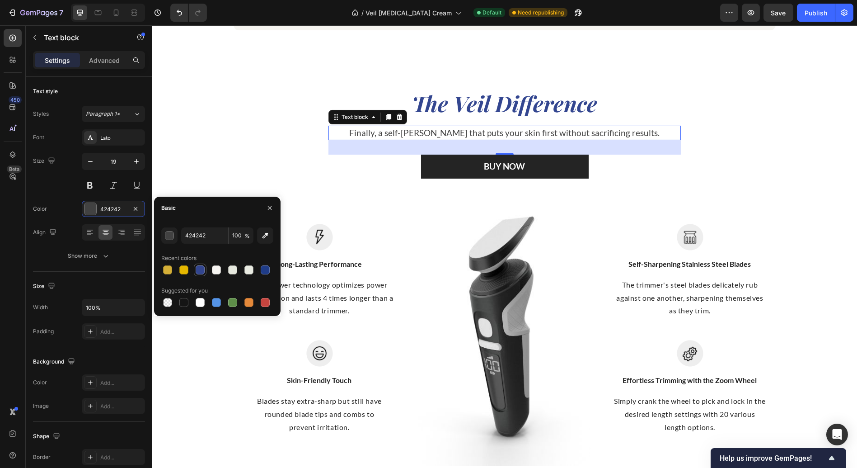
click at [199, 267] on div at bounding box center [200, 269] width 9 height 9
type input "334690"
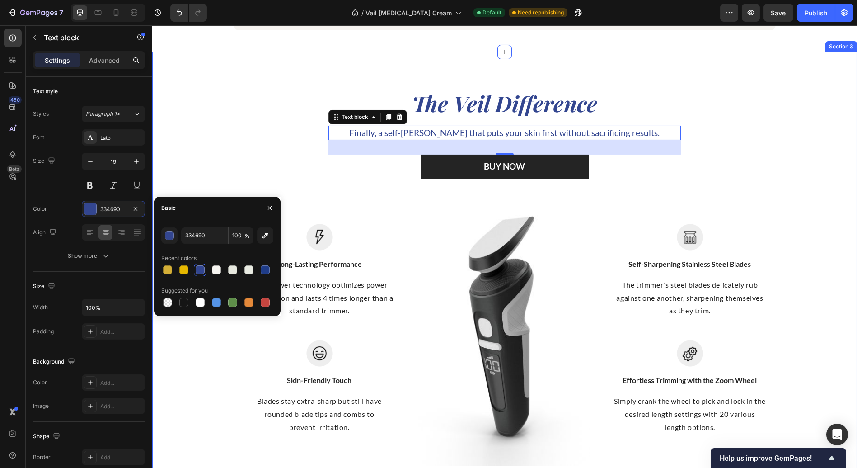
click at [226, 152] on div "The Veil Difference Heading Finally, a self-[PERSON_NAME] that puts your skin f…" at bounding box center [505, 276] width 692 height 377
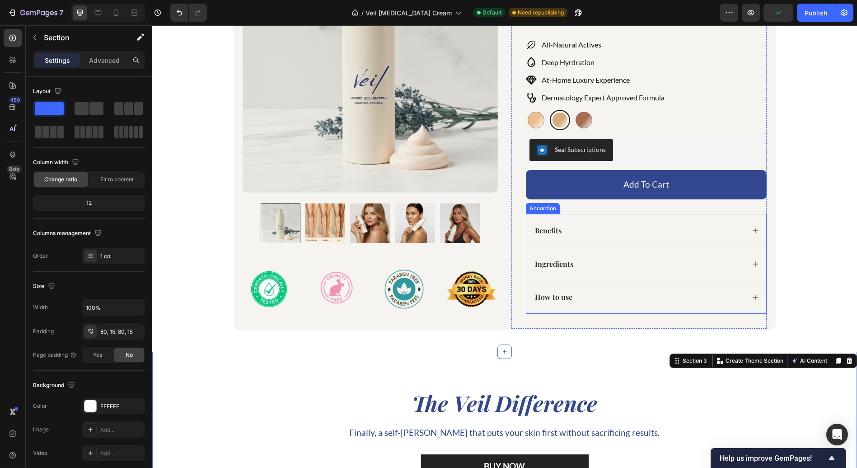
scroll to position [602, 0]
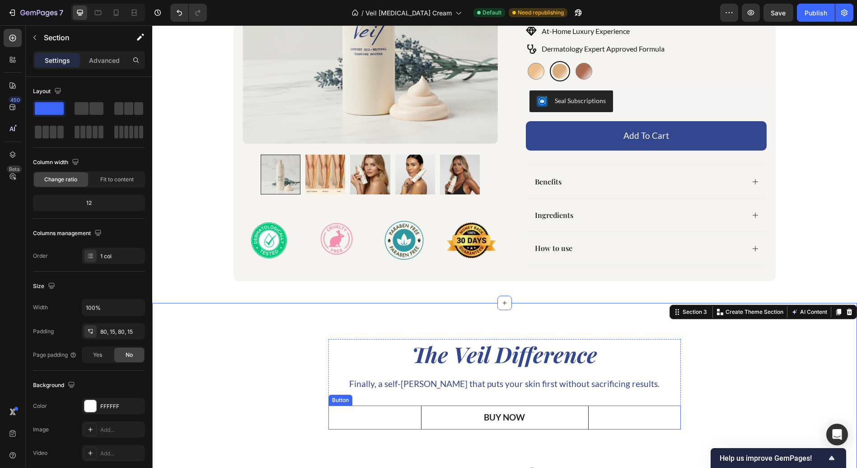
click at [567, 415] on link "BUY NOW" at bounding box center [505, 417] width 168 height 24
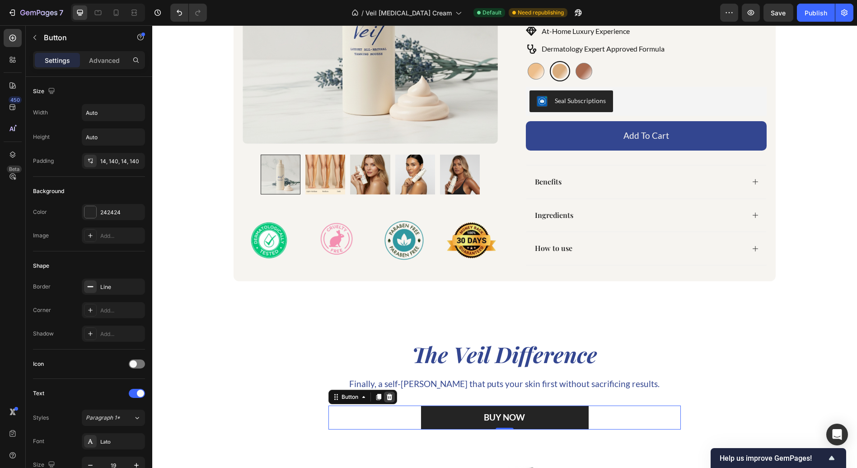
click at [387, 398] on icon at bounding box center [390, 397] width 6 height 6
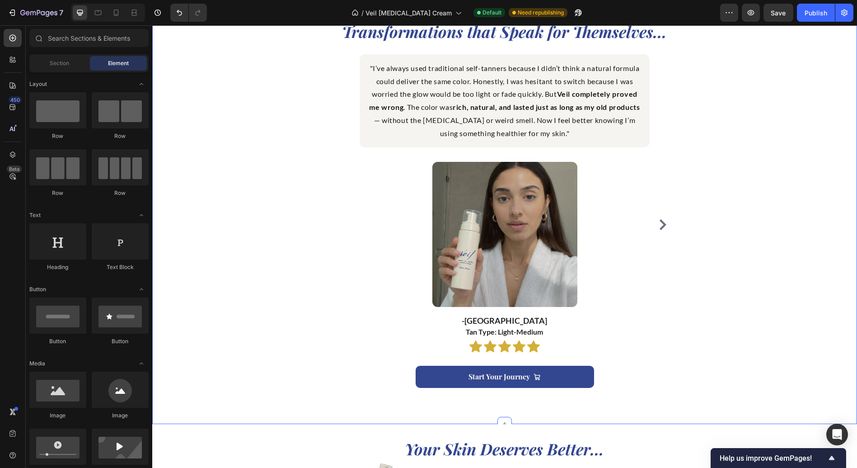
scroll to position [1406, 0]
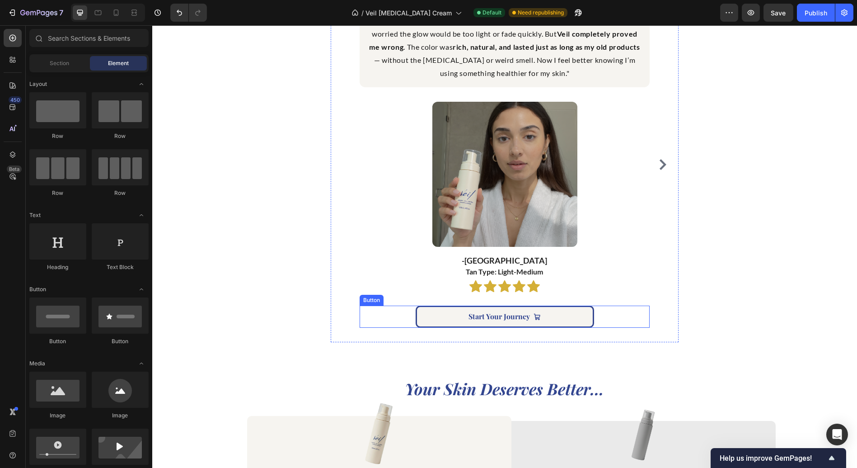
click at [425, 314] on link "Start Your Journey" at bounding box center [505, 317] width 179 height 22
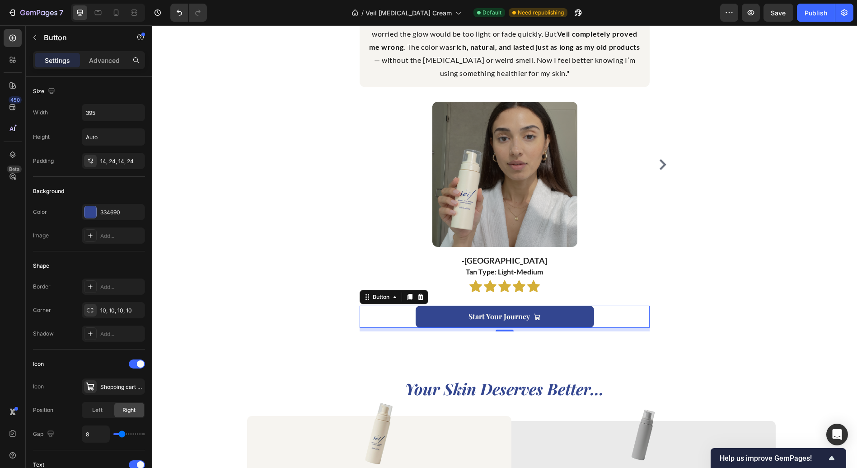
click at [405, 292] on div at bounding box center [410, 297] width 11 height 11
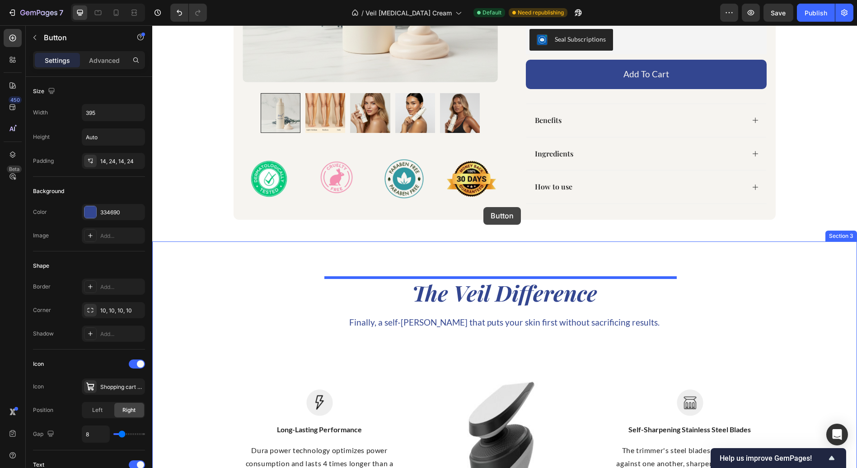
scroll to position [645, 0]
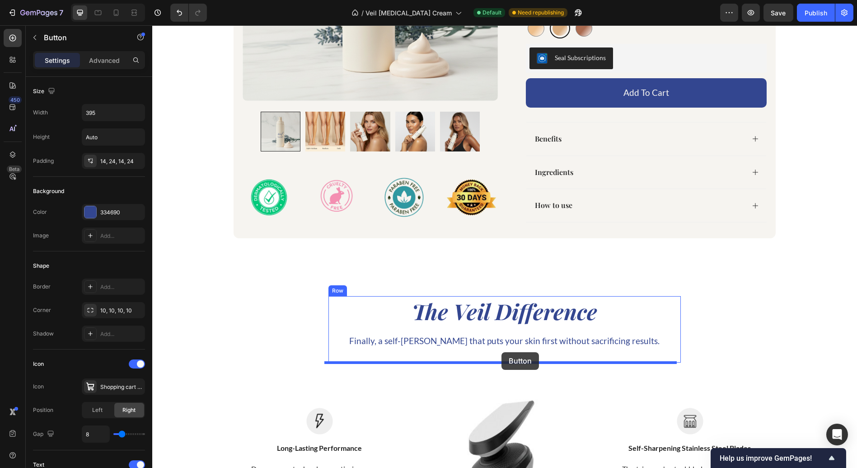
drag, startPoint x: 424, startPoint y: 327, endPoint x: 502, endPoint y: 352, distance: 81.3
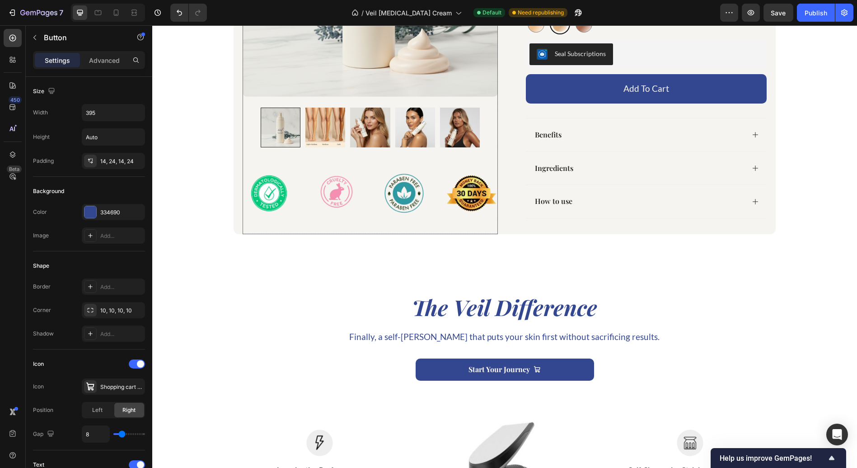
scroll to position [696, 0]
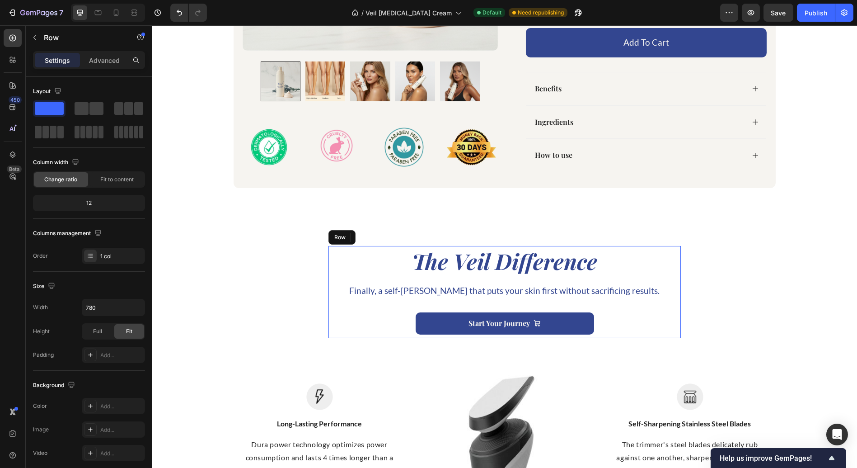
click at [552, 305] on div "The Veil Difference Heading Finally, a self-[PERSON_NAME] that puts your skin f…" at bounding box center [505, 292] width 353 height 92
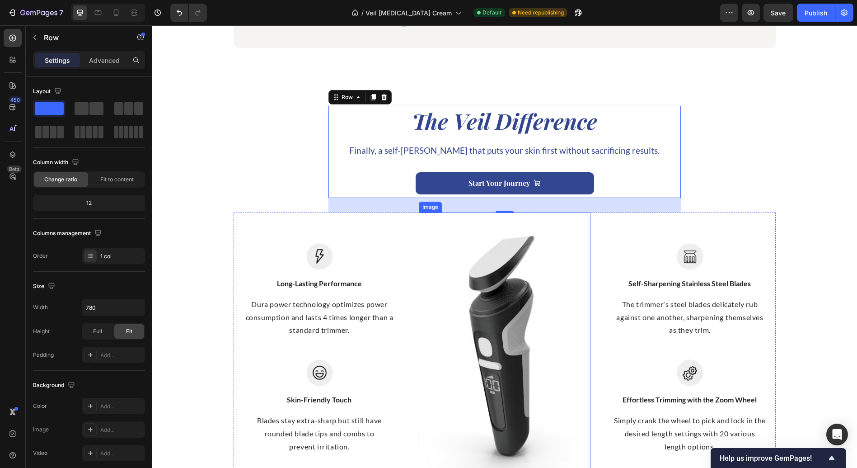
scroll to position [896, 0]
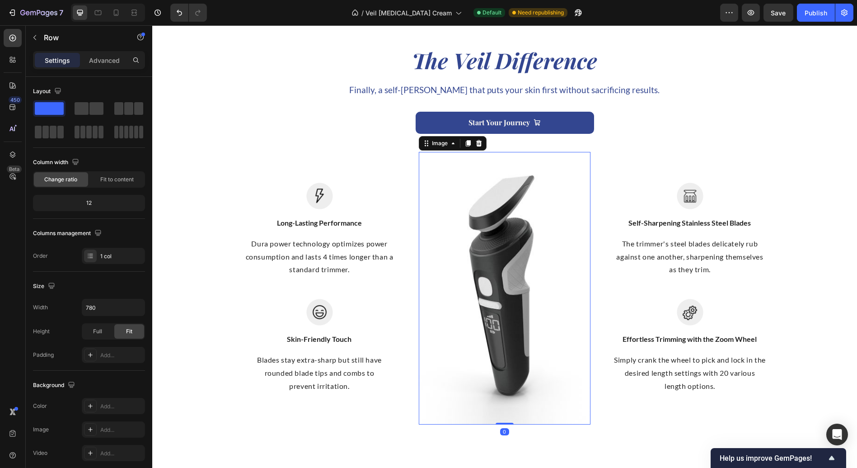
click at [513, 303] on img at bounding box center [505, 288] width 172 height 273
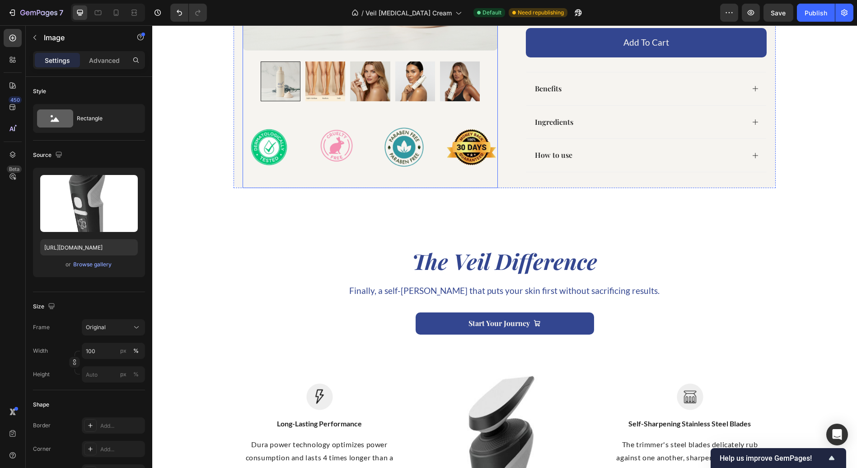
scroll to position [746, 0]
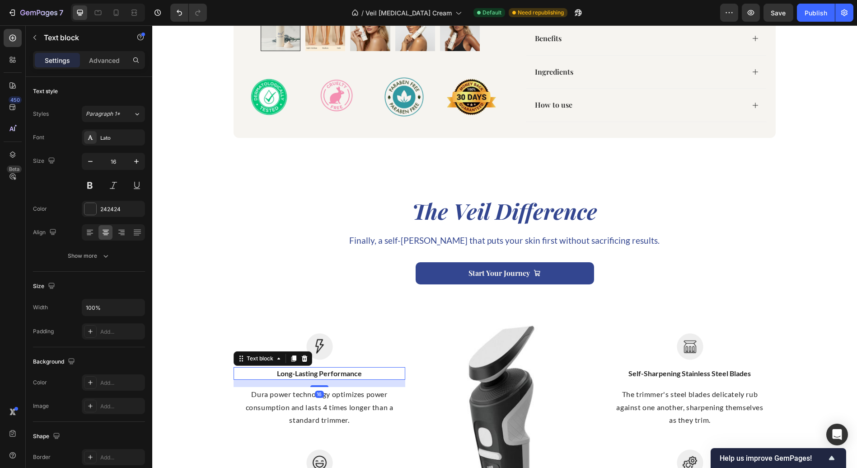
click at [282, 372] on p "Long-Lasting Performance" at bounding box center [320, 373] width 170 height 11
click at [279, 372] on p "Long-Lasting Performance" at bounding box center [320, 373] width 170 height 11
drag, startPoint x: 273, startPoint y: 374, endPoint x: 361, endPoint y: 372, distance: 87.2
click at [361, 372] on p "Long-Lasting Performance" at bounding box center [320, 373] width 170 height 11
click at [271, 372] on p ""Luxury Without Compromise" at bounding box center [320, 373] width 170 height 11
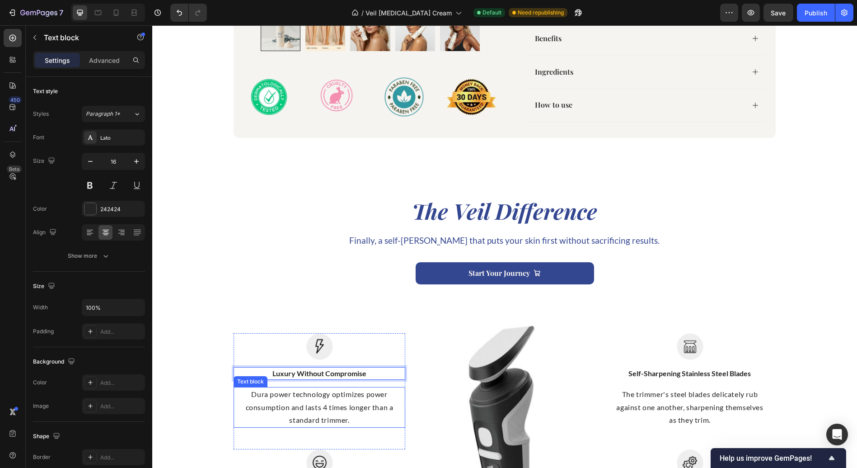
click at [331, 405] on p "Dura power technology optimizes power consumption and lasts 4 times longer than…" at bounding box center [320, 407] width 170 height 39
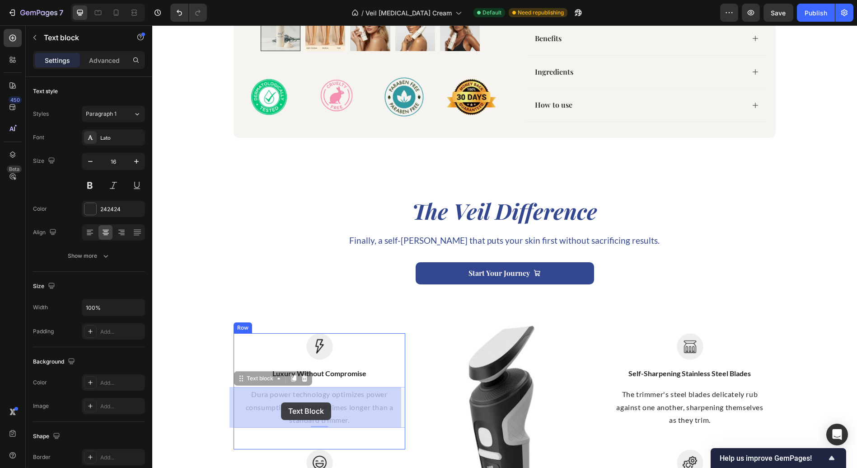
scroll to position [725, 0]
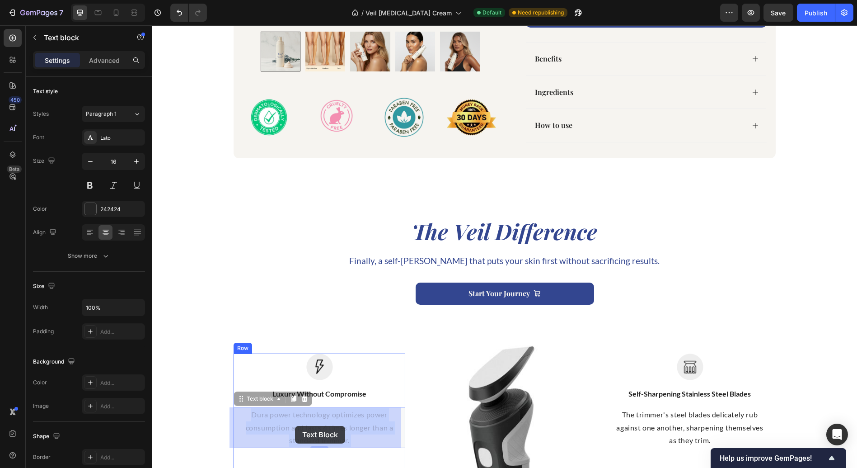
drag, startPoint x: 355, startPoint y: 423, endPoint x: 295, endPoint y: 426, distance: 59.7
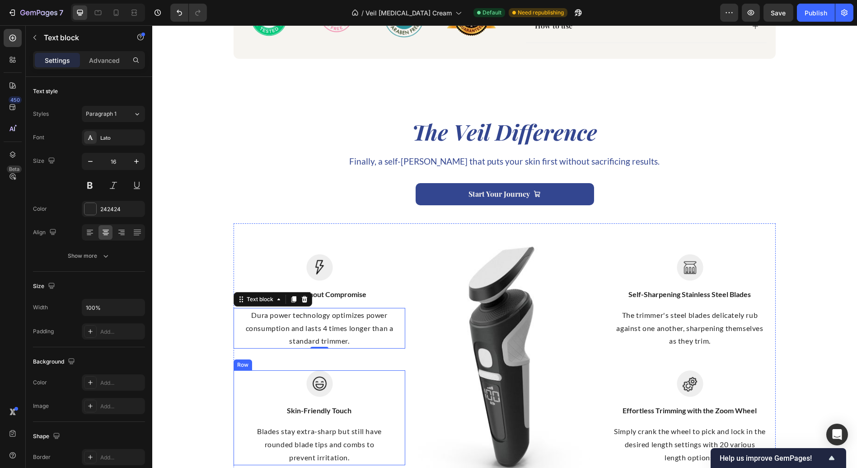
scroll to position [826, 0]
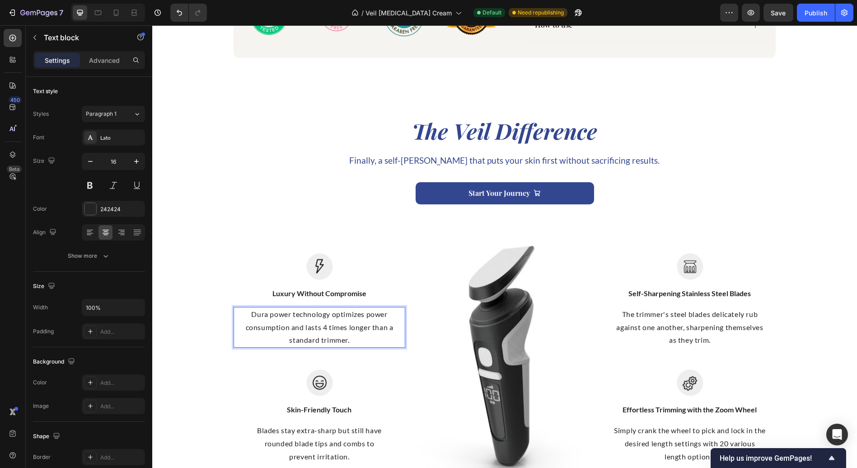
click at [344, 339] on p "Dura power technology optimizes power consumption and lasts 4 times longer than…" at bounding box center [320, 327] width 170 height 39
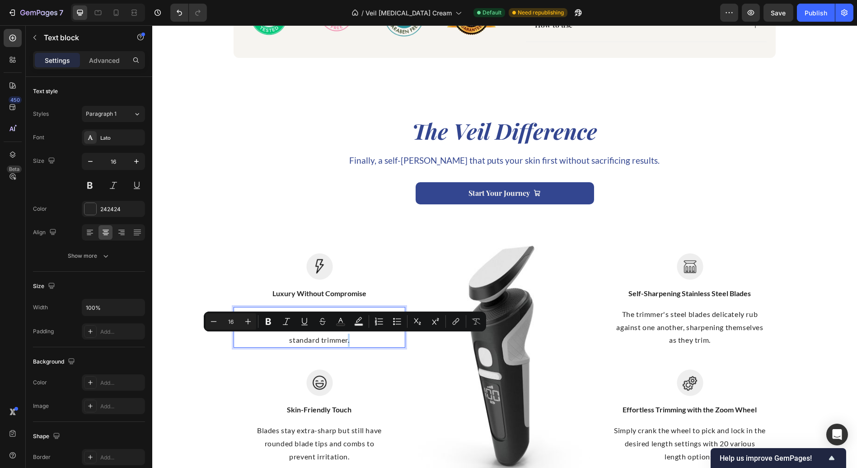
click at [344, 340] on p "Dura power technology optimizes power consumption and lasts 4 times longer than…" at bounding box center [320, 327] width 170 height 39
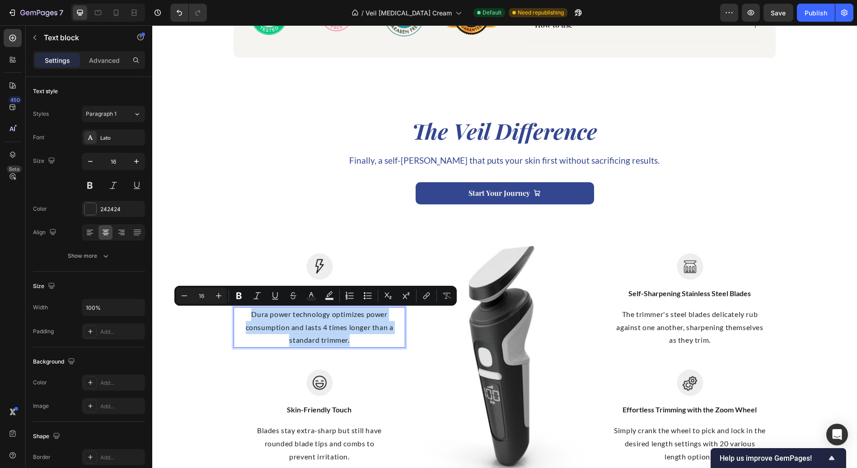
drag, startPoint x: 348, startPoint y: 341, endPoint x: 236, endPoint y: 315, distance: 115.1
click at [236, 315] on p "Dura power technology optimizes power consumption and lasts 4 times longer than…" at bounding box center [320, 327] width 170 height 39
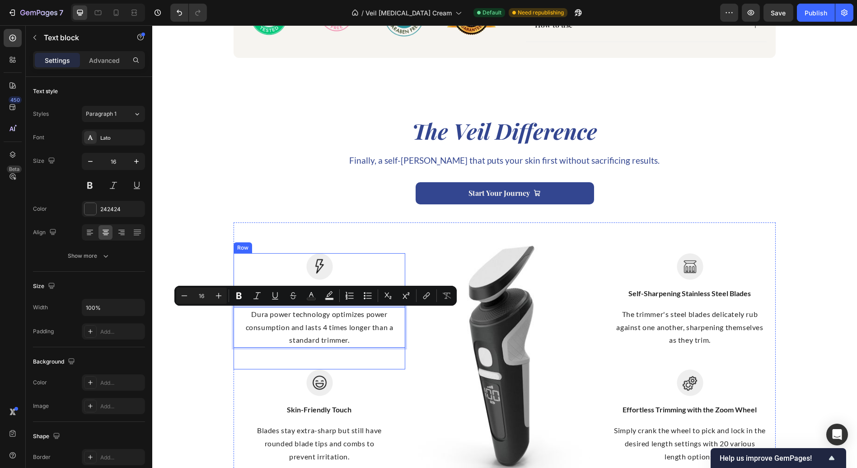
scroll to position [819, 0]
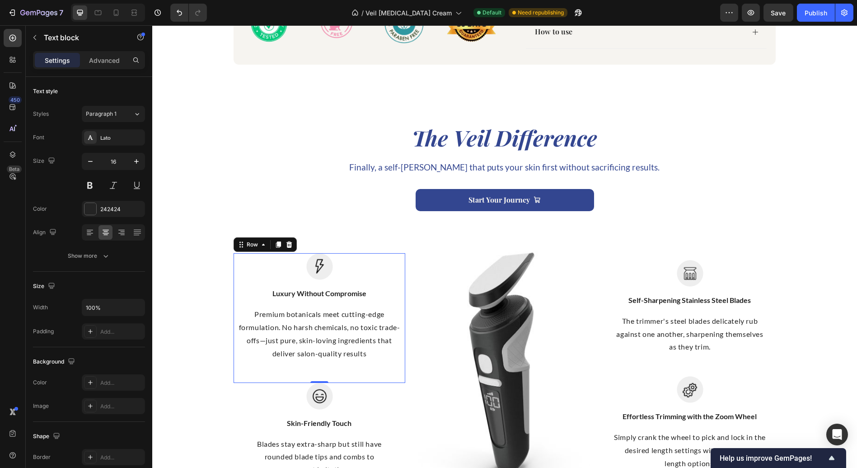
click at [374, 381] on div "Image Luxury Without Compromise Text block Premium botanicals meet cutting-edge…" at bounding box center [320, 317] width 172 height 129
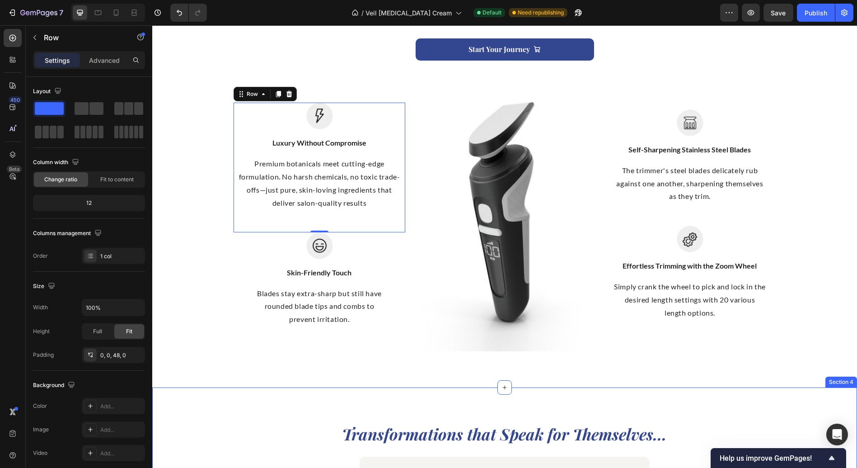
scroll to position [919, 0]
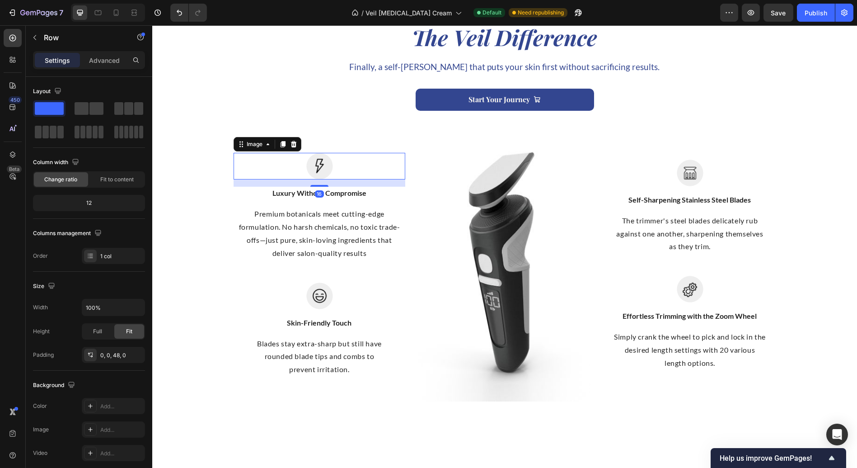
click at [315, 166] on img at bounding box center [319, 166] width 27 height 27
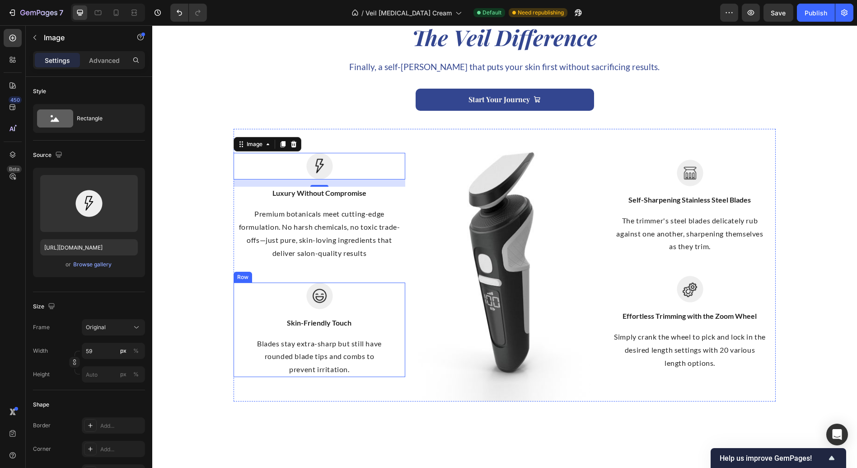
click at [303, 323] on p "Skin-Friendly Touch" at bounding box center [320, 322] width 170 height 11
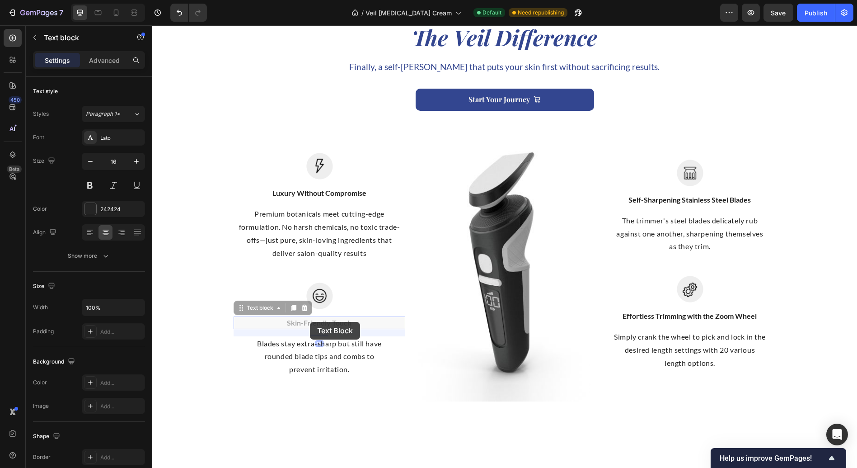
scroll to position [910, 0]
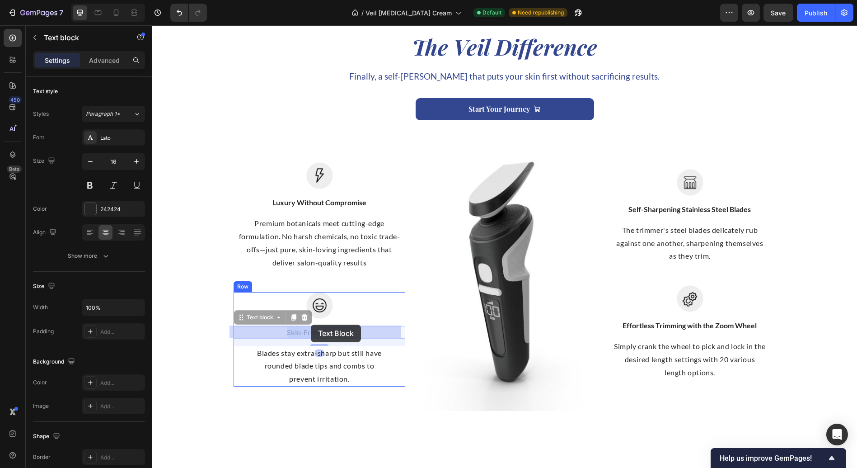
drag, startPoint x: 287, startPoint y: 320, endPoint x: 306, endPoint y: 325, distance: 20.5
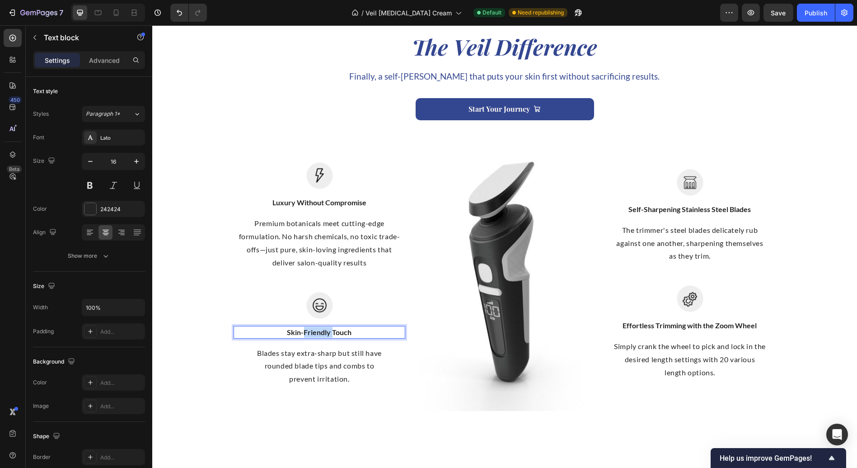
click at [315, 332] on p "Skin-Friendly Touch" at bounding box center [320, 332] width 170 height 11
click at [322, 358] on p "Blades stay extra-sharp but still have rounded blade tips and combs to prevent …" at bounding box center [320, 366] width 170 height 39
click at [365, 377] on p "Blades stay extra-sharp but still have rounded blade tips and combs to prevent …" at bounding box center [320, 366] width 170 height 39
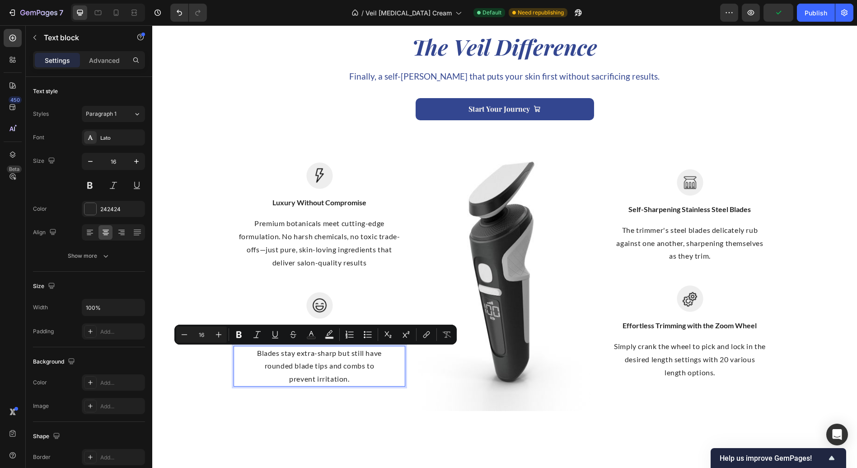
scroll to position [903, 0]
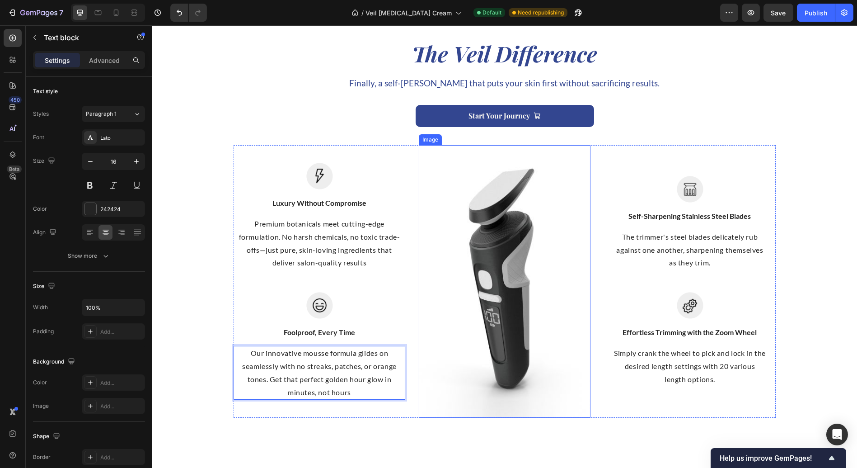
click at [428, 347] on img at bounding box center [505, 281] width 172 height 273
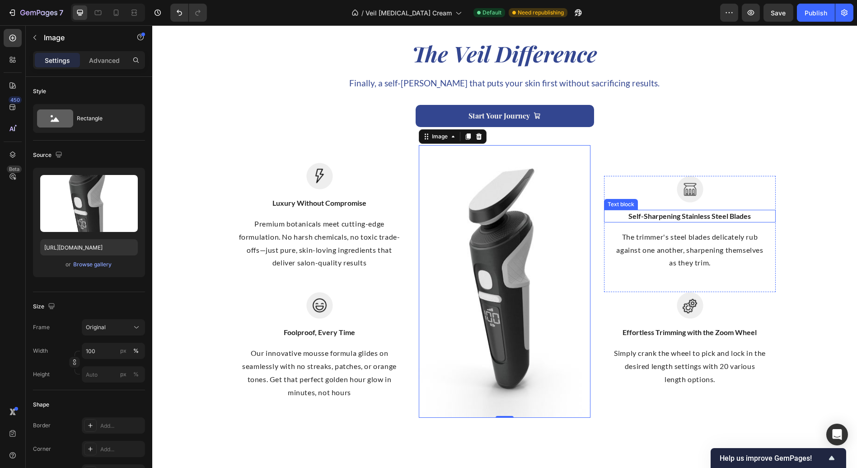
click at [710, 215] on p "Self-Sharpening Stainless Steel Blades" at bounding box center [690, 216] width 170 height 11
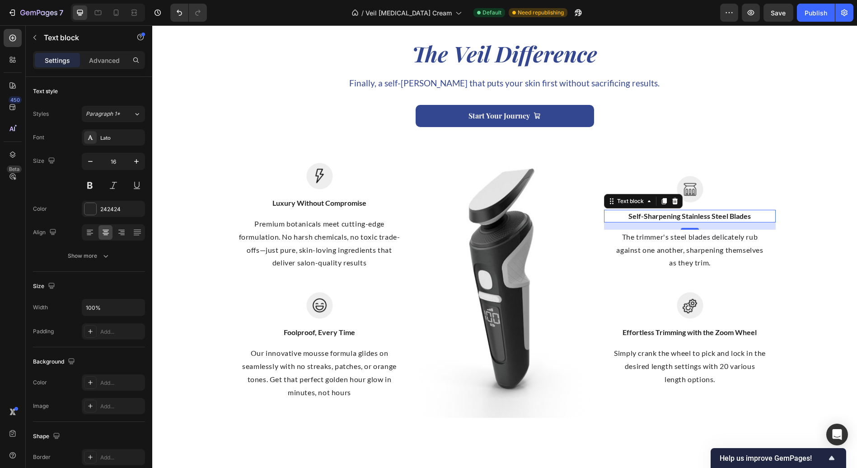
click at [649, 216] on p "Self-Sharpening Stainless Steel Blades" at bounding box center [690, 216] width 170 height 11
click at [657, 241] on p "The trimmer's steel blades delicately rub against one another, sharpening thems…" at bounding box center [690, 250] width 170 height 39
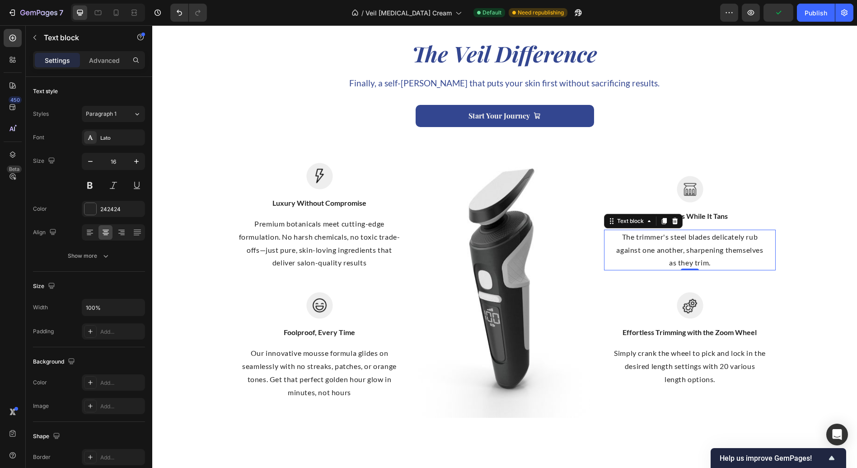
click at [648, 236] on p "The trimmer's steel blades delicately rub against one another, sharpening thems…" at bounding box center [690, 250] width 170 height 39
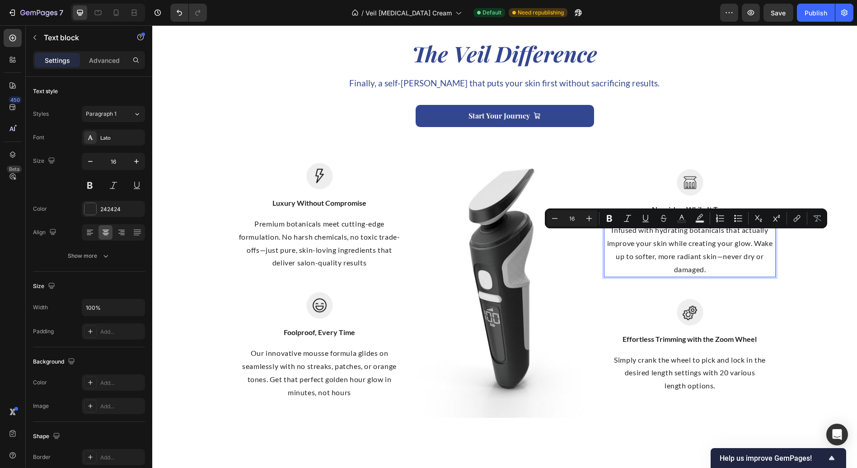
scroll to position [896, 0]
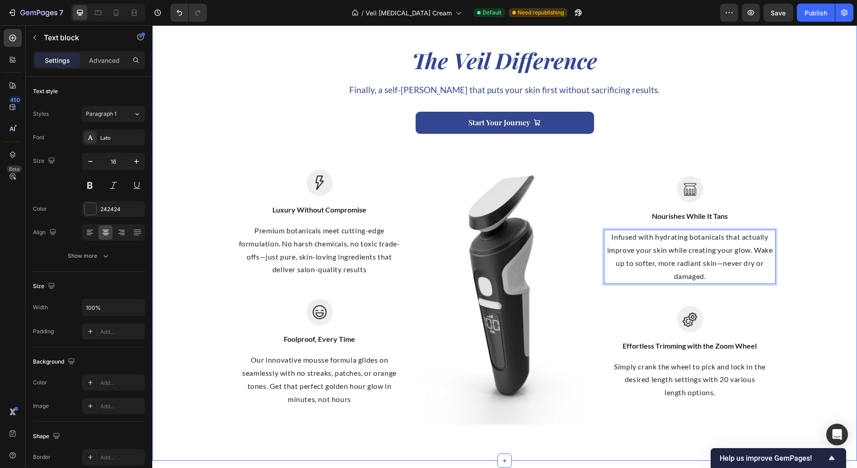
click at [773, 302] on div "The Veil Difference Heading Finally, a self-[PERSON_NAME] that puts your skin f…" at bounding box center [505, 234] width 692 height 379
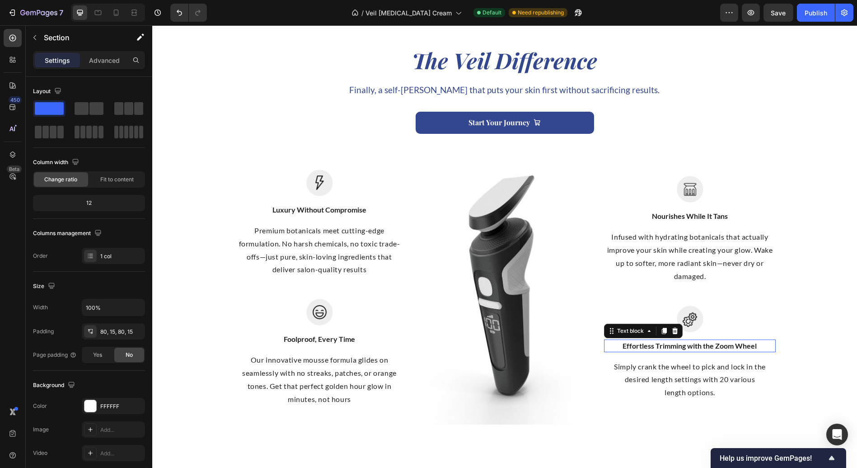
click at [625, 345] on p "Effortless Trimming with the Zoom Wheel" at bounding box center [690, 345] width 170 height 11
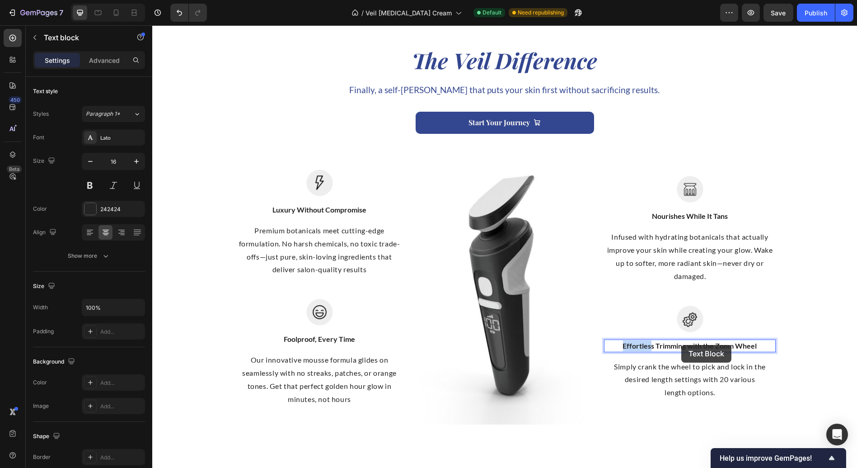
scroll to position [887, 0]
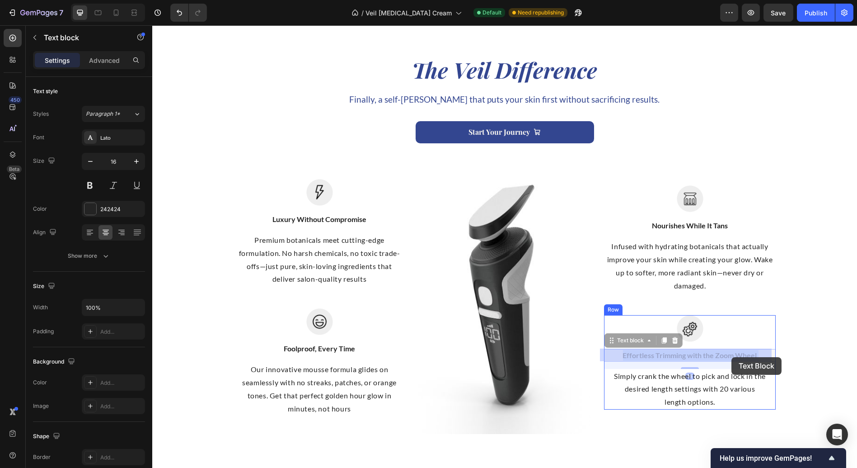
drag, startPoint x: 620, startPoint y: 346, endPoint x: 732, endPoint y: 357, distance: 112.6
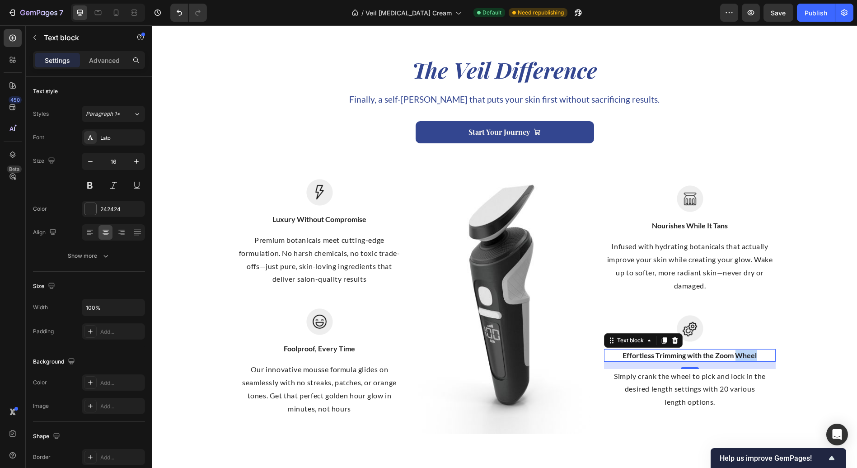
click at [739, 358] on p "Effortless Trimming with the Zoom Wheel" at bounding box center [690, 355] width 170 height 11
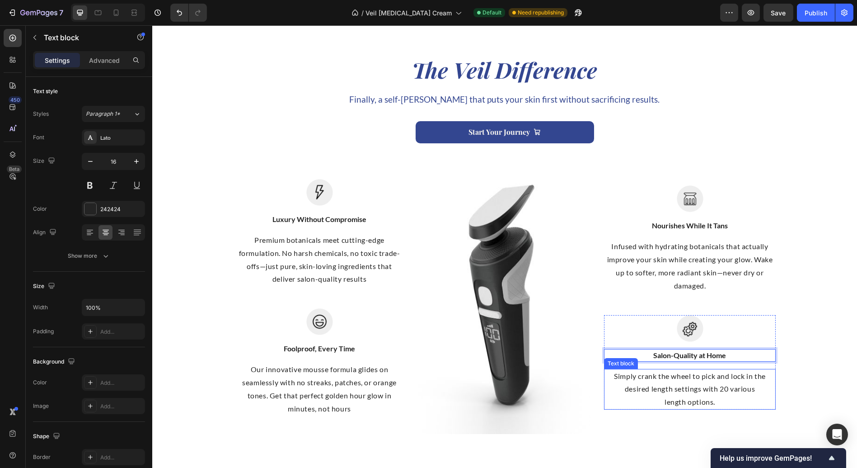
click at [706, 387] on p "Simply crank the wheel to pick and lock in the desired length settings with 20 …" at bounding box center [690, 389] width 170 height 39
click at [662, 394] on p "Simply crank the wheel to pick and lock in the desired length settings with 20 …" at bounding box center [690, 389] width 170 height 39
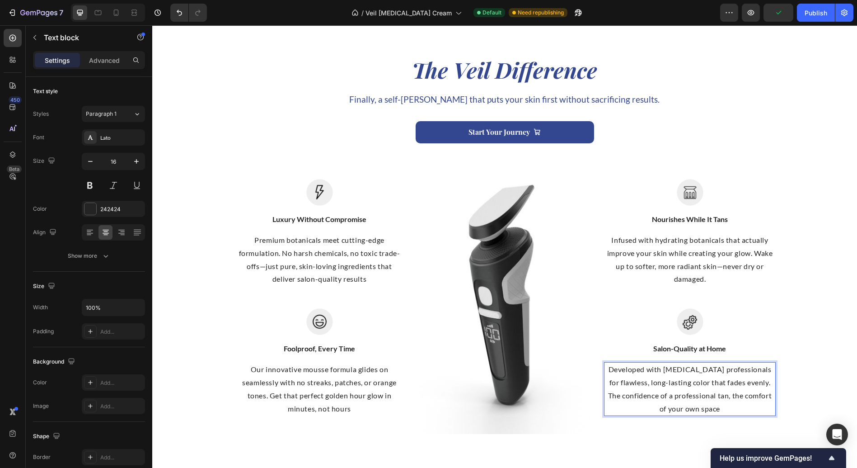
scroll to position [880, 0]
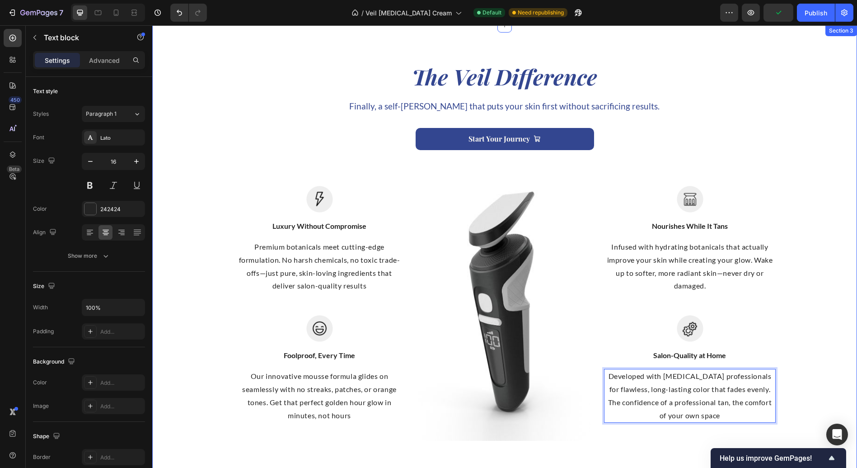
click at [819, 294] on div "The Veil Difference Heading Finally, a self-[PERSON_NAME] that puts your skin f…" at bounding box center [505, 250] width 692 height 379
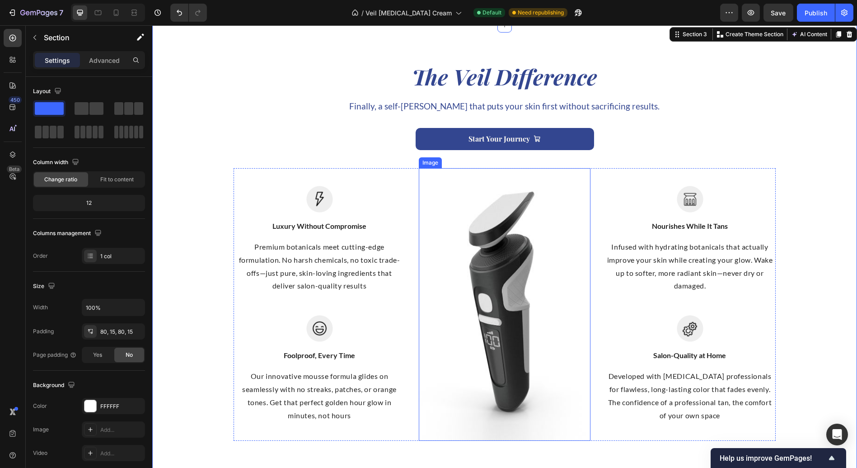
click at [507, 331] on img at bounding box center [505, 304] width 172 height 273
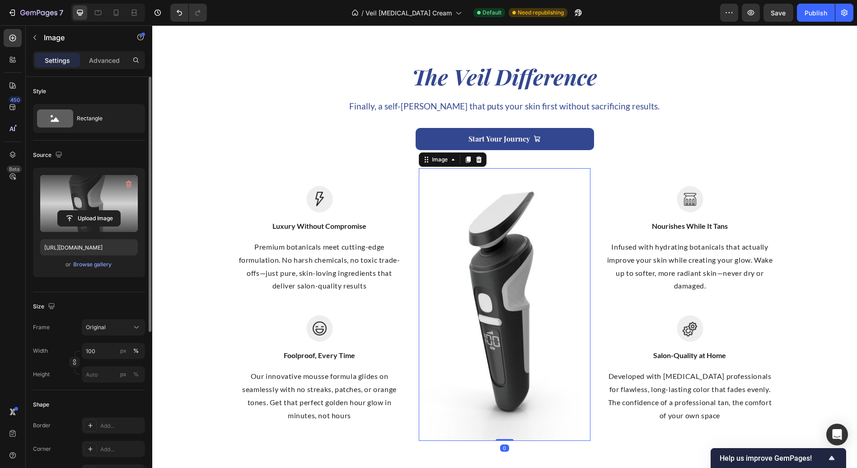
click at [94, 195] on label at bounding box center [89, 203] width 98 height 57
click at [94, 211] on input "file" at bounding box center [89, 218] width 62 height 15
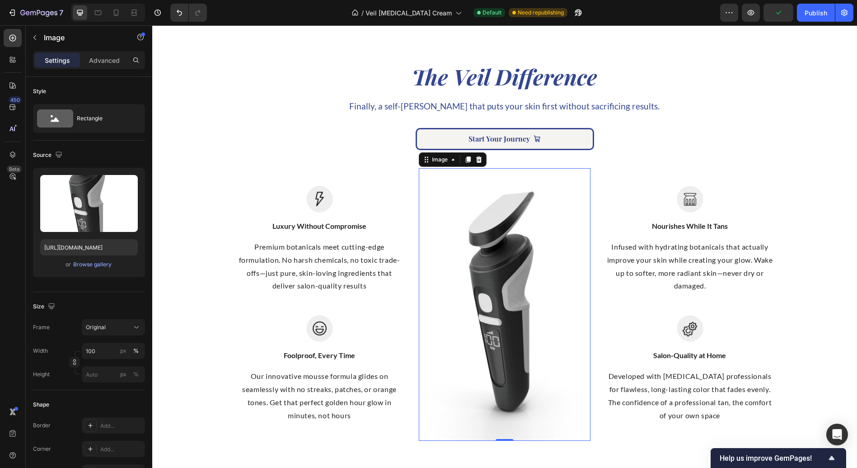
type input "[URL][DOMAIN_NAME]"
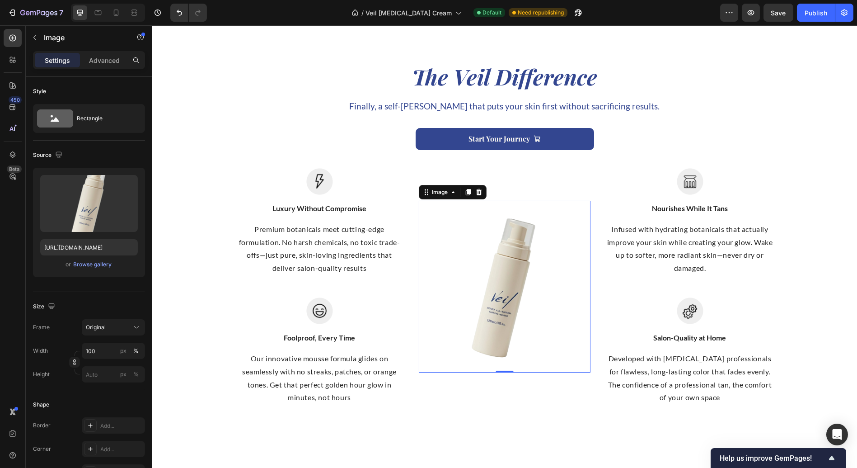
click at [545, 310] on img at bounding box center [505, 287] width 172 height 172
click at [810, 245] on div "The Veil Difference Heading Finally, a self-[PERSON_NAME] that puts your skin f…" at bounding box center [505, 232] width 692 height 343
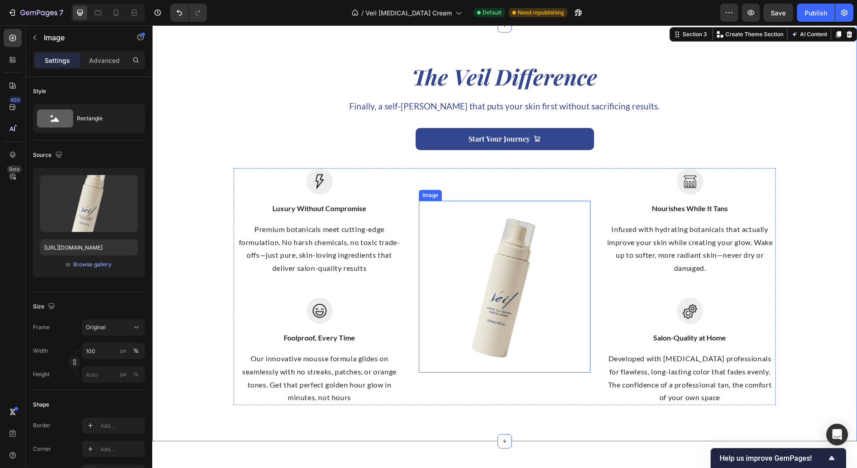
click at [495, 303] on img at bounding box center [505, 287] width 172 height 172
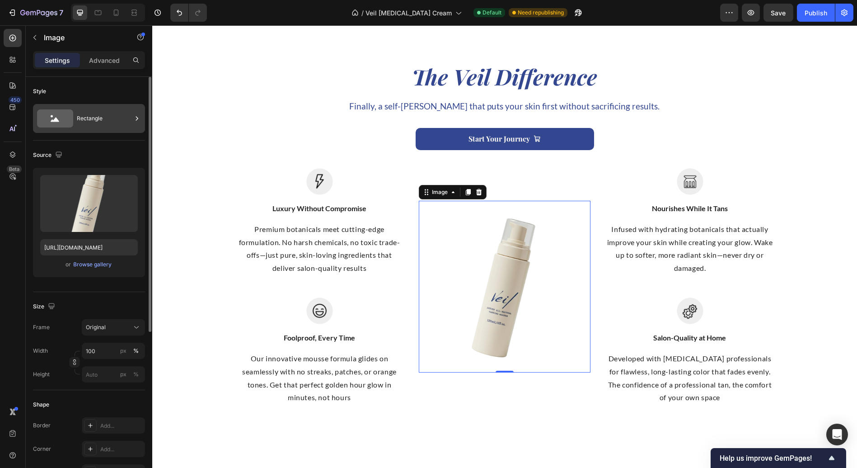
click at [78, 118] on div "Rectangle" at bounding box center [104, 118] width 55 height 21
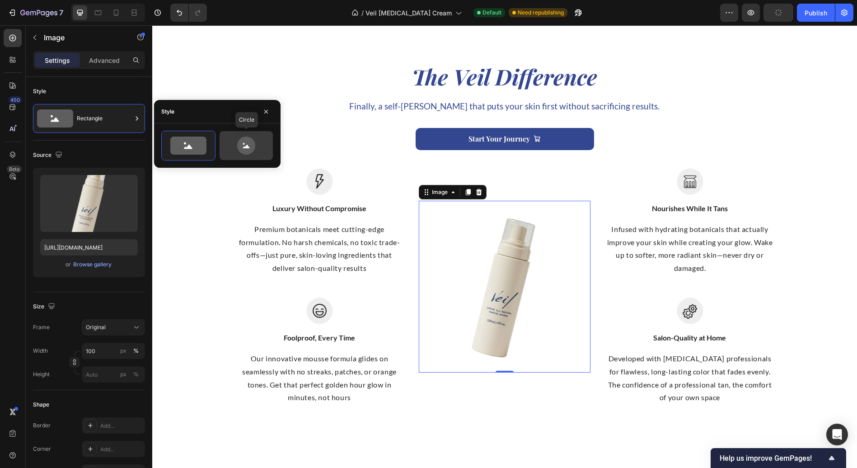
click at [249, 147] on icon at bounding box center [246, 145] width 18 height 18
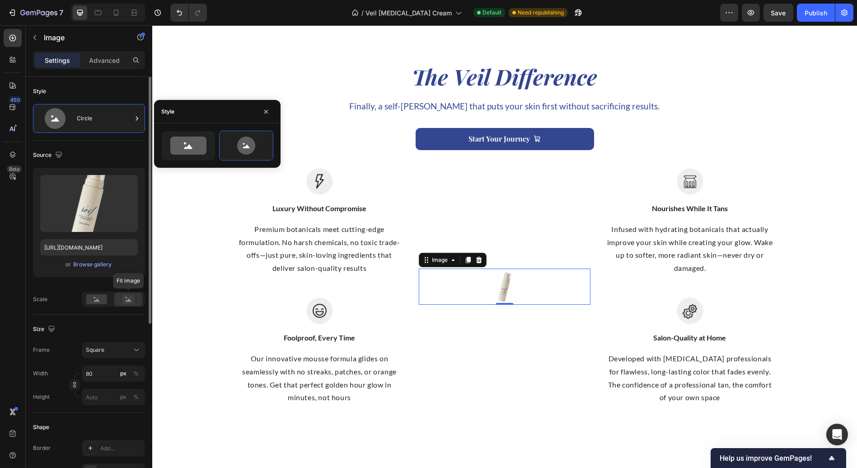
click at [122, 301] on icon at bounding box center [128, 299] width 21 height 10
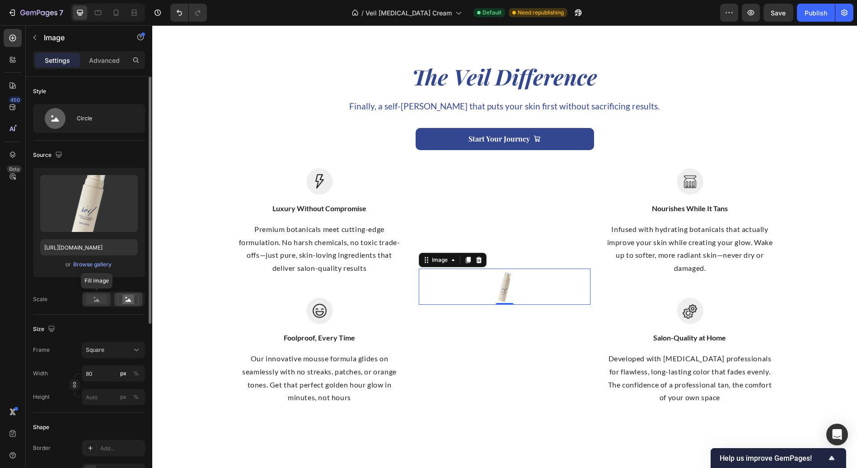
click at [91, 300] on rect at bounding box center [96, 299] width 21 height 10
click at [122, 349] on div "Square" at bounding box center [108, 350] width 44 height 8
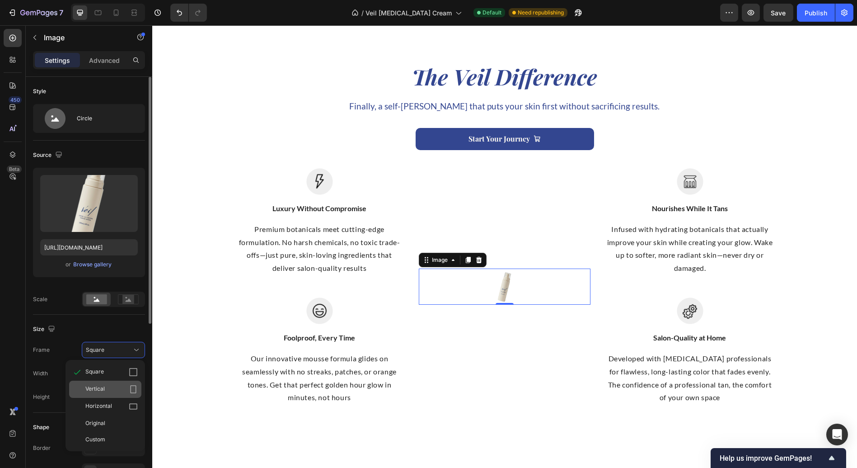
click at [131, 386] on icon at bounding box center [134, 389] width 6 height 8
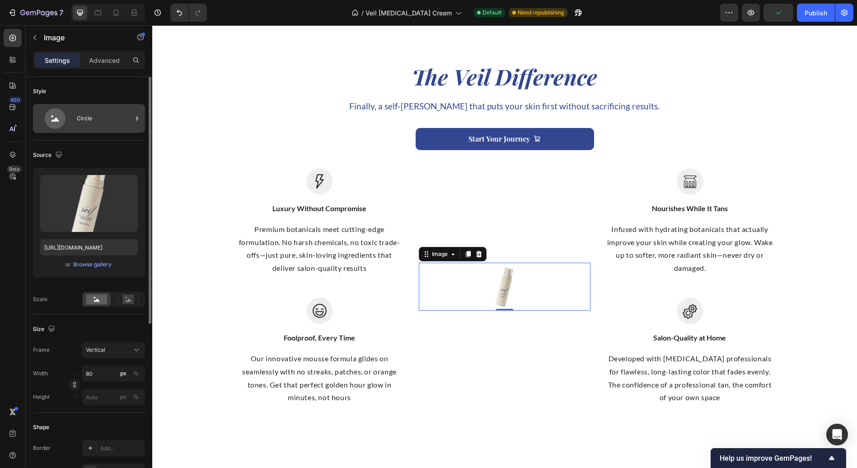
click at [91, 110] on div "Circle" at bounding box center [104, 118] width 55 height 21
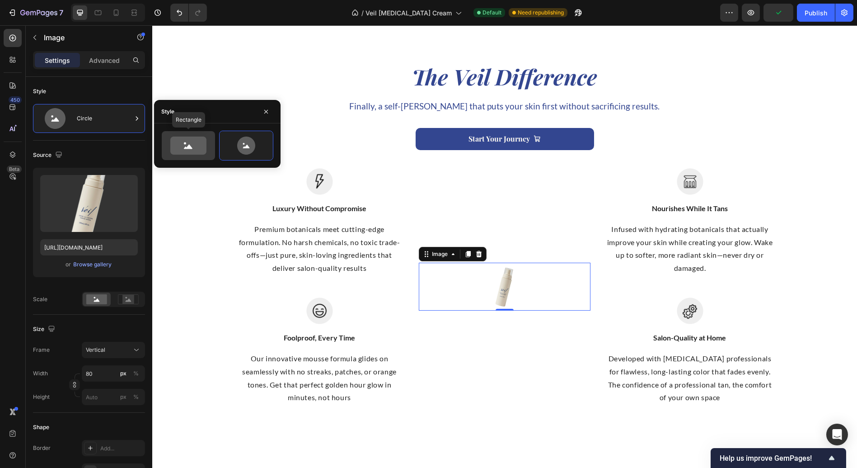
click at [189, 149] on icon at bounding box center [188, 145] width 36 height 18
type input "100"
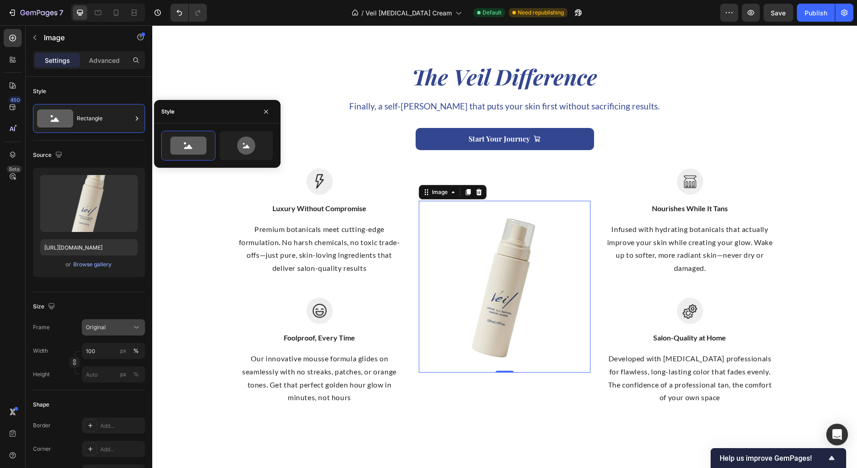
scroll to position [50, 0]
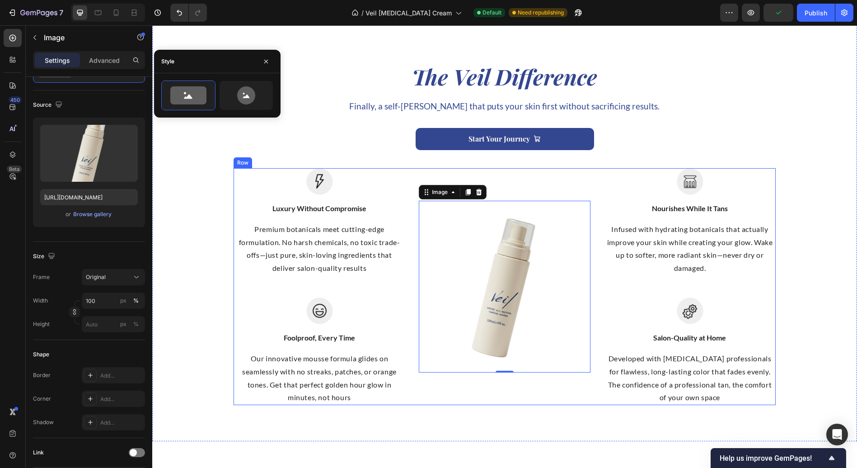
click at [566, 182] on div "Image 0" at bounding box center [505, 286] width 172 height 237
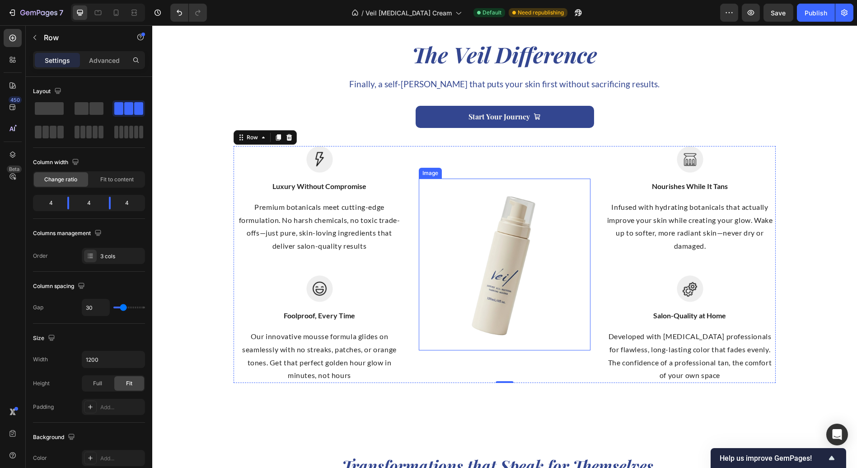
scroll to position [880, 0]
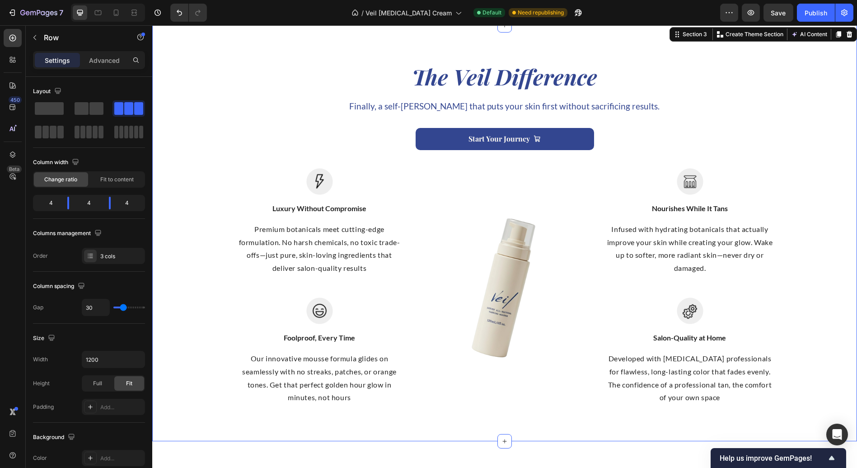
click at [574, 424] on div "The Veil Difference Heading Finally, a self-[PERSON_NAME] that puts your skin f…" at bounding box center [504, 233] width 705 height 416
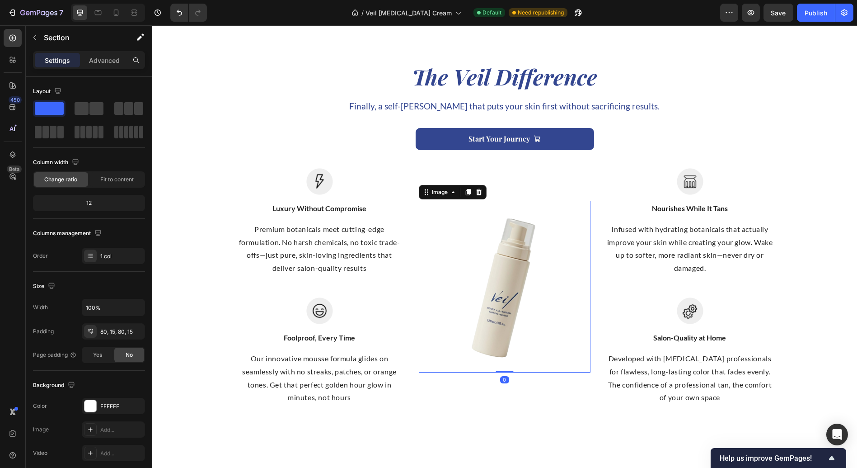
click at [498, 227] on img at bounding box center [505, 287] width 172 height 172
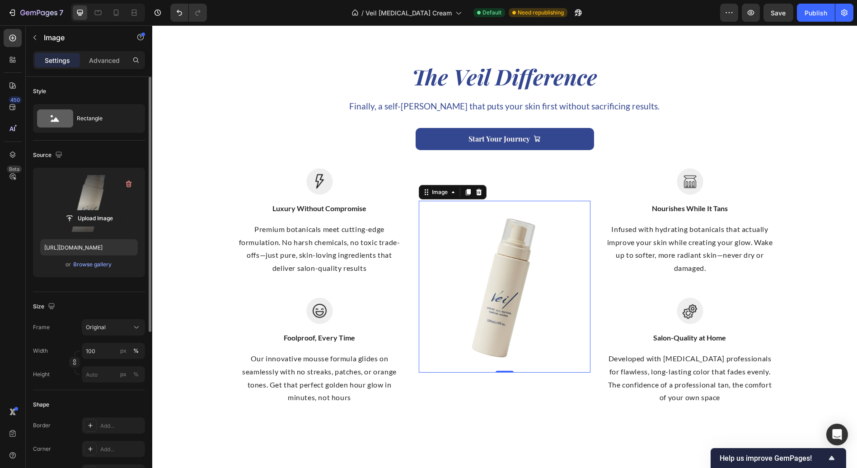
click at [105, 202] on label at bounding box center [89, 203] width 98 height 57
click at [105, 211] on input "file" at bounding box center [89, 218] width 62 height 15
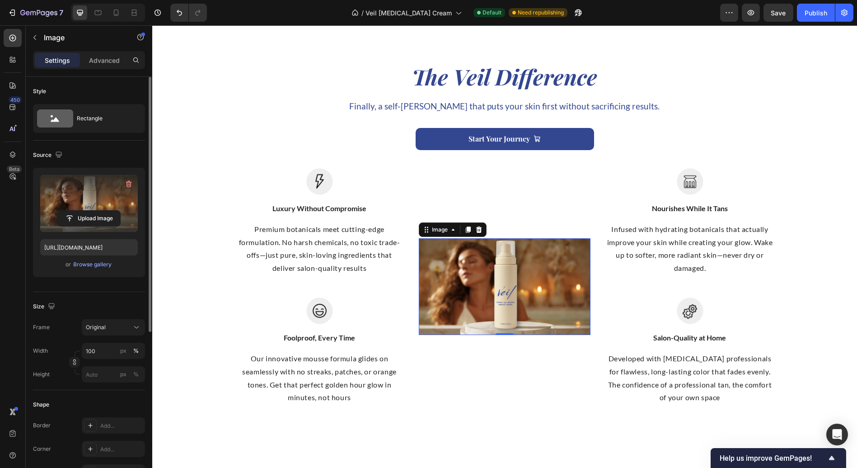
click at [112, 192] on label at bounding box center [89, 203] width 98 height 57
click at [112, 211] on input "file" at bounding box center [89, 218] width 62 height 15
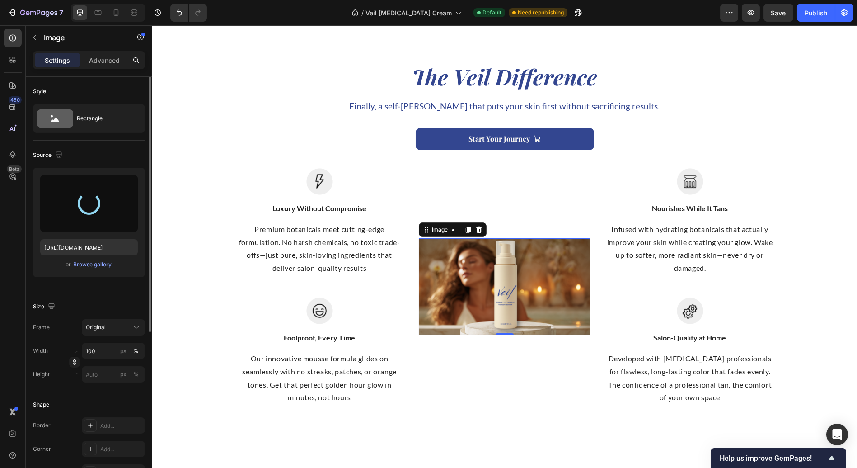
type input "[URL][DOMAIN_NAME]"
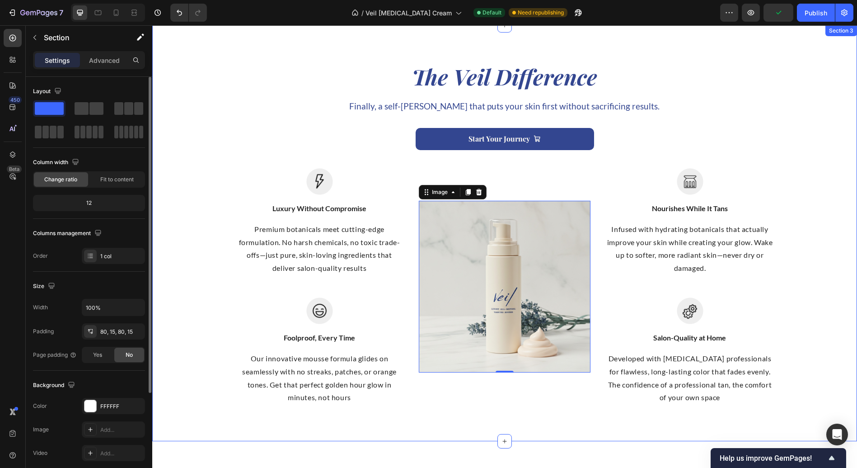
click at [508, 407] on div "The Veil Difference Heading Finally, a self-[PERSON_NAME] that puts your skin f…" at bounding box center [504, 233] width 705 height 416
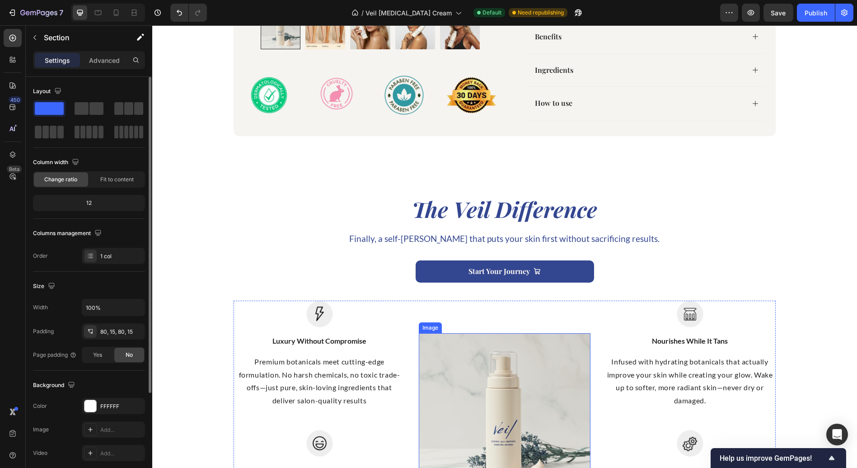
scroll to position [830, 0]
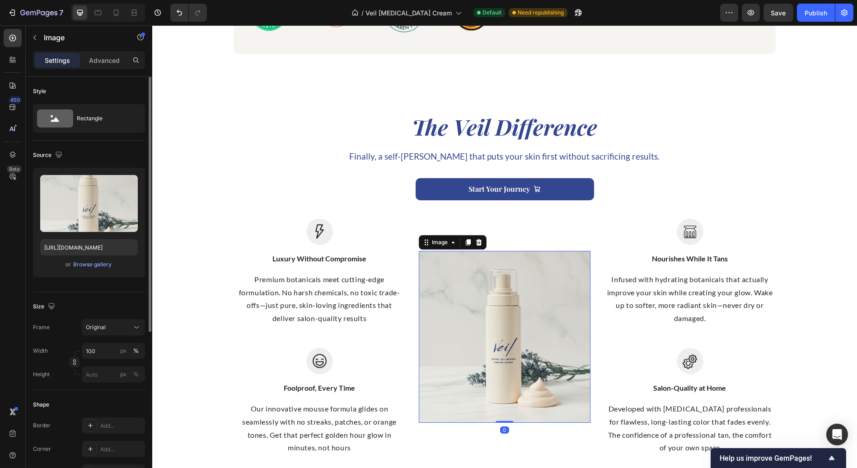
click at [473, 350] on img at bounding box center [505, 337] width 172 height 172
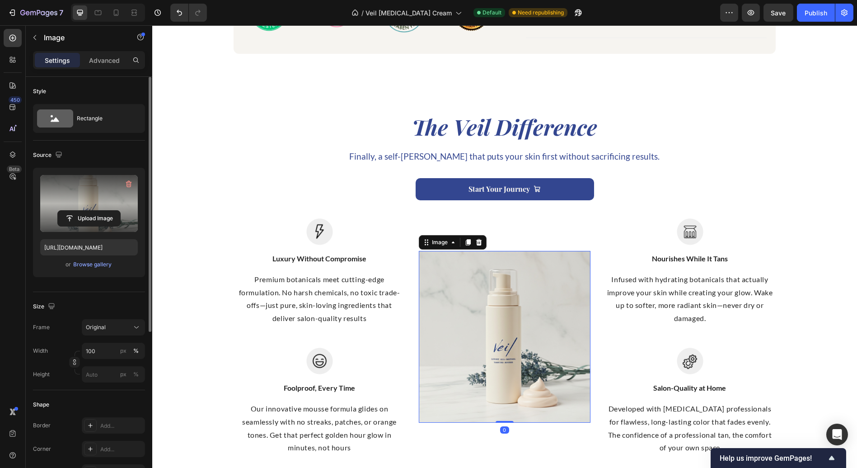
click at [81, 194] on label at bounding box center [89, 203] width 98 height 57
click at [81, 211] on input "file" at bounding box center [89, 218] width 62 height 15
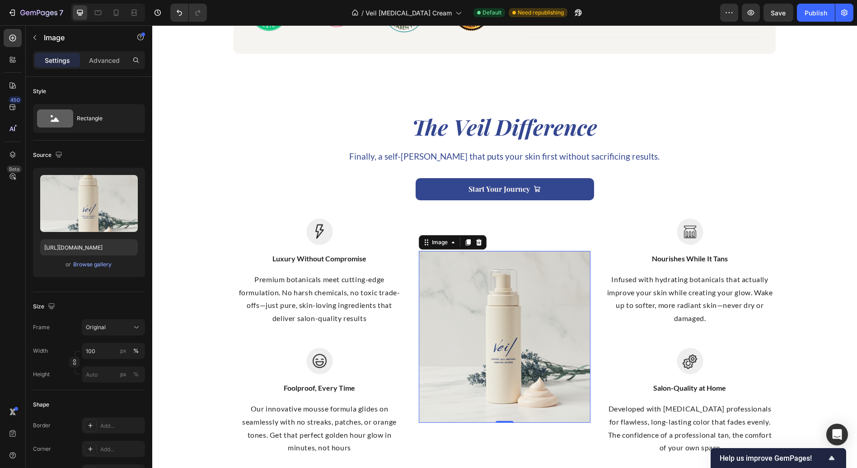
click at [471, 340] on img at bounding box center [505, 337] width 172 height 172
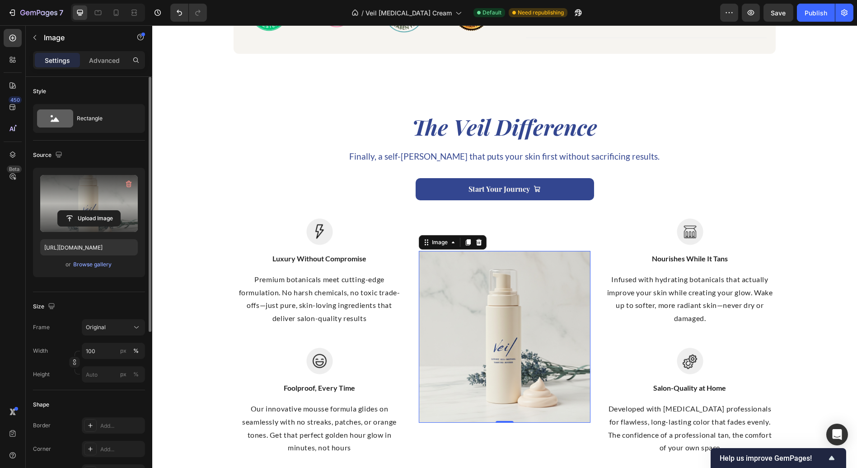
click at [74, 194] on label at bounding box center [89, 203] width 98 height 57
click at [74, 211] on input "file" at bounding box center [89, 218] width 62 height 15
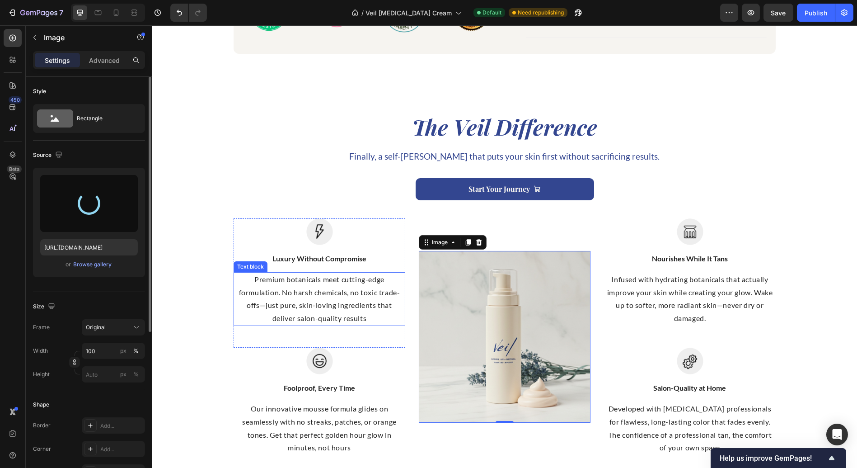
type input "[URL][DOMAIN_NAME]"
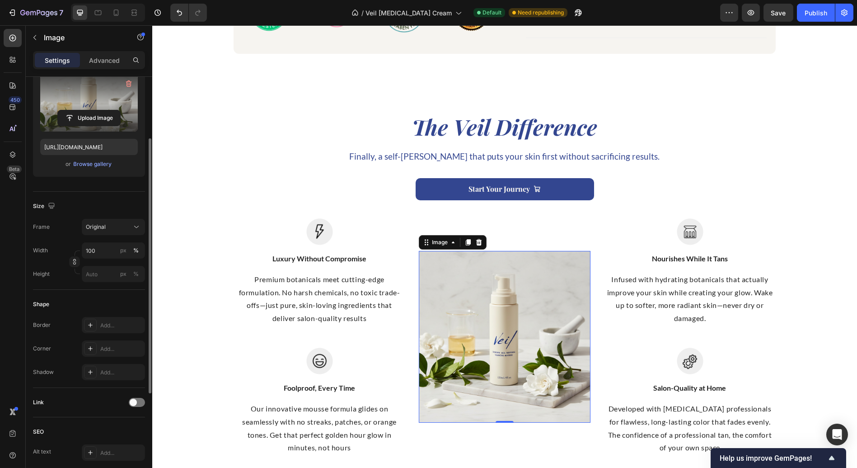
scroll to position [0, 0]
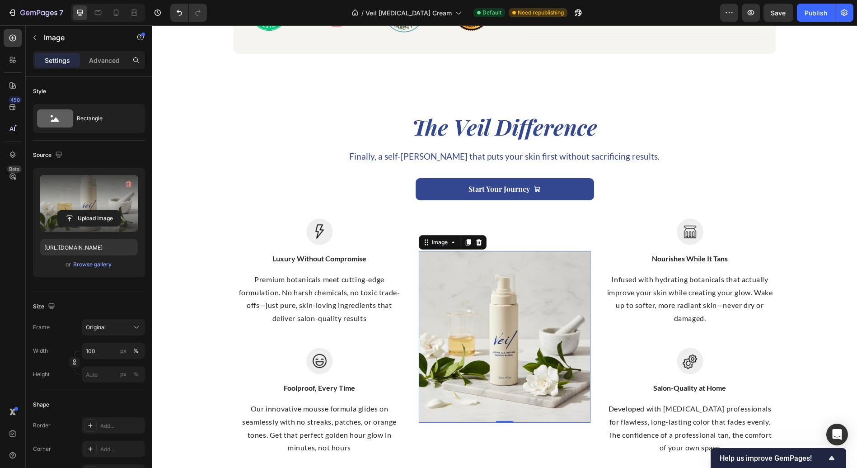
click at [473, 318] on img at bounding box center [505, 337] width 172 height 172
click at [77, 119] on div "Rectangle" at bounding box center [104, 118] width 55 height 21
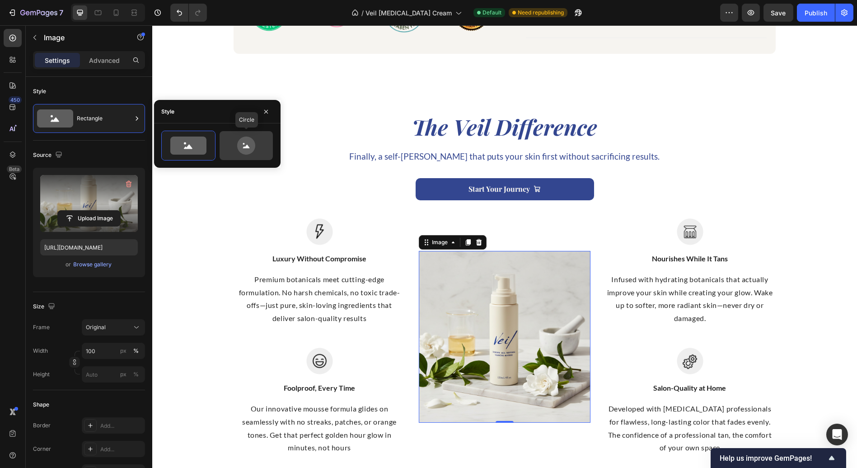
click at [242, 144] on icon at bounding box center [246, 145] width 18 height 18
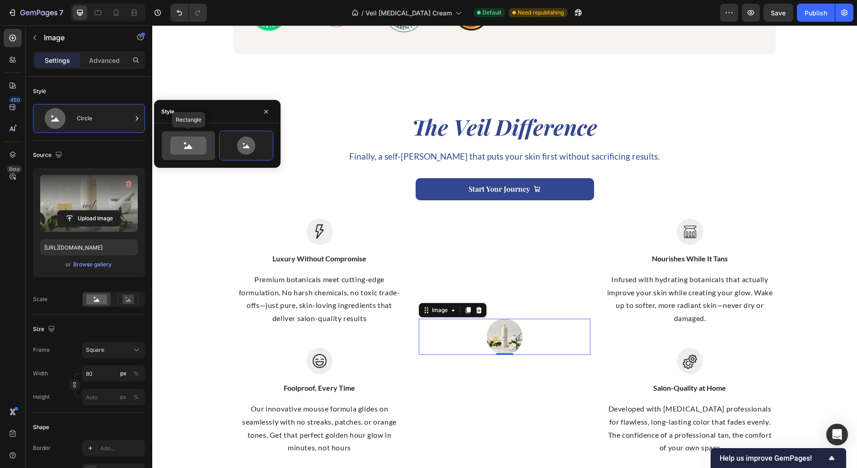
click at [203, 146] on icon at bounding box center [188, 145] width 36 height 18
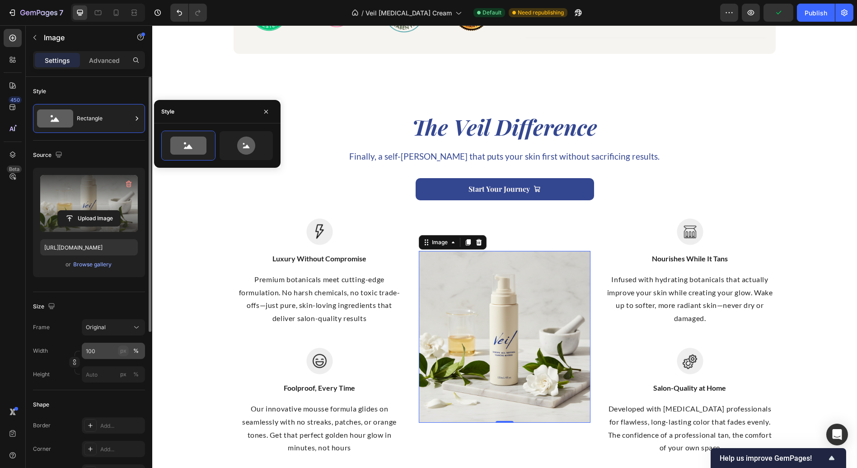
click at [121, 349] on div "px" at bounding box center [123, 351] width 6 height 8
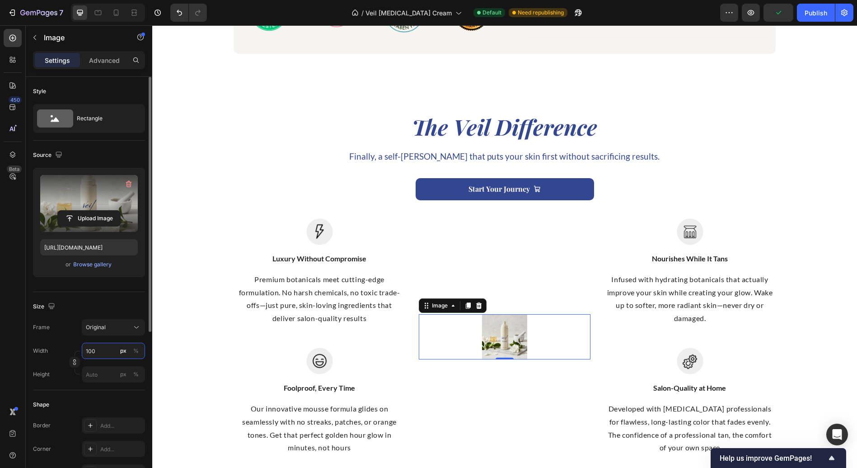
click at [109, 349] on input "100" at bounding box center [113, 351] width 63 height 16
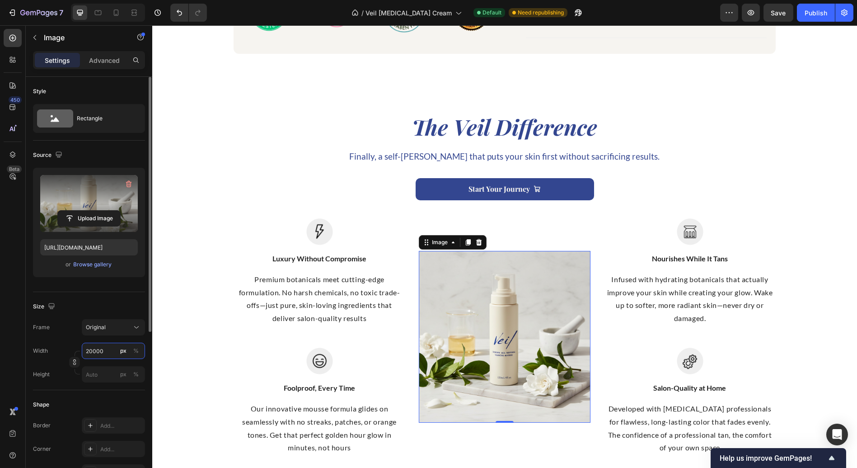
type input "100"
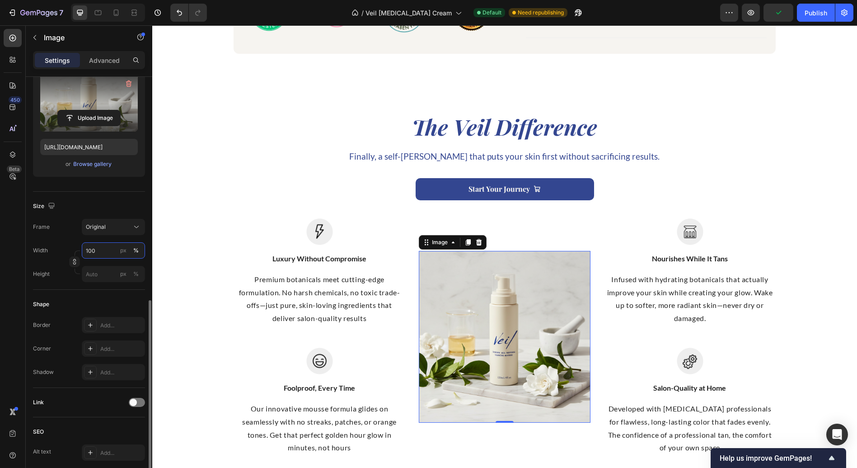
scroll to position [201, 0]
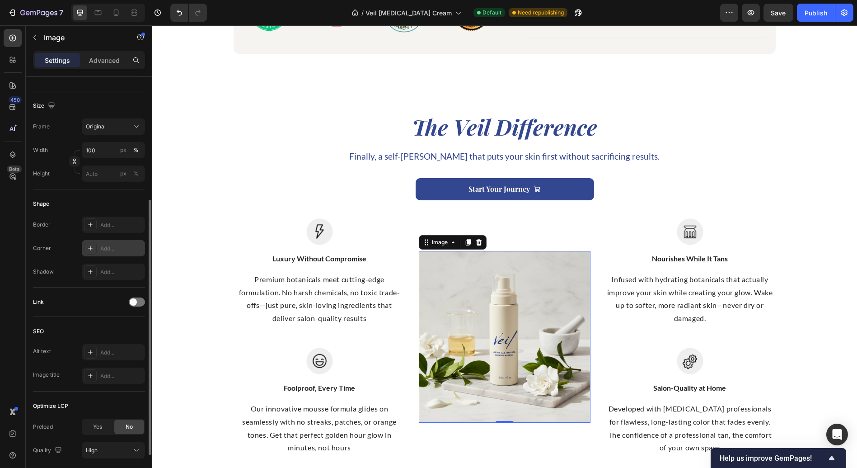
click at [101, 245] on div "Add..." at bounding box center [121, 249] width 42 height 8
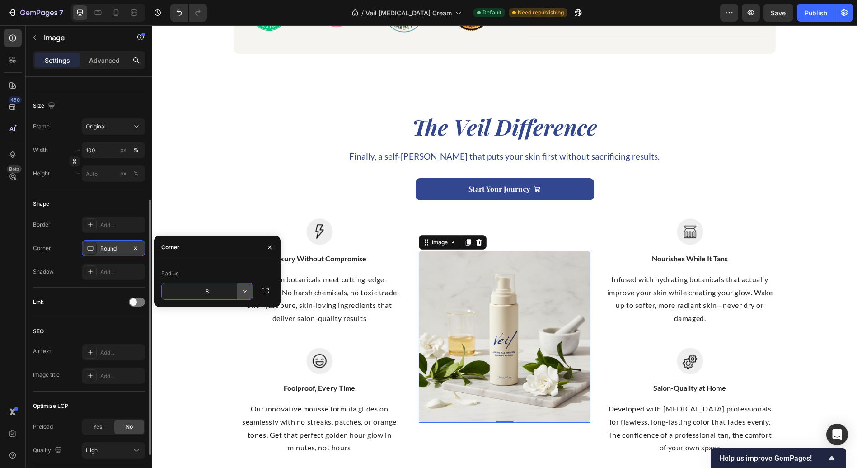
click at [245, 290] on icon "button" at bounding box center [244, 291] width 9 height 9
click at [243, 258] on div "Corner" at bounding box center [217, 247] width 127 height 24
click at [268, 294] on icon "button" at bounding box center [265, 290] width 9 height 9
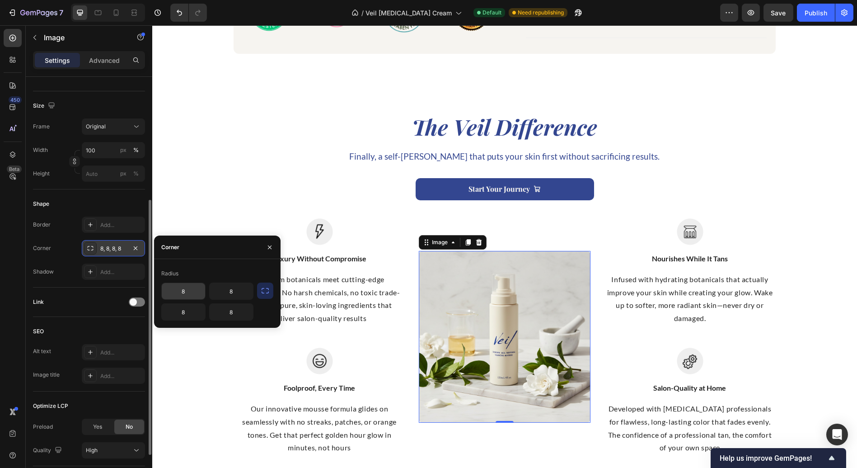
click at [186, 295] on input "8" at bounding box center [183, 291] width 43 height 16
type input "12"
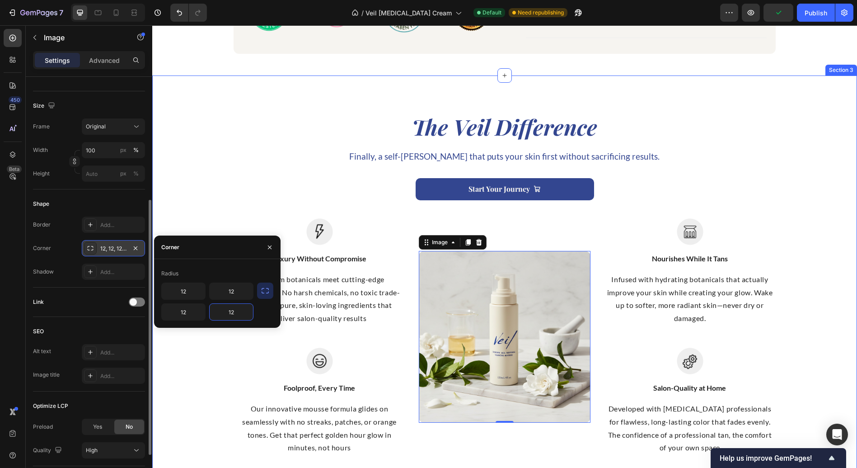
click at [324, 157] on div "The Veil Difference Heading Finally, a self-[PERSON_NAME] that puts your skin f…" at bounding box center [505, 283] width 692 height 343
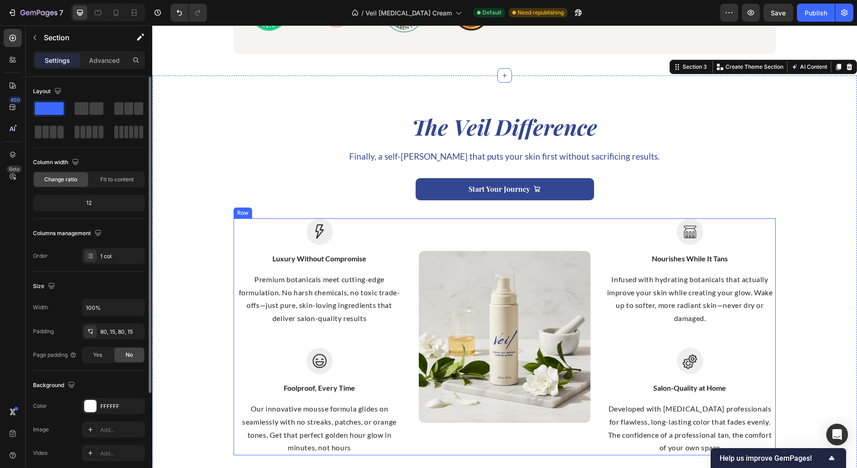
scroll to position [930, 0]
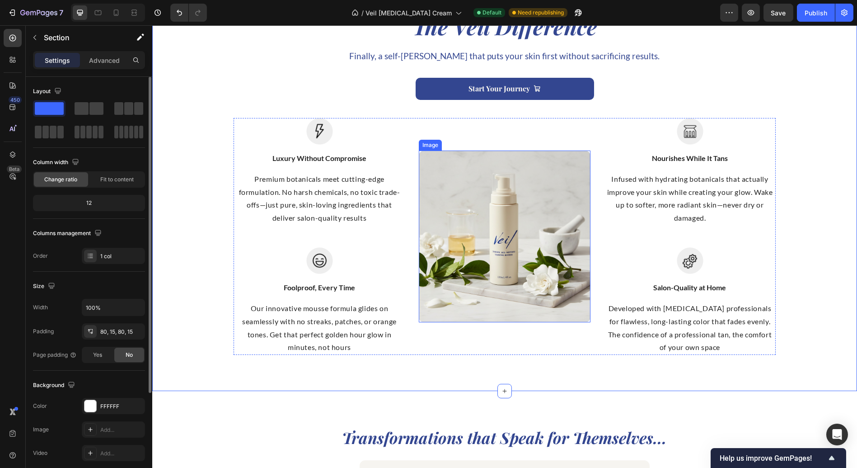
click at [426, 292] on img at bounding box center [505, 237] width 172 height 172
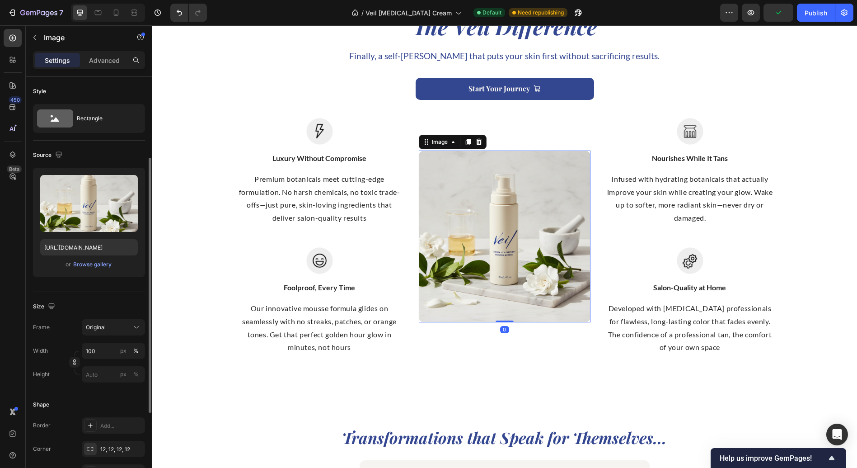
scroll to position [50, 0]
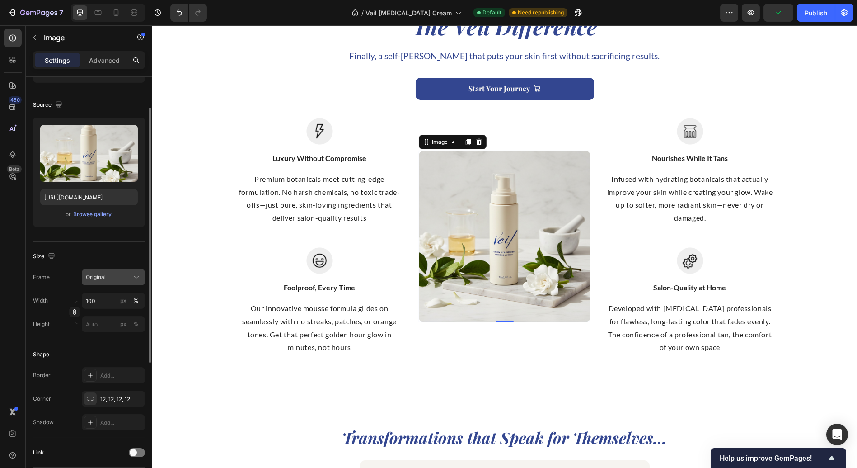
click at [124, 278] on div "Original" at bounding box center [108, 277] width 44 height 8
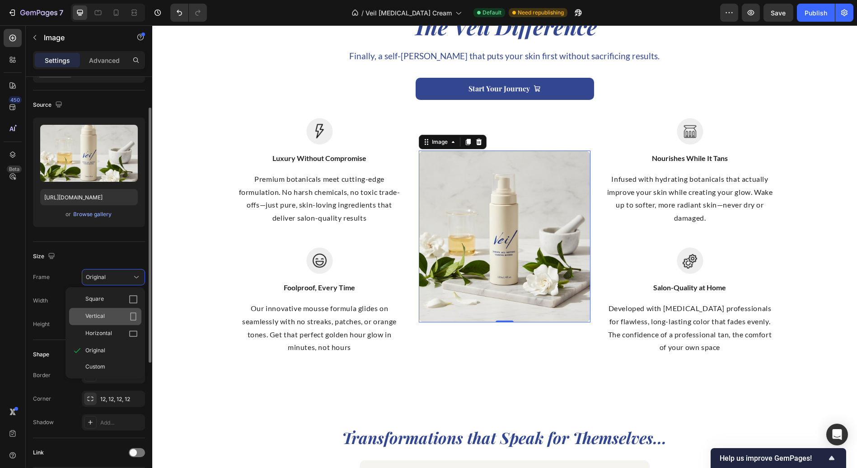
click at [106, 318] on div "Vertical" at bounding box center [111, 316] width 52 height 9
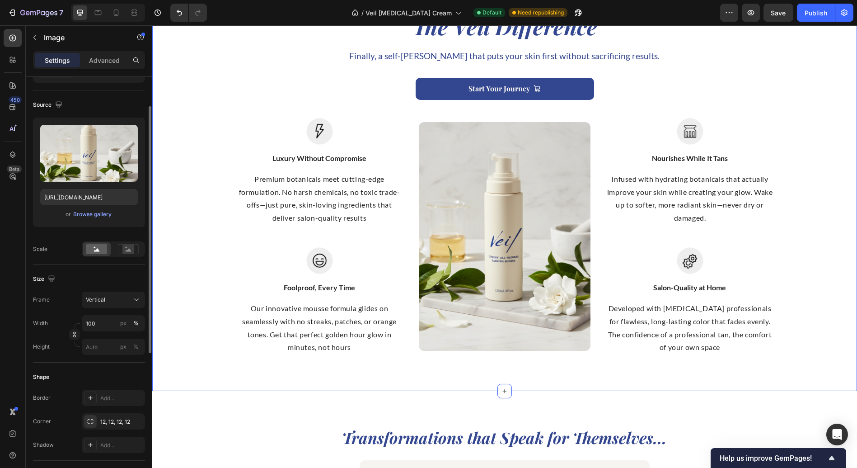
click at [427, 376] on div "The Veil Difference Heading Finally, a self-[PERSON_NAME] that puts your skin f…" at bounding box center [504, 183] width 705 height 416
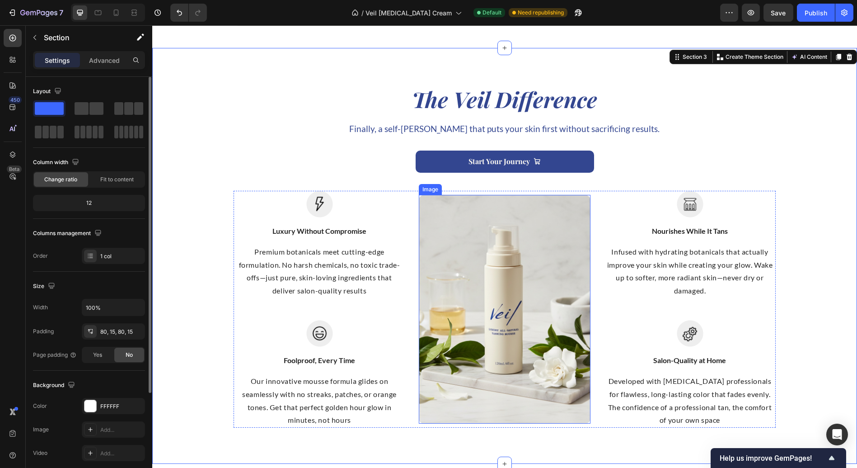
scroll to position [880, 0]
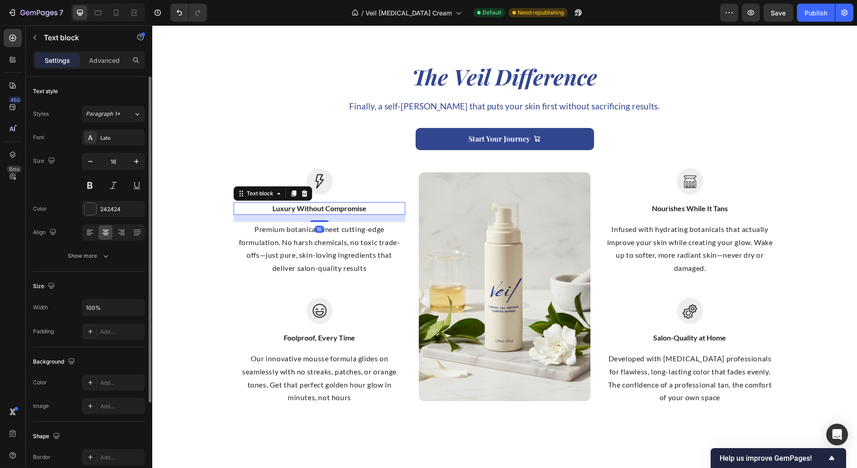
click at [302, 206] on p "Luxury Without Compromise" at bounding box center [320, 208] width 170 height 11
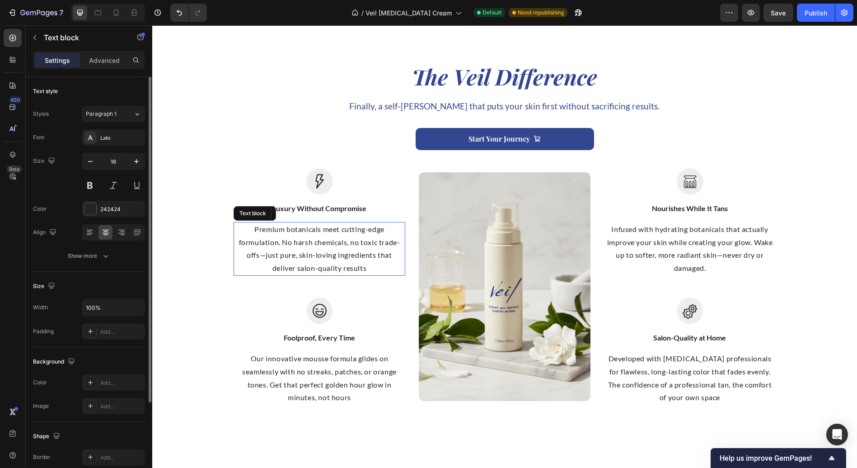
click at [304, 246] on p "Premium botanicals meet cutting-edge formulation. No harsh chemicals, no toxic …" at bounding box center [320, 249] width 170 height 52
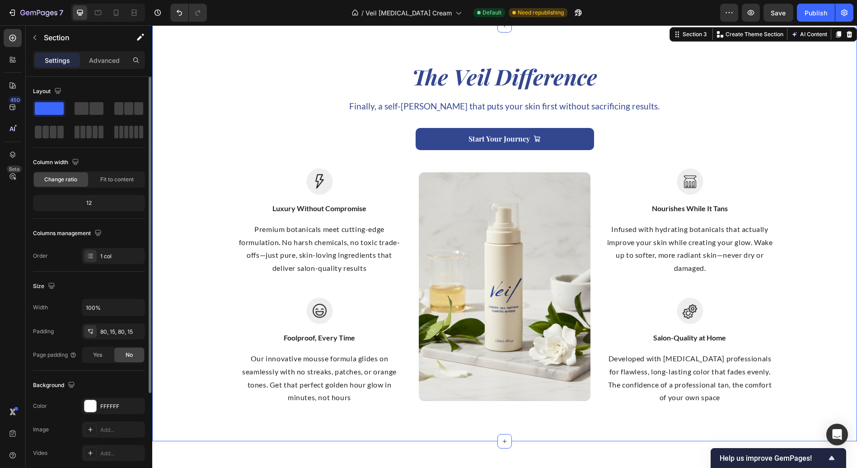
click at [279, 122] on div "The Veil Difference Heading Finally, a self-[PERSON_NAME] that puts your skin f…" at bounding box center [505, 232] width 692 height 343
click at [313, 178] on img at bounding box center [319, 181] width 27 height 27
click at [486, 432] on div "The Veil Difference Heading Finally, a self-[PERSON_NAME] that puts your skin f…" at bounding box center [504, 233] width 705 height 416
click at [737, 94] on div "The Veil Difference Heading Finally, a self-[PERSON_NAME] that puts your skin f…" at bounding box center [505, 232] width 692 height 343
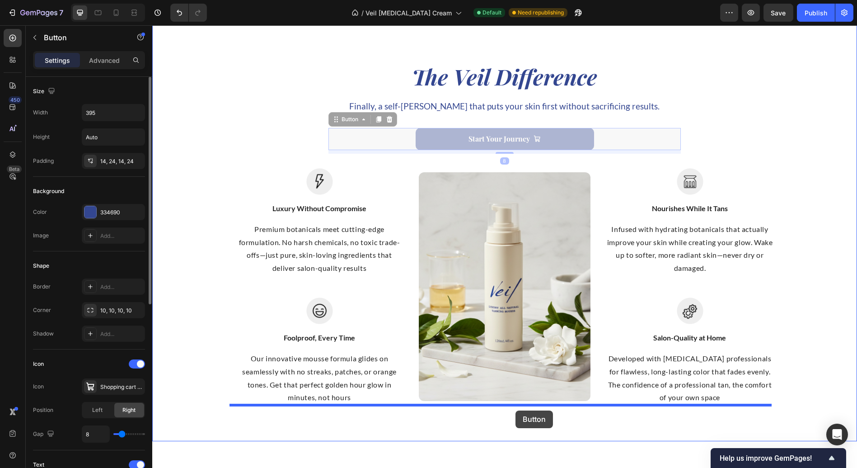
drag, startPoint x: 558, startPoint y: 137, endPoint x: 515, endPoint y: 412, distance: 278.2
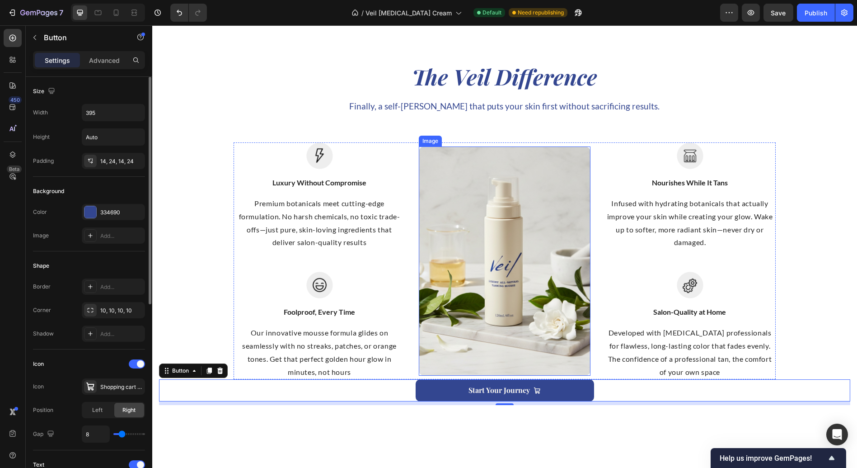
click at [493, 146] on img at bounding box center [505, 260] width 172 height 229
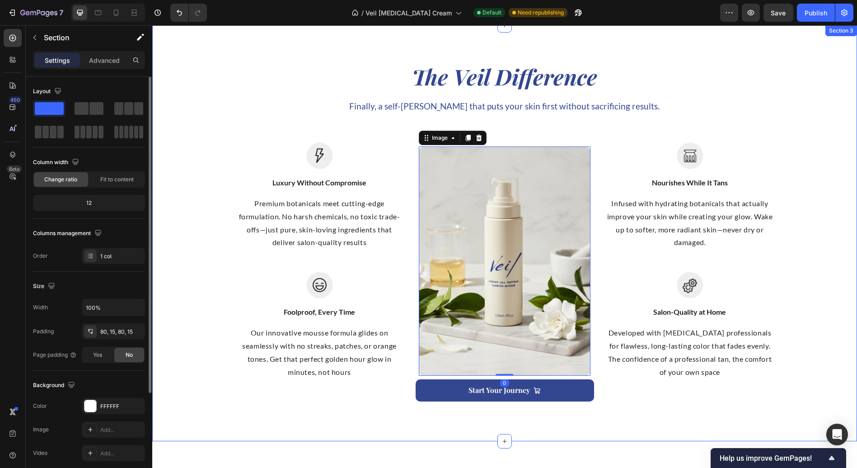
click at [496, 133] on div "The Veil Difference Heading Finally, a self-[PERSON_NAME] that puts your skin f…" at bounding box center [505, 232] width 692 height 343
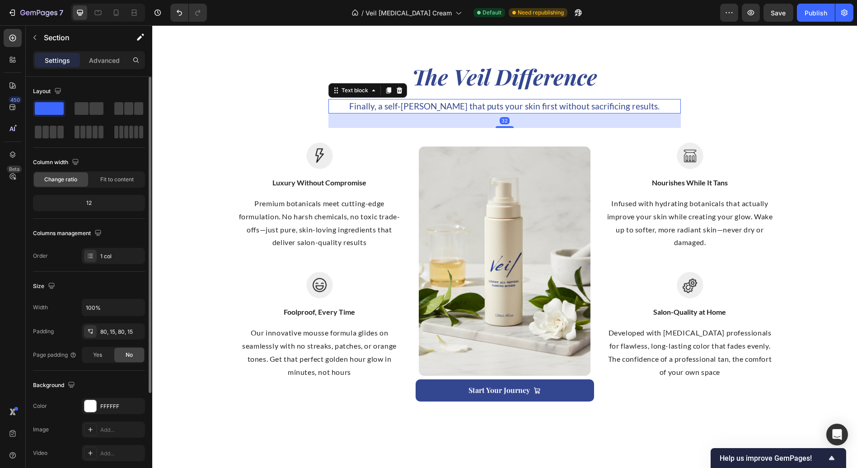
click at [501, 101] on p "Finally, a self-[PERSON_NAME] that puts your skin first without sacrificing res…" at bounding box center [505, 106] width 336 height 13
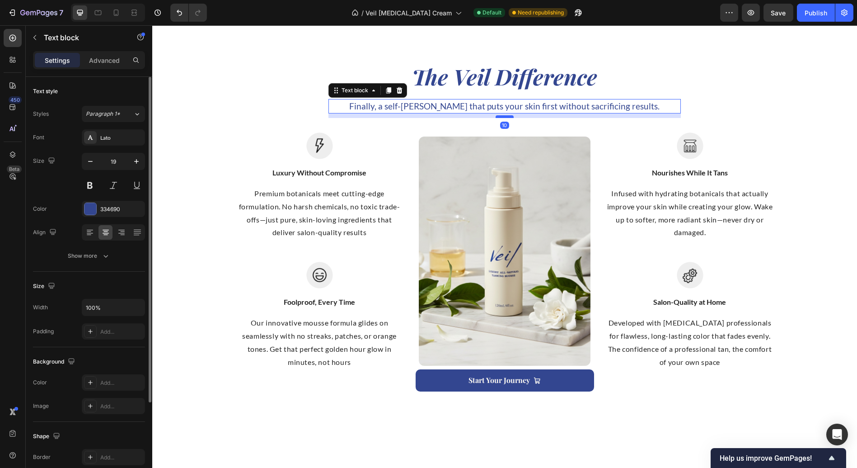
drag, startPoint x: 499, startPoint y: 126, endPoint x: 501, endPoint y: 116, distance: 9.6
click at [501, 116] on div at bounding box center [505, 116] width 18 height 3
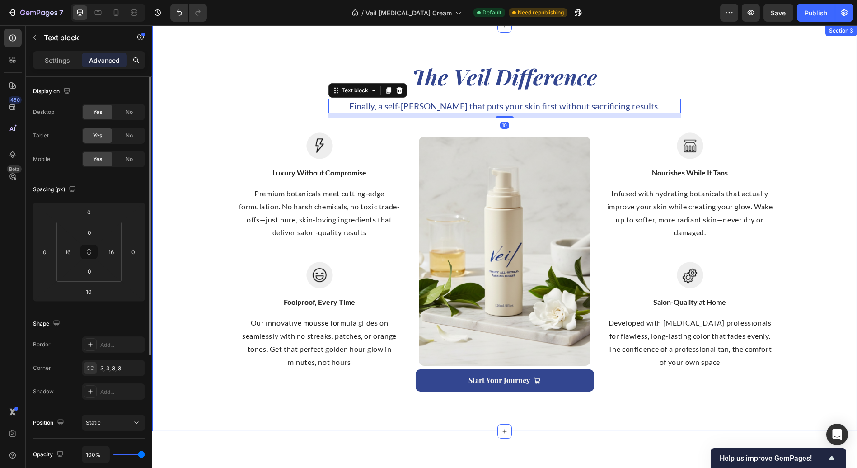
click at [722, 95] on div "The Veil Difference Heading Finally, a self-[PERSON_NAME] that puts your skin f…" at bounding box center [505, 228] width 692 height 334
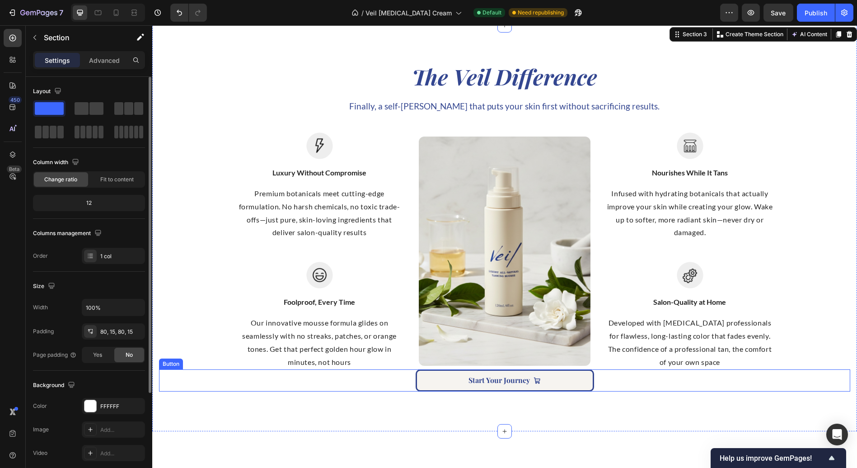
click at [532, 374] on link "Start Your Journey" at bounding box center [505, 380] width 179 height 22
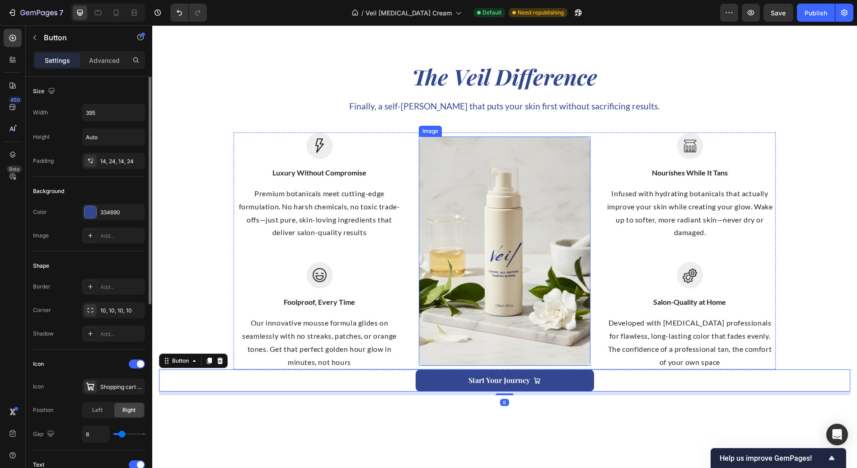
click at [515, 353] on img at bounding box center [505, 250] width 172 height 229
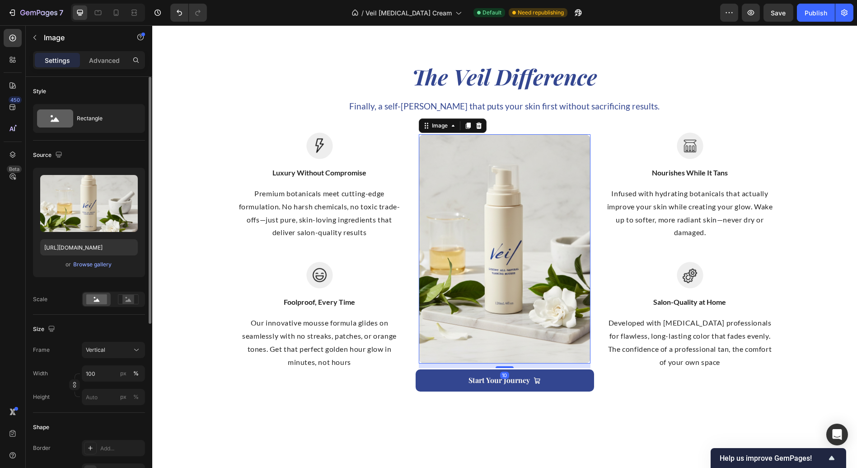
drag, startPoint x: 502, startPoint y: 364, endPoint x: 508, endPoint y: 368, distance: 7.1
click at [508, 368] on div "The Veil Difference Heading Finally, a self-[PERSON_NAME] that puts your skin f…" at bounding box center [505, 228] width 692 height 334
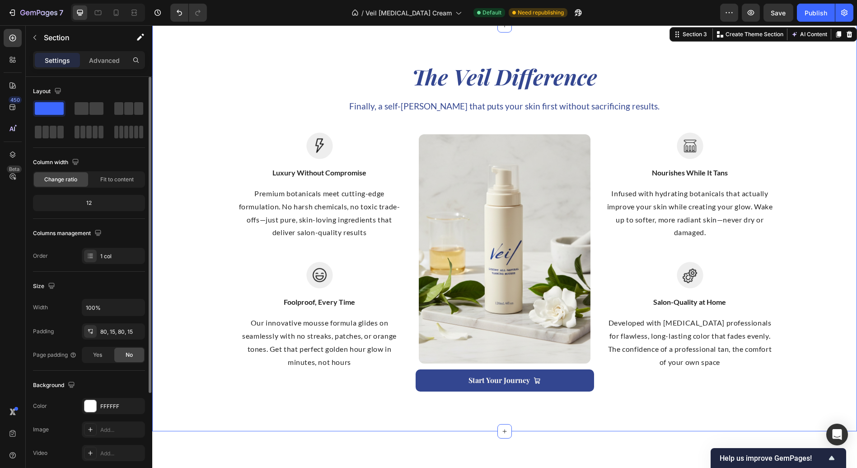
click at [529, 413] on div "The Veil Difference Heading Finally, a self-[PERSON_NAME] that puts your skin f…" at bounding box center [504, 228] width 705 height 406
click at [785, 14] on span "Save" at bounding box center [779, 13] width 15 height 8
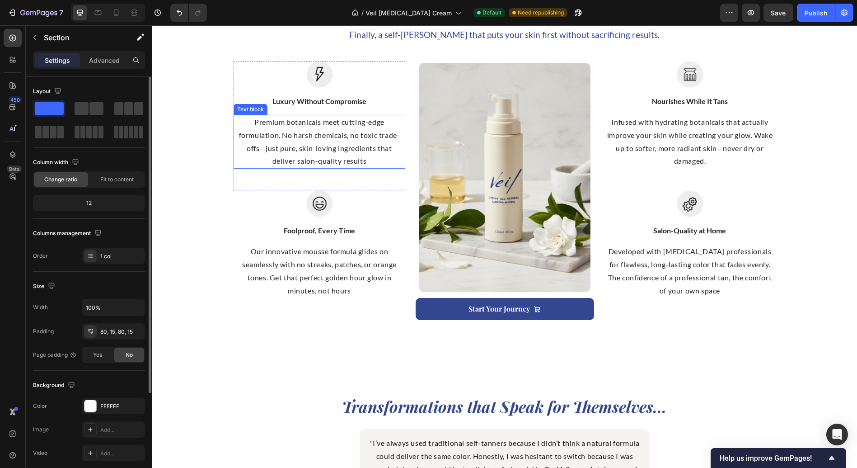
scroll to position [954, 0]
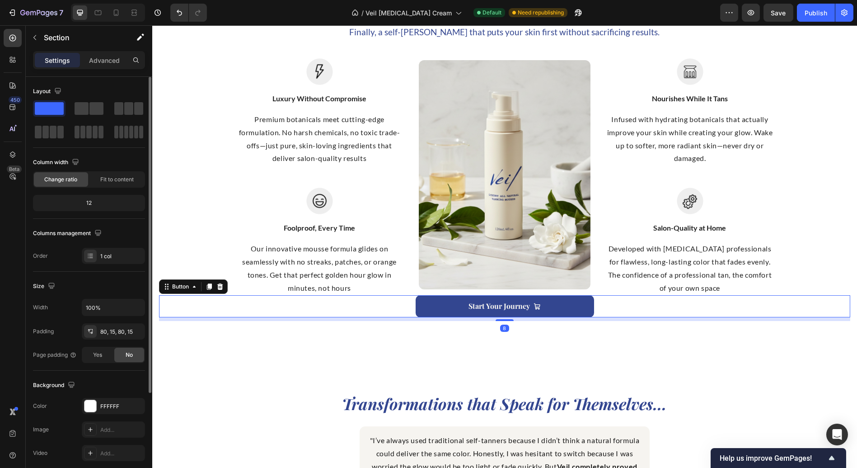
click at [394, 298] on div "Start Your Journey Button 8" at bounding box center [505, 306] width 692 height 22
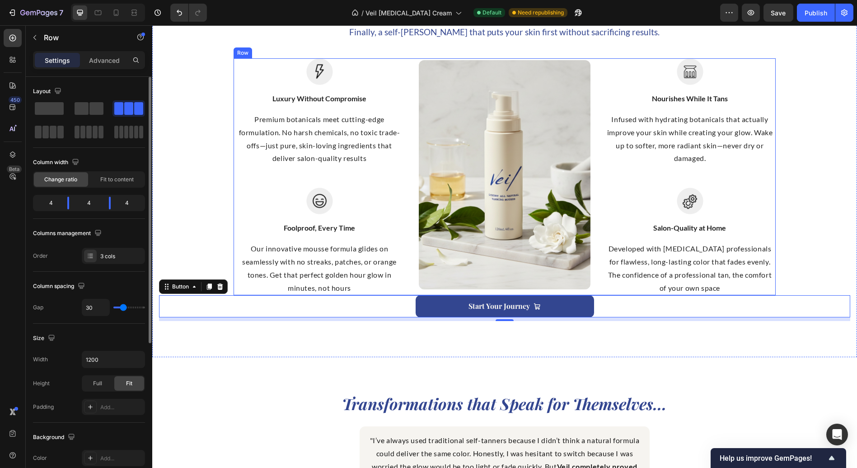
click at [405, 291] on div "Image Luxury Without Compromise Text block Premium botanicals meet cutting-edge…" at bounding box center [505, 176] width 542 height 237
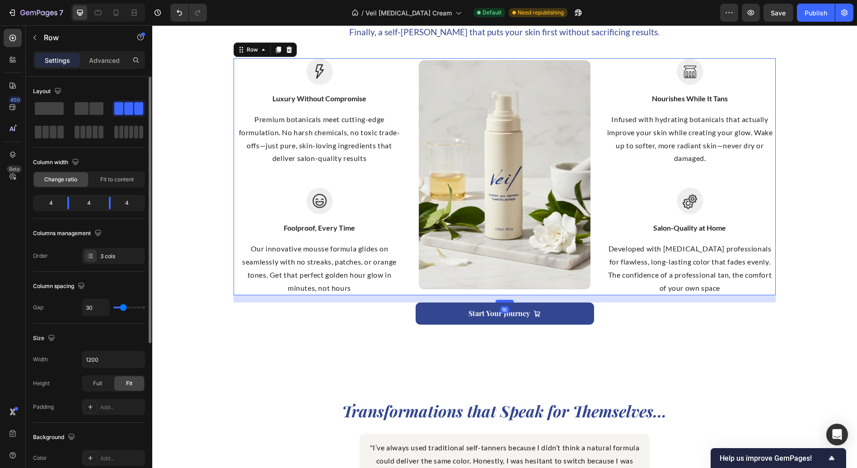
drag, startPoint x: 497, startPoint y: 293, endPoint x: 498, endPoint y: 301, distance: 7.2
click at [498, 301] on div at bounding box center [505, 301] width 18 height 3
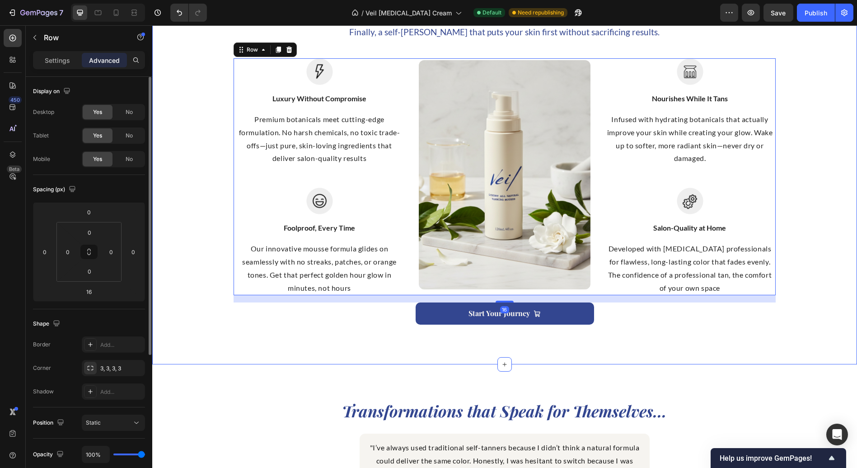
click at [652, 353] on div "The Veil Difference Heading Finally, a self-[PERSON_NAME] that puts your skin f…" at bounding box center [504, 157] width 705 height 413
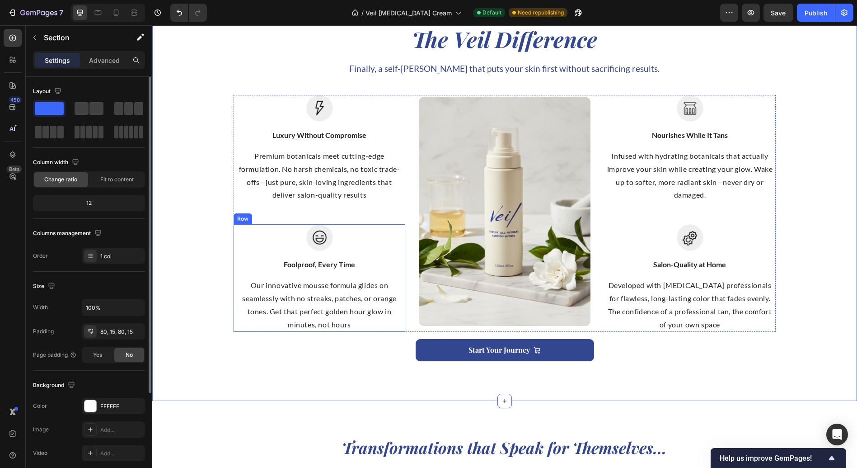
scroll to position [853, 0]
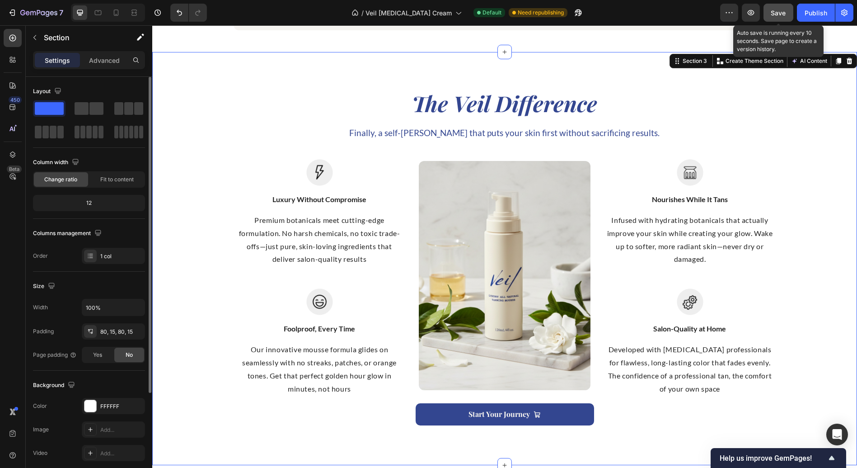
click at [771, 17] on button "Save" at bounding box center [779, 13] width 30 height 18
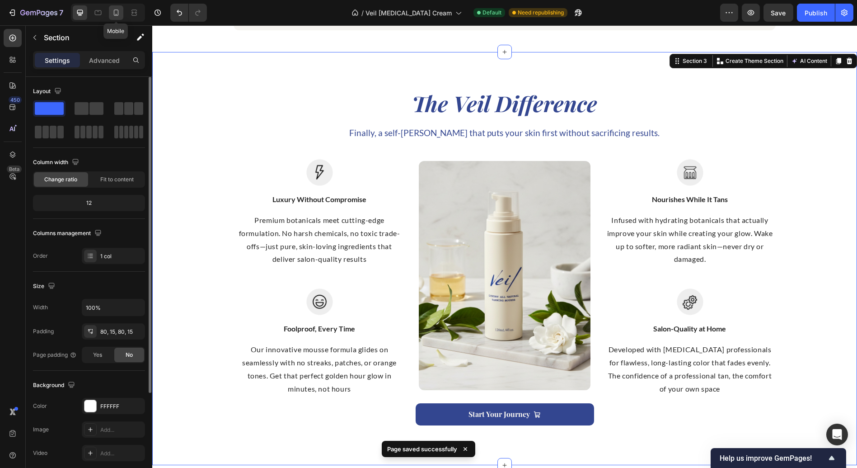
click at [117, 14] on icon at bounding box center [116, 12] width 9 height 9
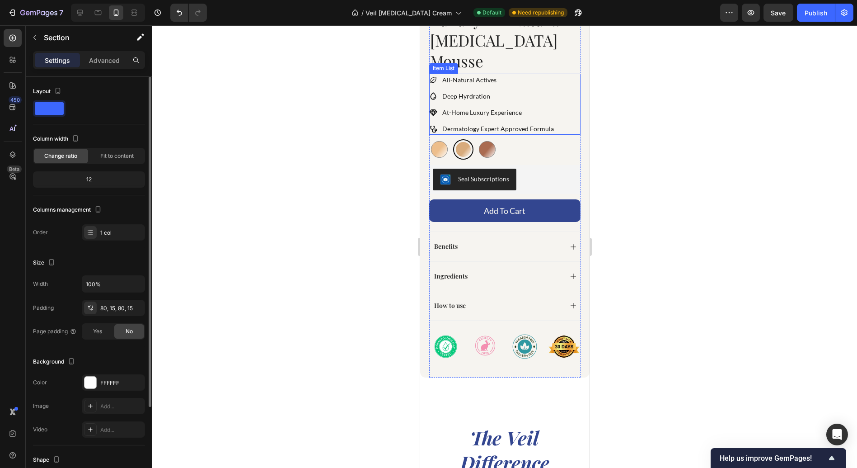
scroll to position [452, 0]
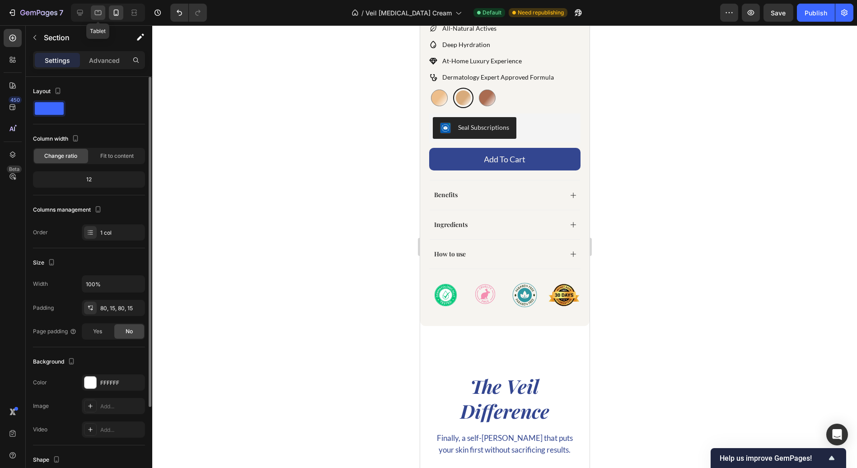
click at [94, 14] on icon at bounding box center [98, 12] width 9 height 9
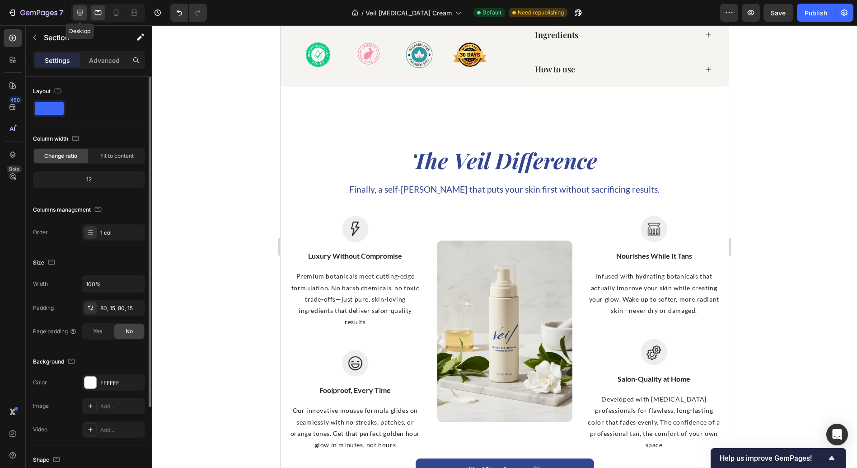
scroll to position [580, 0]
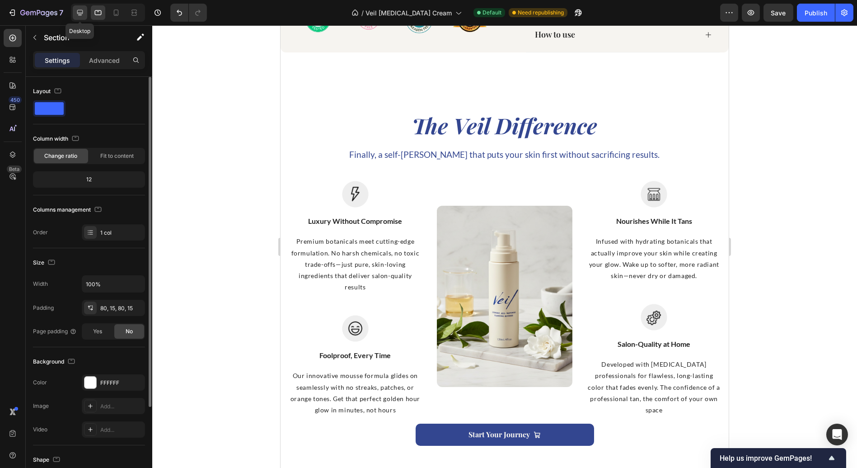
click at [83, 14] on icon at bounding box center [79, 12] width 9 height 9
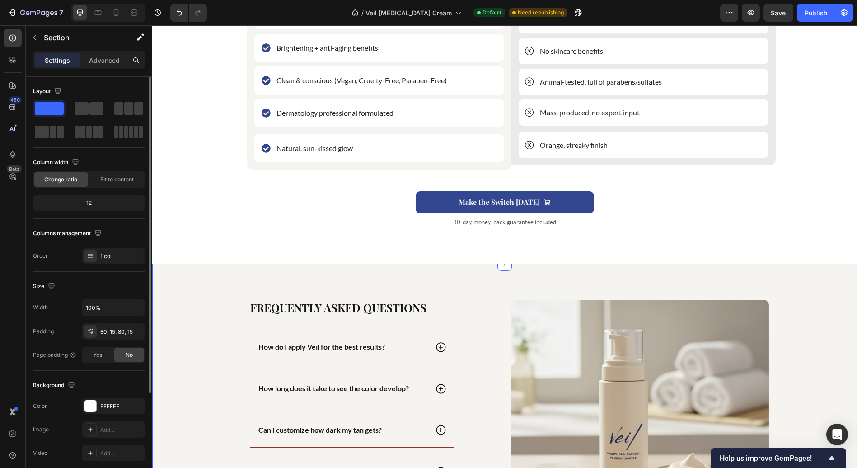
scroll to position [1699, 0]
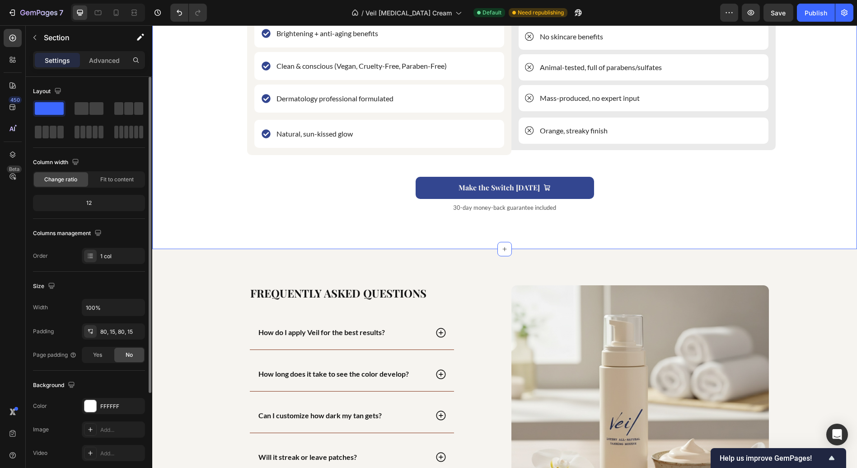
click at [473, 224] on div "Your Skin Deserves Better... Heading Image Veil Luxury All-Natural [MEDICAL_DAT…" at bounding box center [505, 34] width 692 height 385
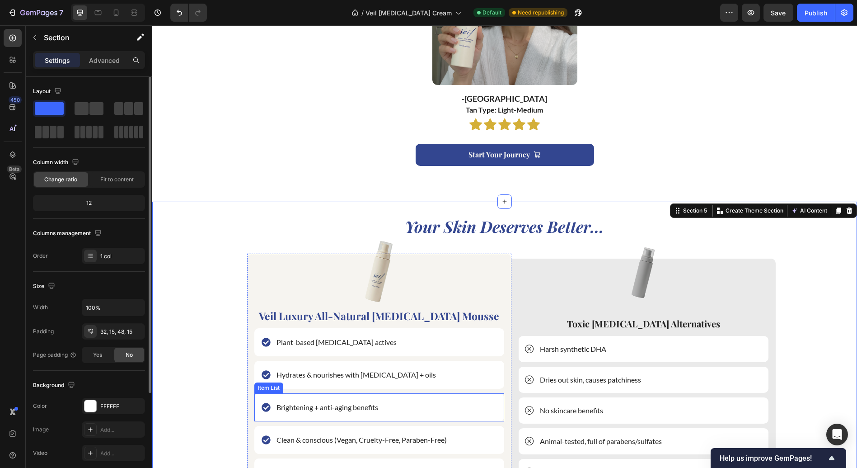
scroll to position [1247, 0]
